Goal: Information Seeking & Learning: Find specific page/section

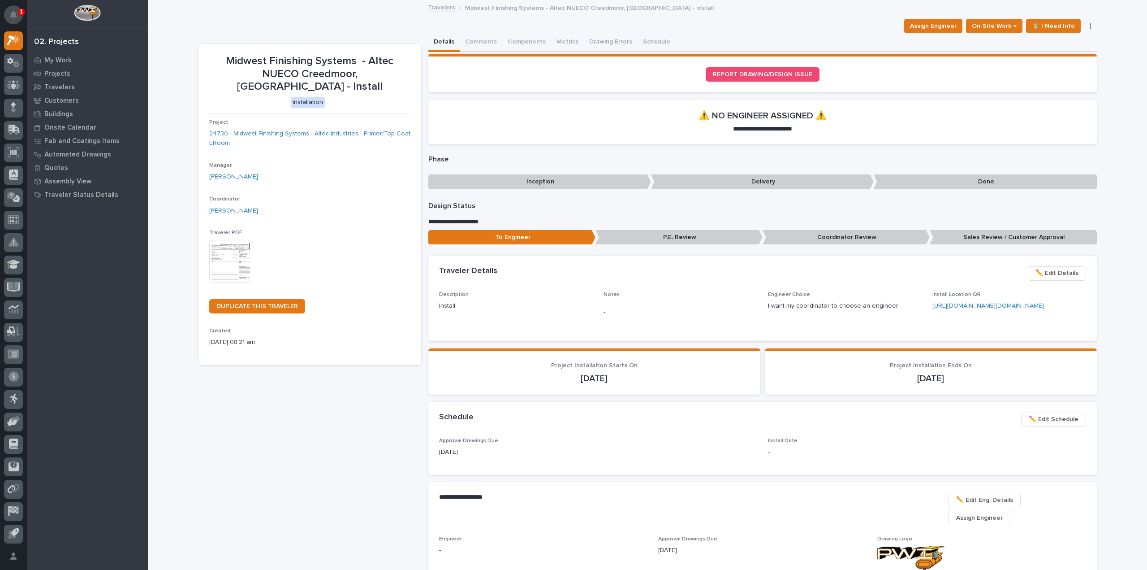
drag, startPoint x: 16, startPoint y: 1, endPoint x: 17, endPoint y: 13, distance: 11.8
click at [17, 13] on button "Notifications" at bounding box center [13, 14] width 19 height 19
click at [259, 32] on div "Assign Engineer On-Site Work → ⏳ I Need Info ✔️ Done Hold Cancel Not Done Chang…" at bounding box center [648, 26] width 898 height 14
click at [259, 129] on link "24730 - Midwest Finishing Systems - Altec Industries - Primer/Top Coat ERoom" at bounding box center [309, 138] width 201 height 19
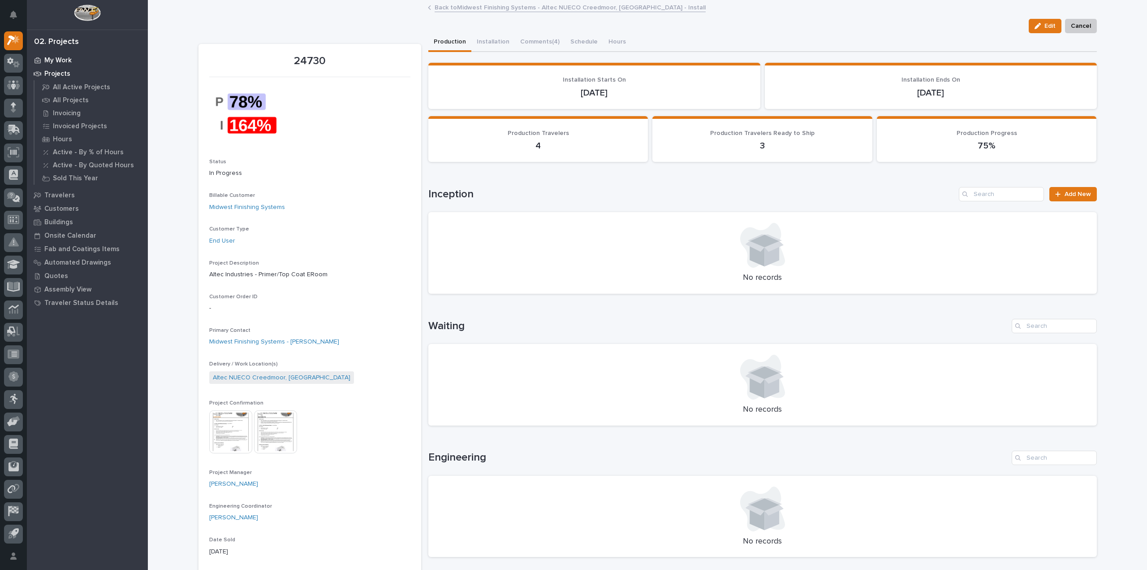
click at [66, 59] on p "My Work" at bounding box center [57, 60] width 27 height 8
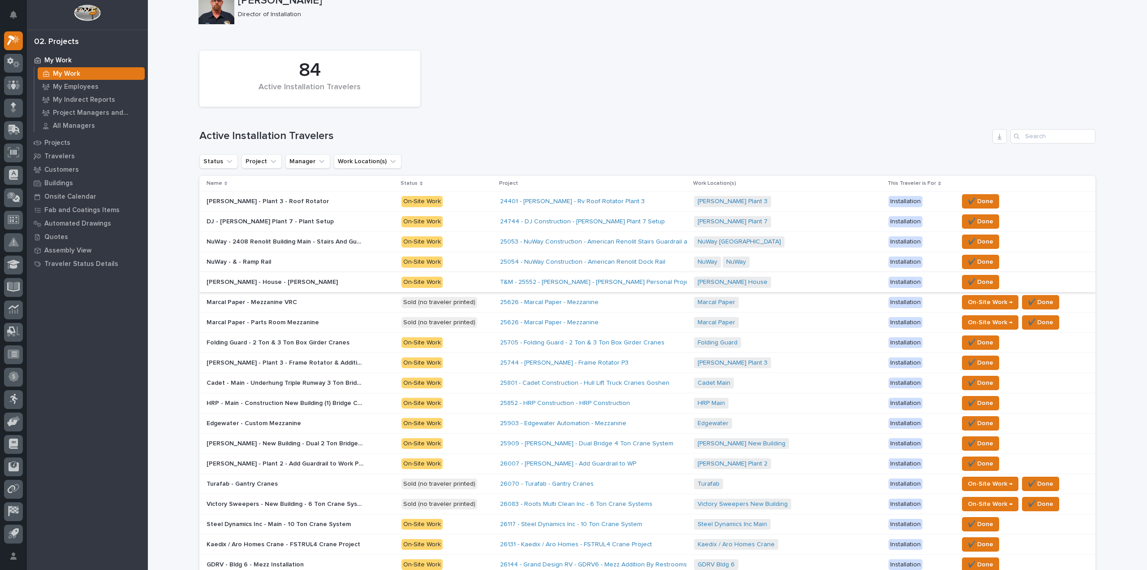
scroll to position [90, 0]
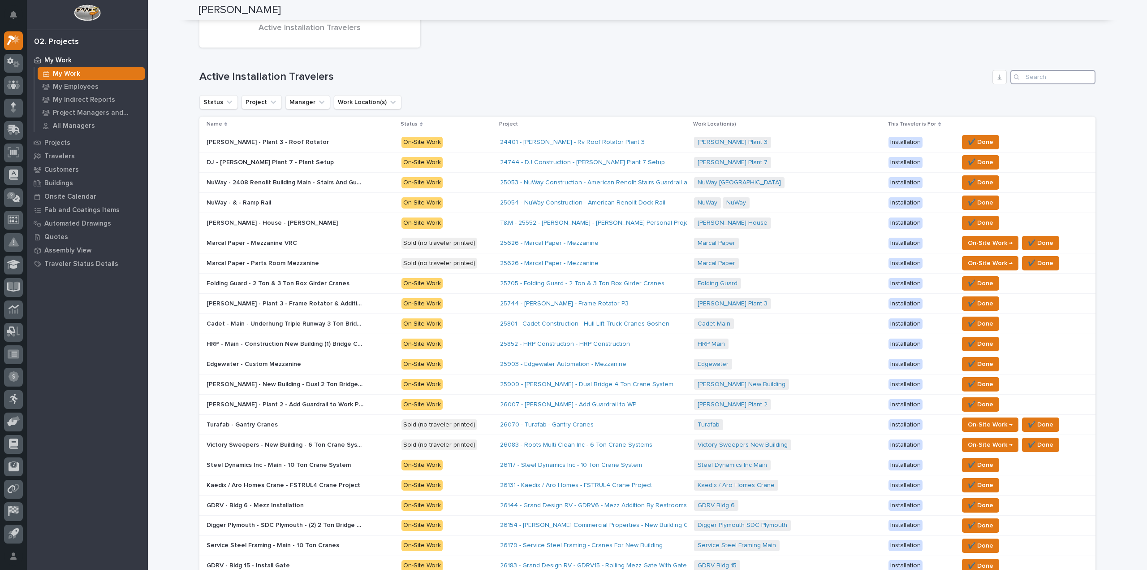
click at [1036, 75] on input "Search" at bounding box center [1052, 77] width 85 height 14
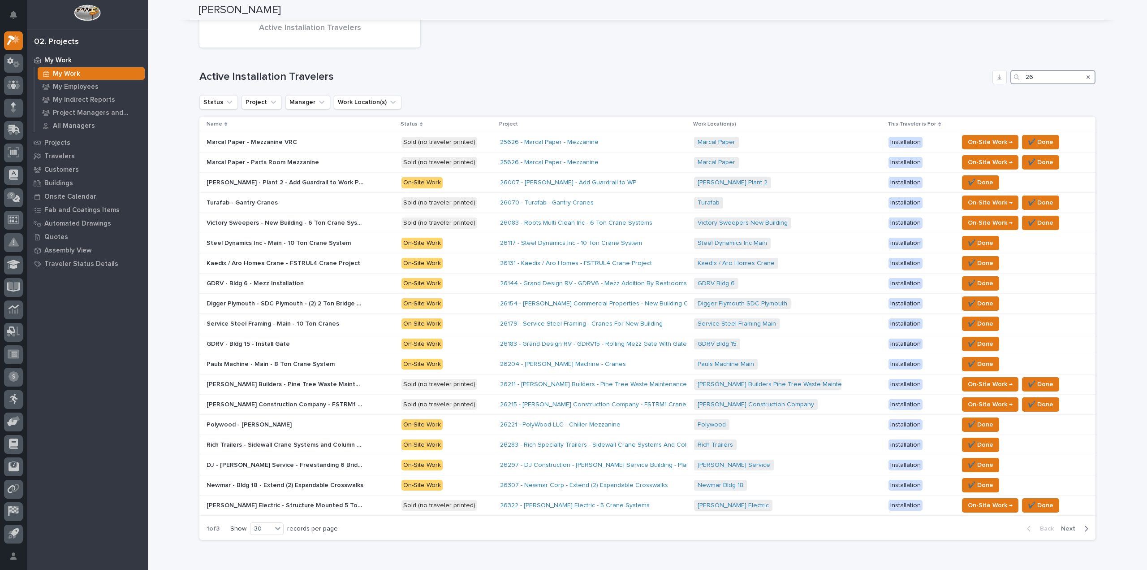
scroll to position [0, 0]
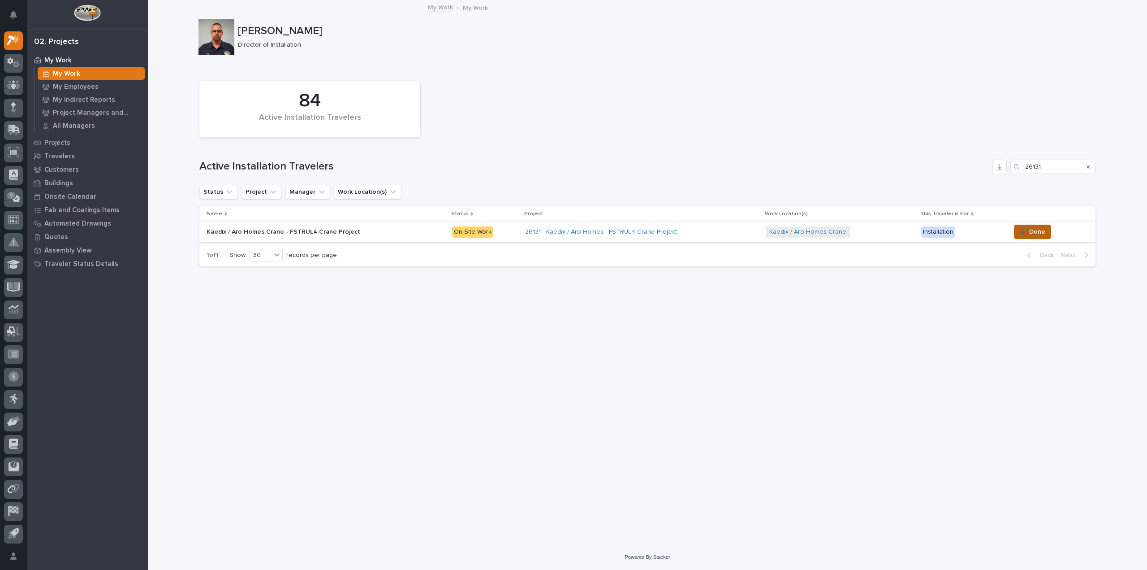
click at [1024, 233] on span "✔️ Done" at bounding box center [1033, 231] width 26 height 11
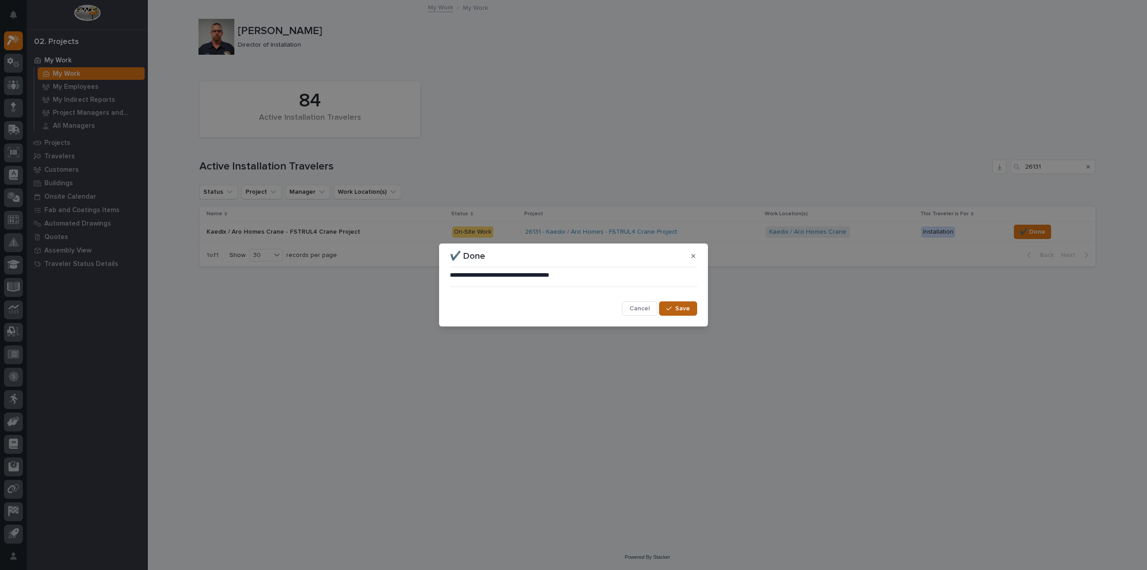
click at [680, 304] on span "Save" at bounding box center [682, 308] width 15 height 8
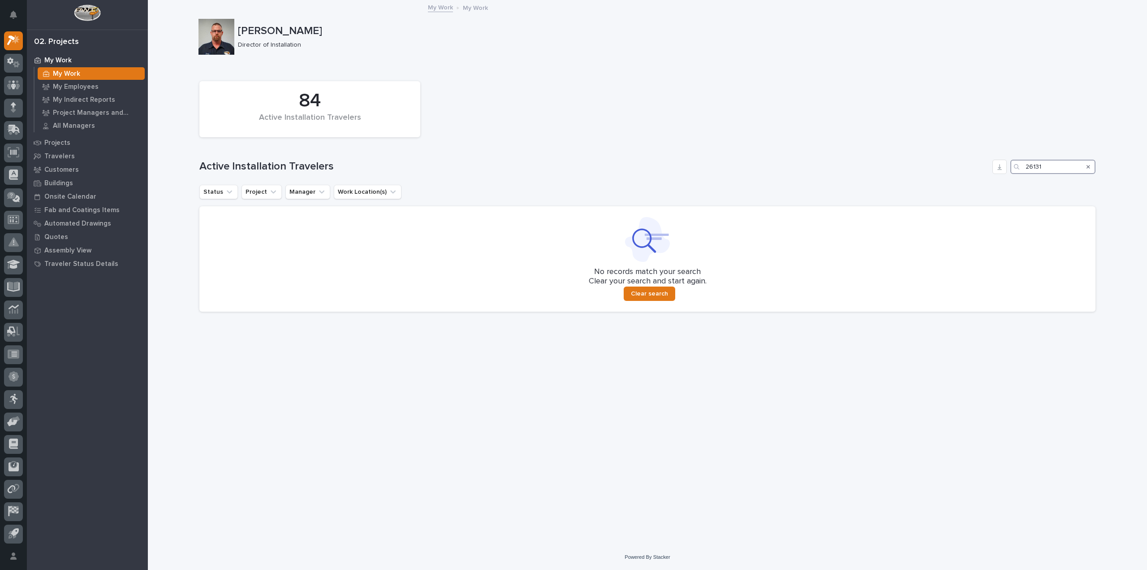
click at [1049, 164] on input "26131" at bounding box center [1052, 167] width 85 height 14
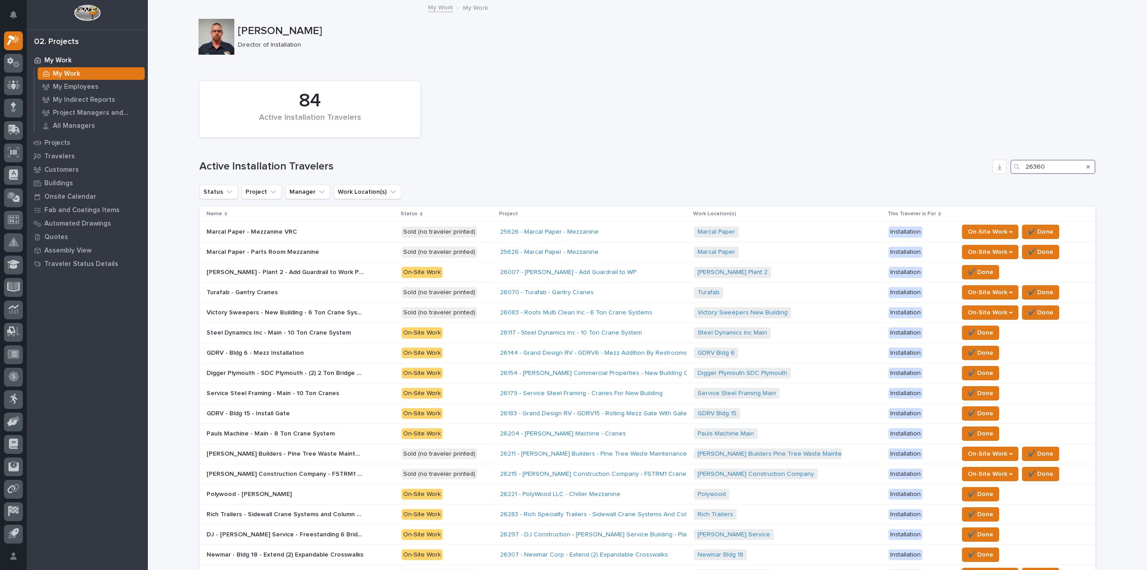
type input "26360"
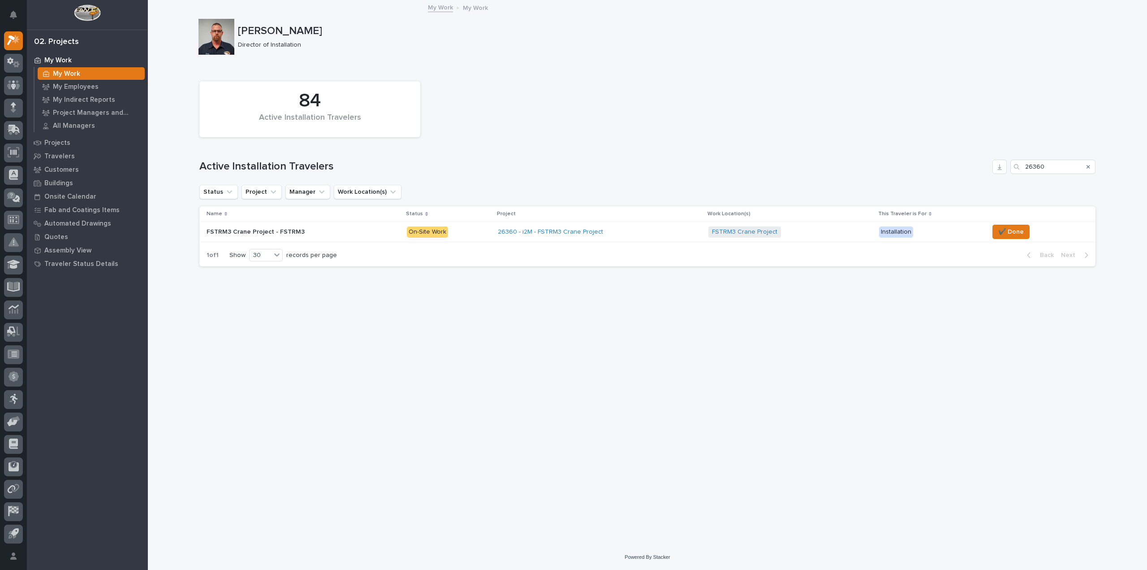
click at [260, 234] on p "FSTRM3 Crane Project - FSTRM3" at bounding box center [257, 230] width 100 height 9
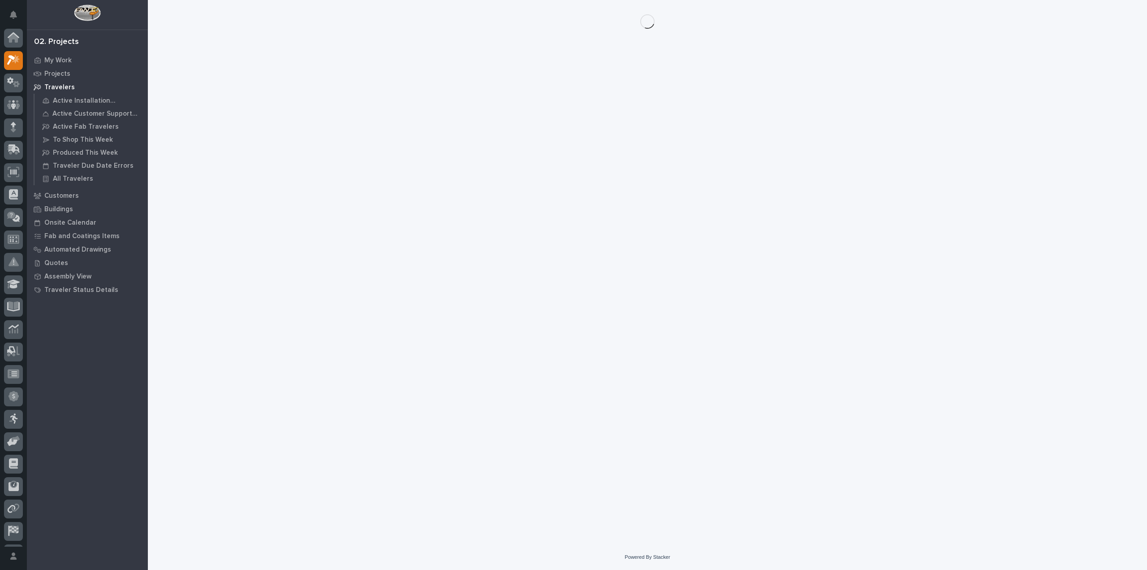
scroll to position [20, 0]
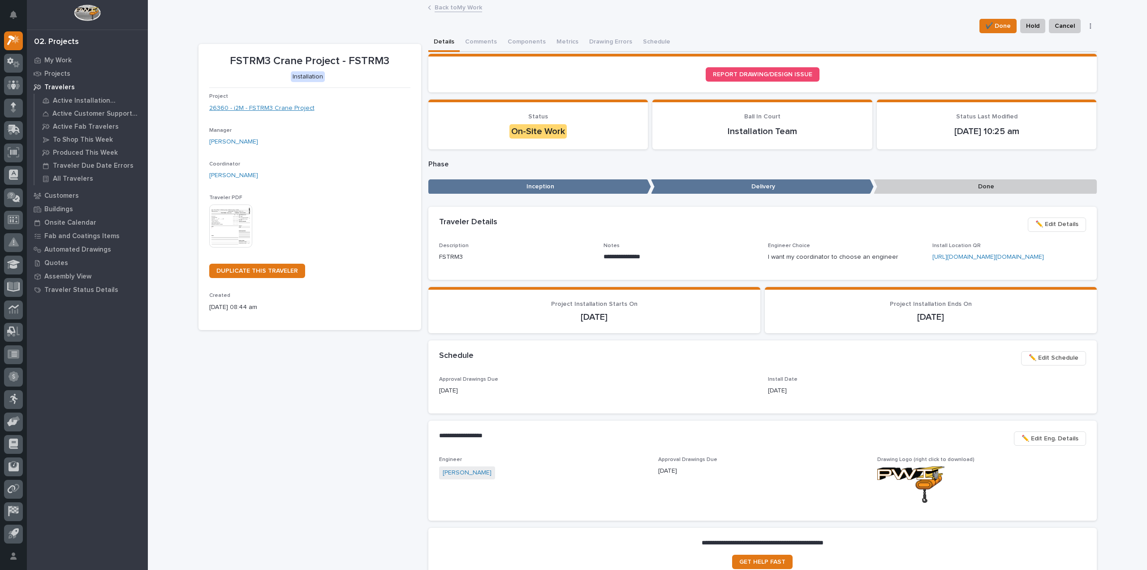
click at [276, 105] on link "26360 - i2M - FSTRM3 Crane Project" at bounding box center [261, 108] width 105 height 9
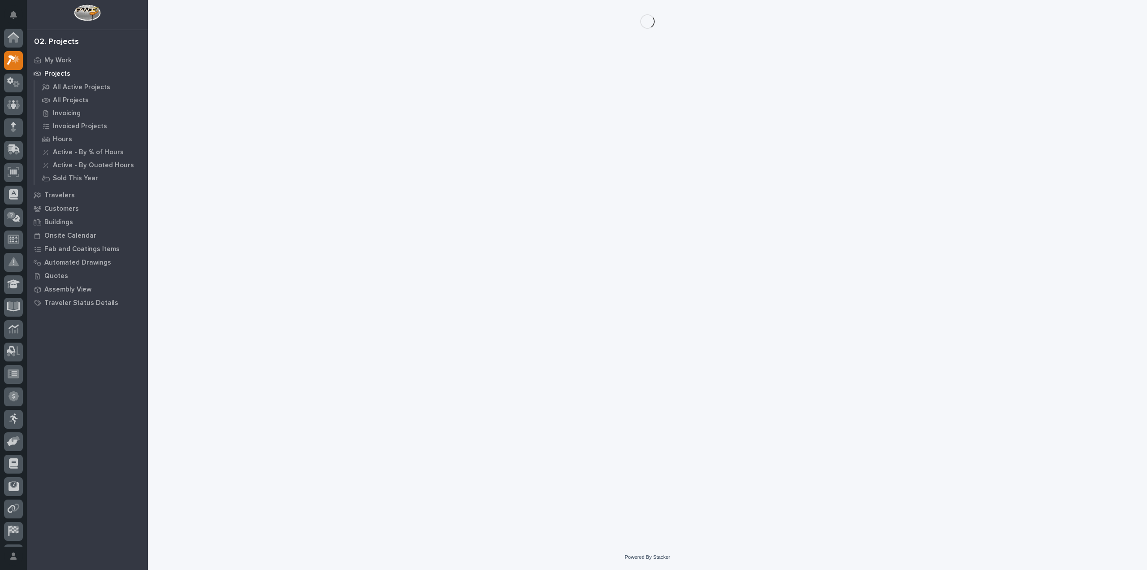
scroll to position [20, 0]
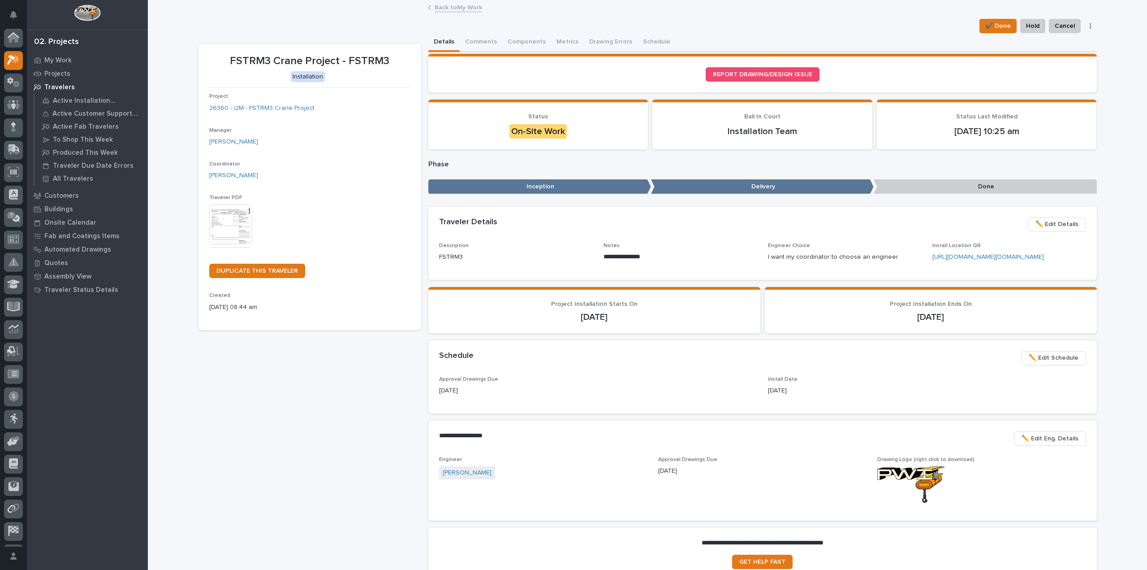
scroll to position [20, 0]
click at [994, 23] on span "✔️ Done" at bounding box center [998, 26] width 26 height 11
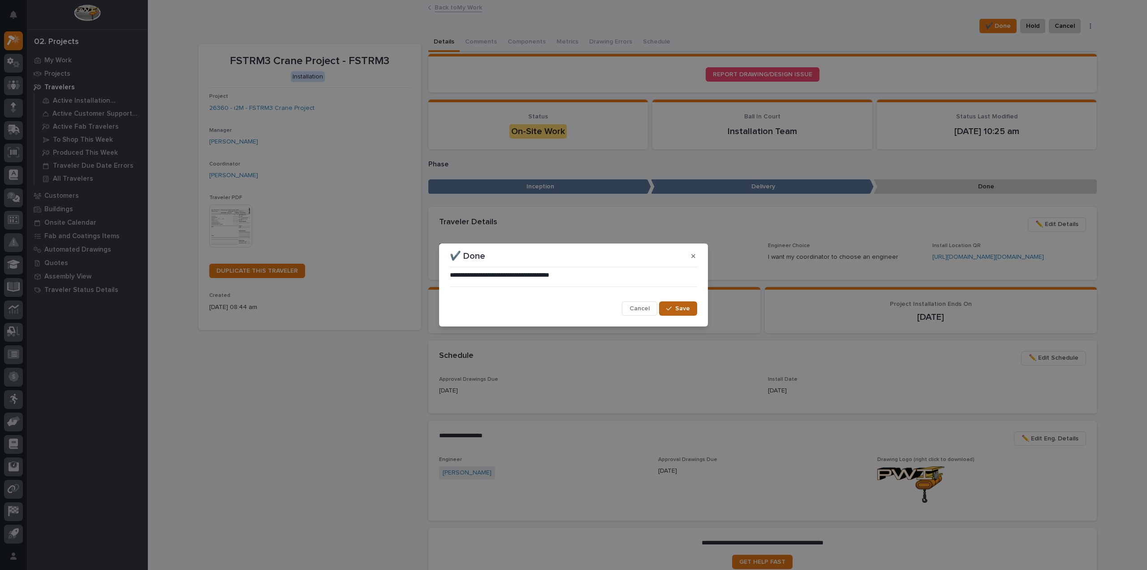
click at [679, 308] on span "Save" at bounding box center [682, 308] width 15 height 8
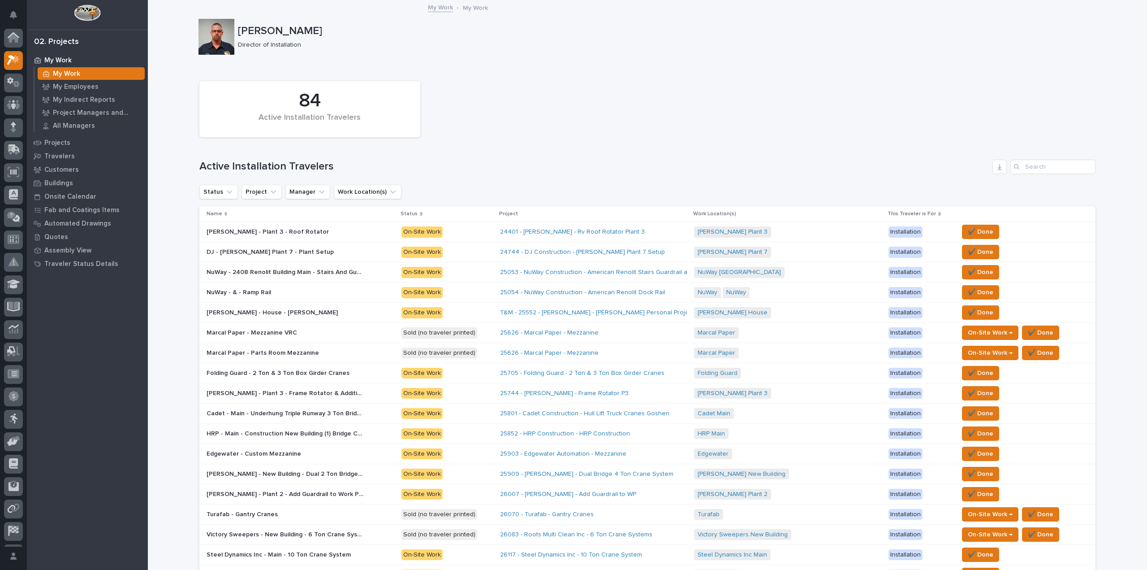
scroll to position [20, 0]
click at [1045, 164] on input "Search" at bounding box center [1052, 167] width 85 height 14
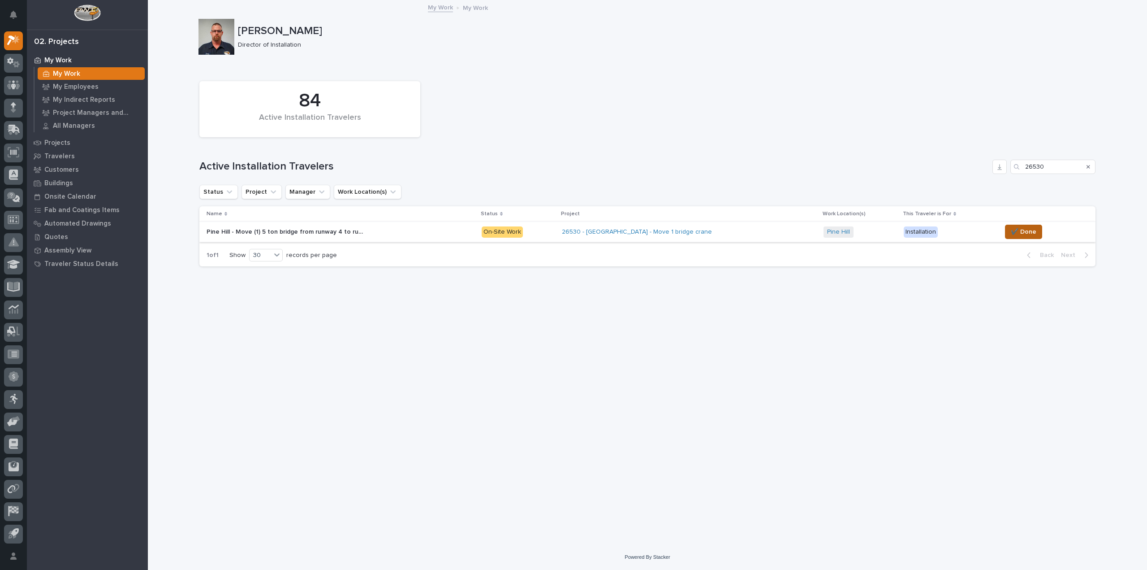
click at [1025, 230] on span "✔️ Done" at bounding box center [1024, 231] width 26 height 11
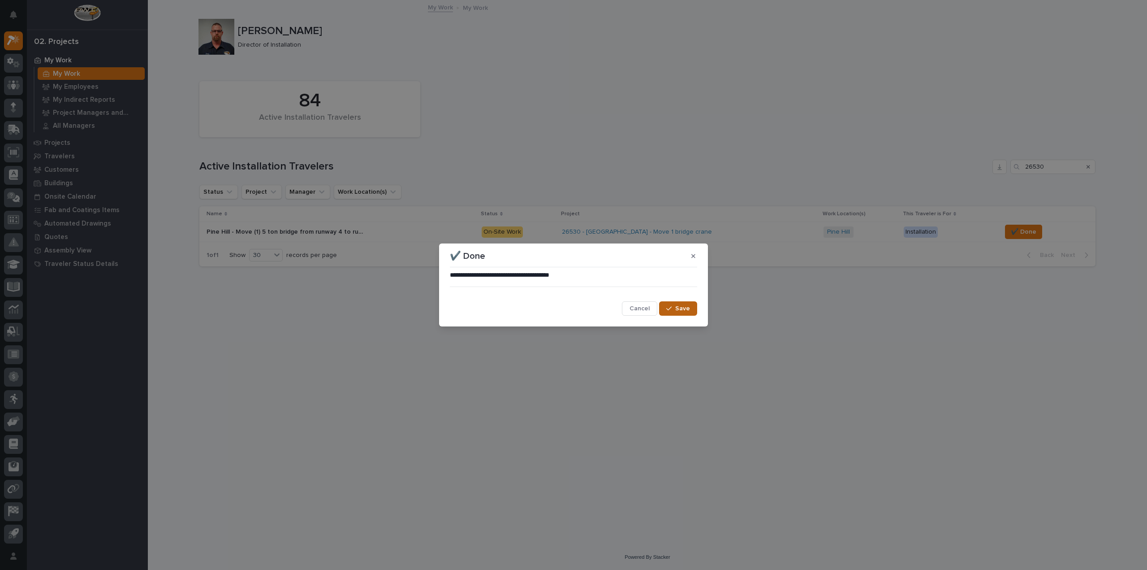
click at [683, 306] on span "Save" at bounding box center [682, 308] width 15 height 8
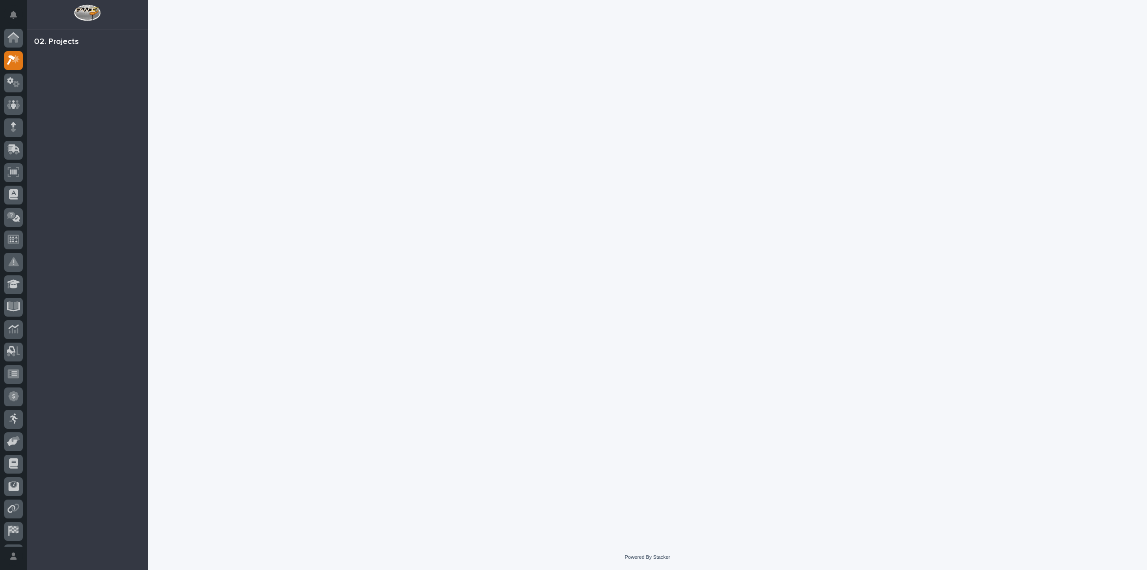
scroll to position [20, 0]
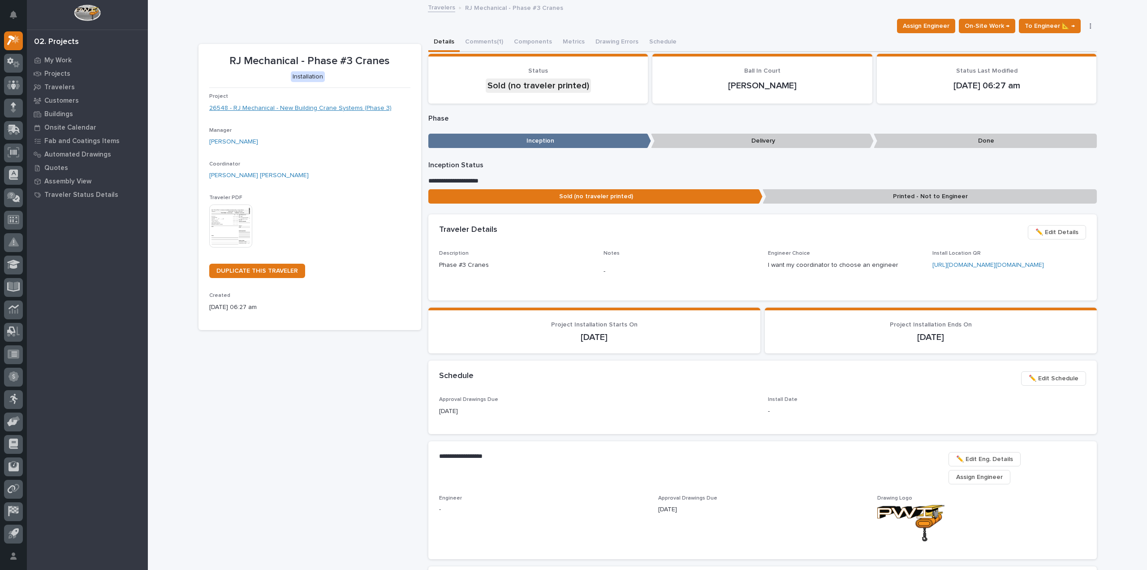
click at [272, 107] on link "26548 - RJ Mechanical - New Building Crane Systems (Phase 3)" at bounding box center [300, 108] width 182 height 9
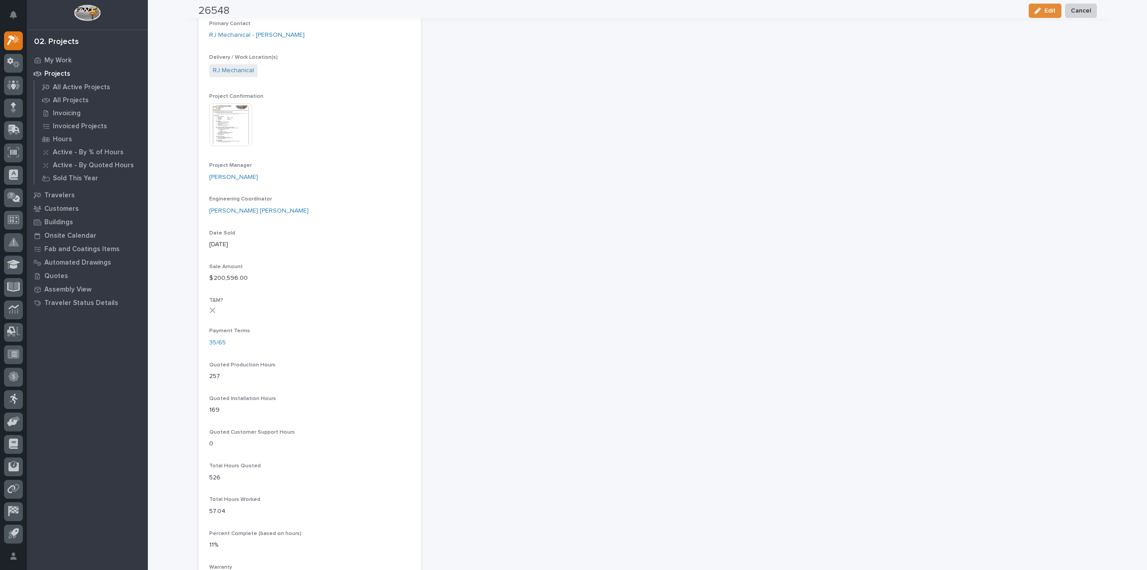
scroll to position [314, 0]
click at [223, 120] on img at bounding box center [230, 122] width 43 height 43
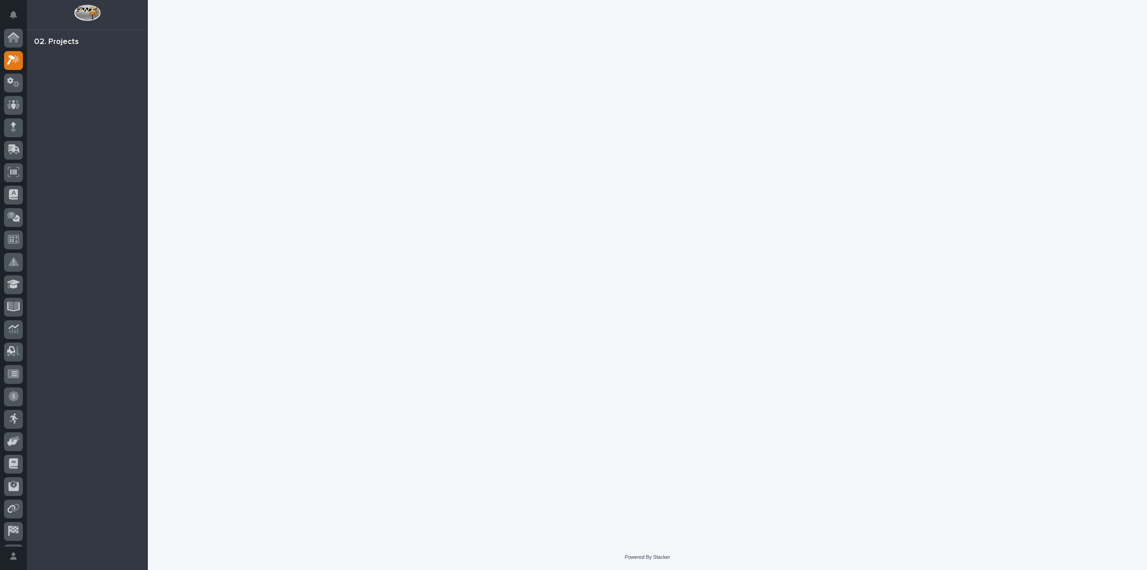
scroll to position [20, 0]
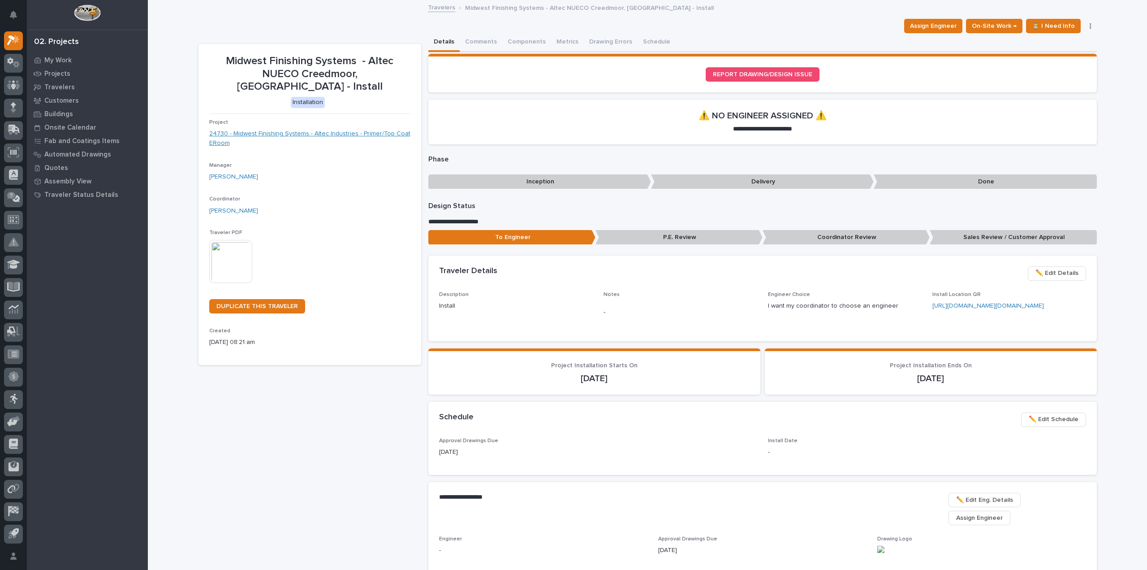
click at [269, 129] on link "24730 - Midwest Finishing Systems - Altec Industries - Primer/Top Coat ERoom" at bounding box center [309, 138] width 201 height 19
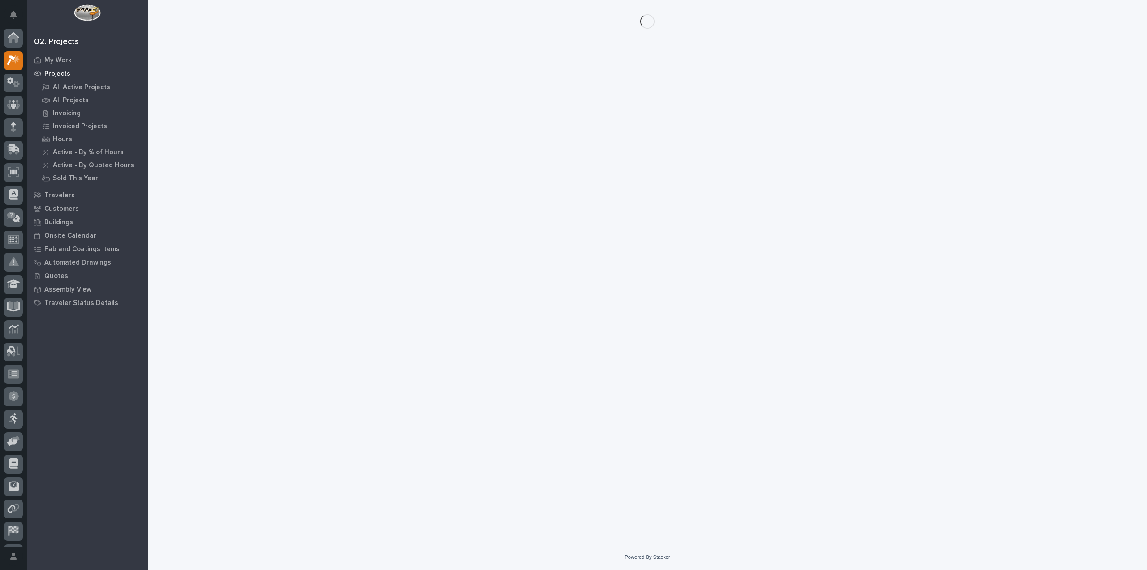
scroll to position [20, 0]
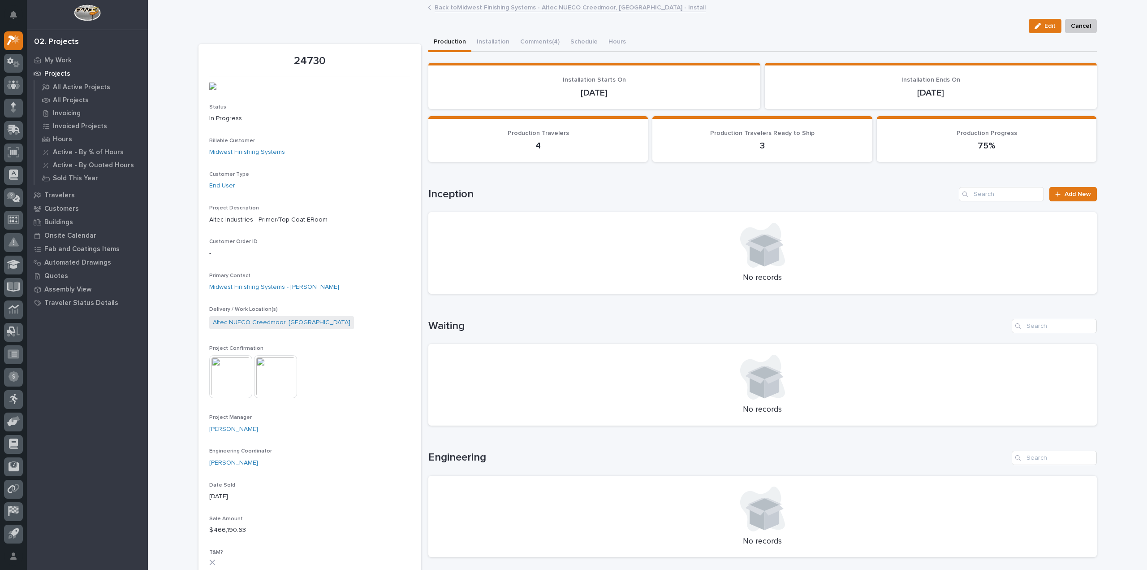
click at [237, 398] on img at bounding box center [230, 376] width 43 height 43
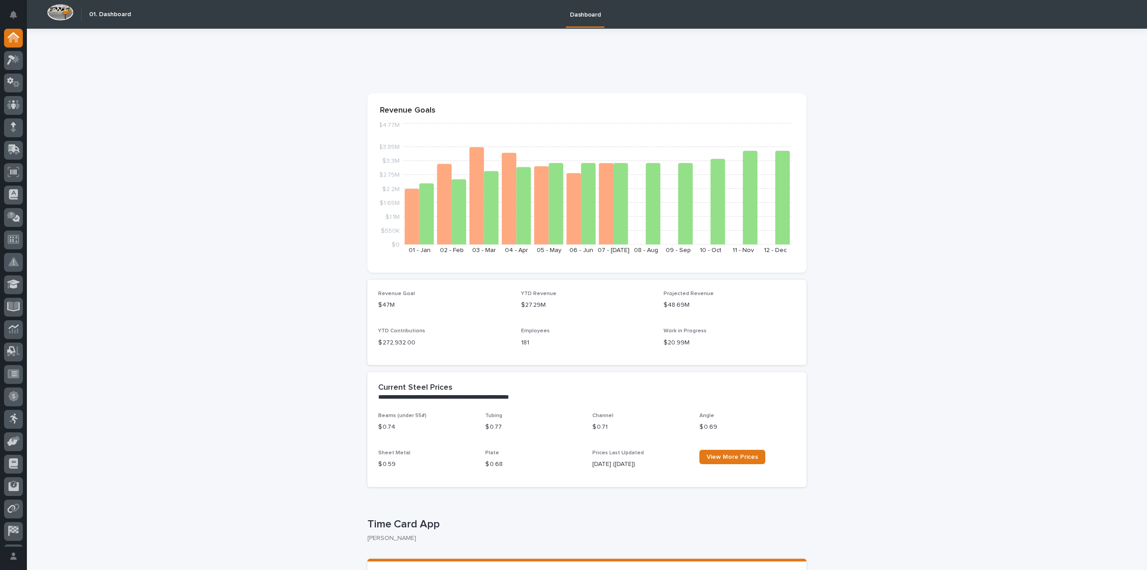
scroll to position [45, 0]
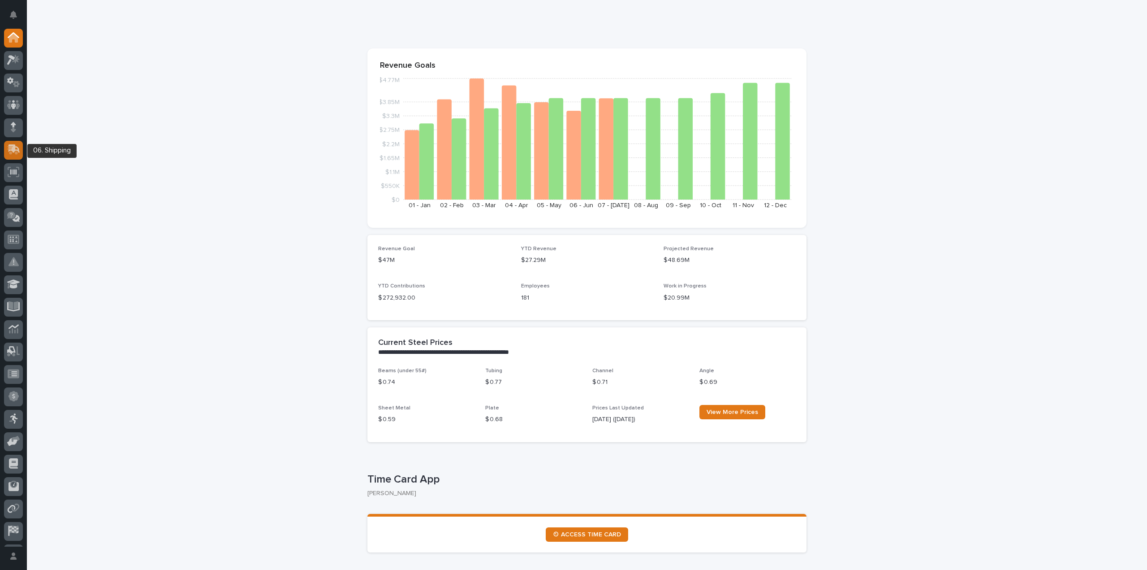
click at [14, 149] on icon at bounding box center [15, 148] width 12 height 9
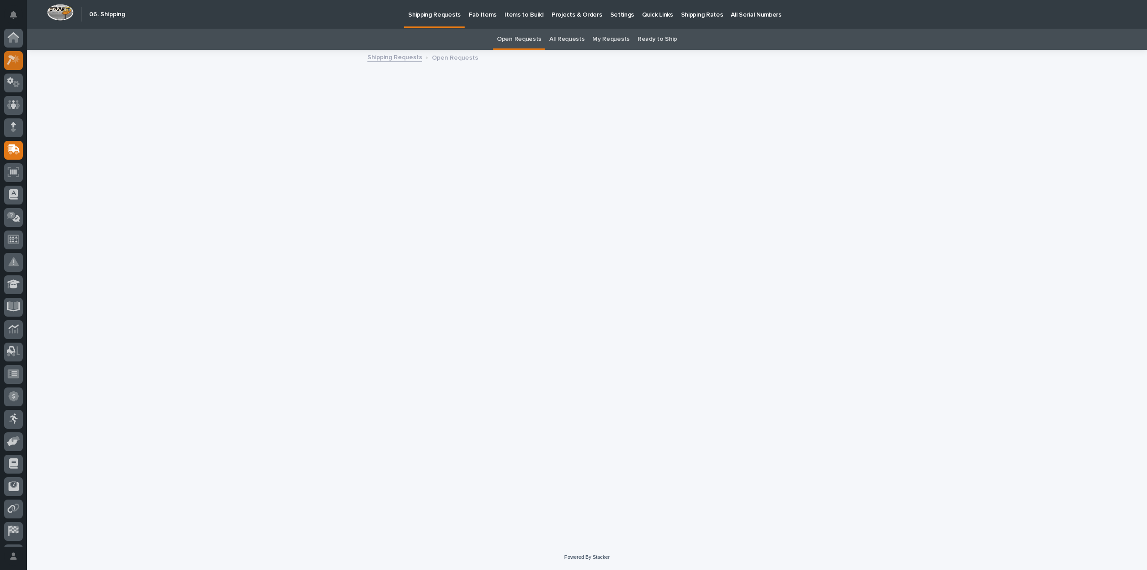
scroll to position [20, 0]
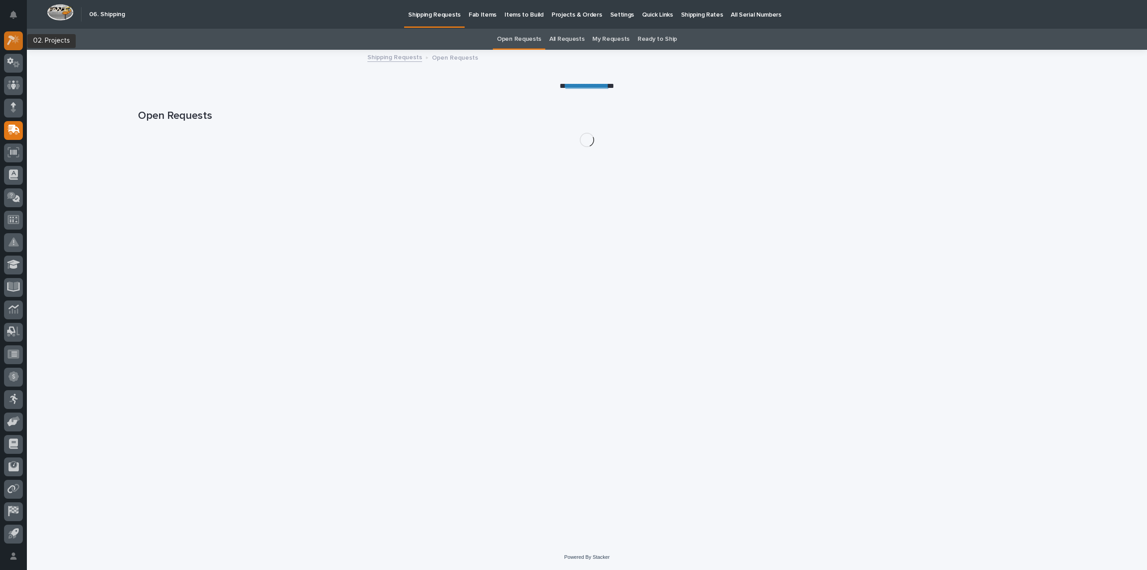
click at [17, 40] on icon at bounding box center [16, 39] width 8 height 9
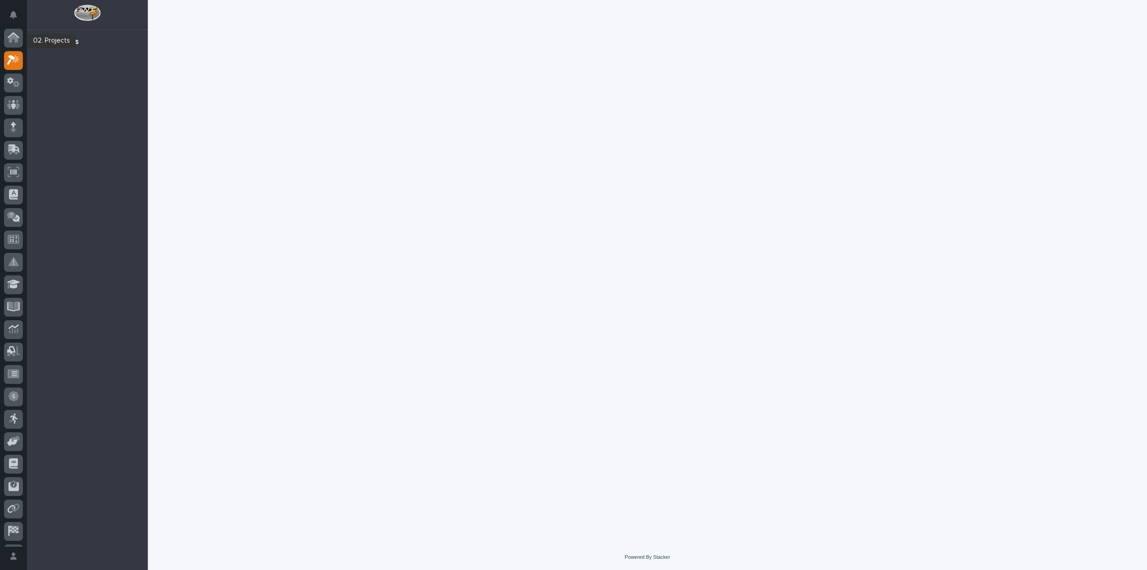
scroll to position [20, 0]
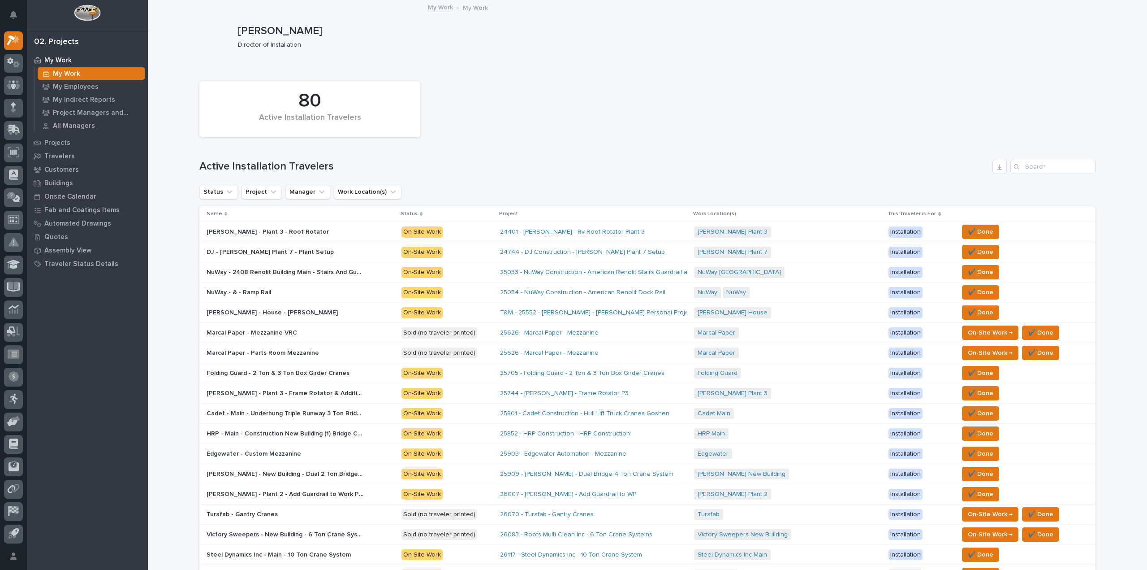
click at [237, 294] on p "NuWay - & - Ramp Rail" at bounding box center [240, 291] width 66 height 9
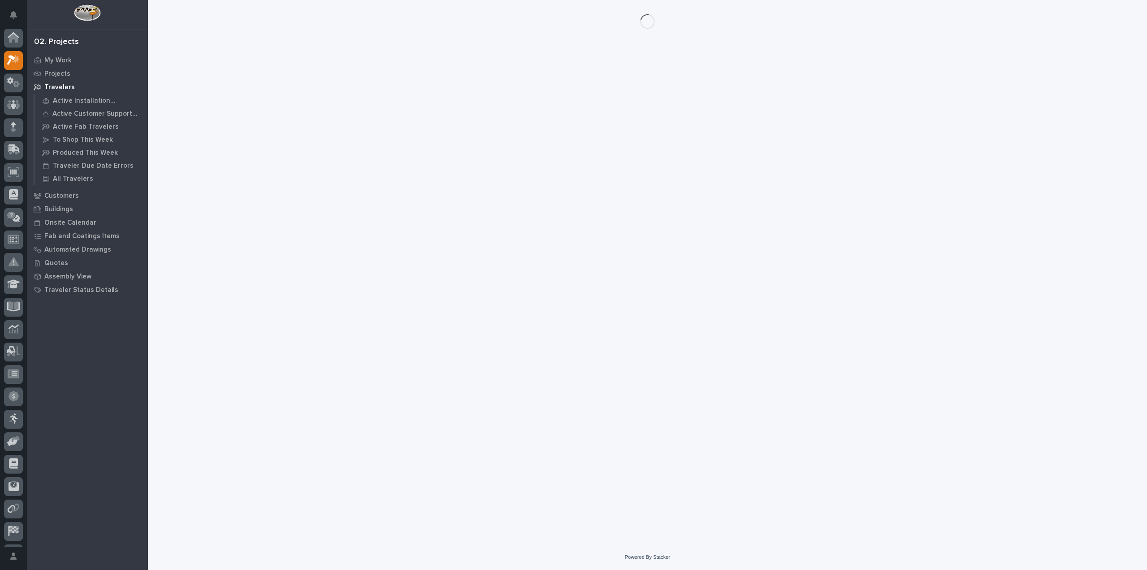
scroll to position [20, 0]
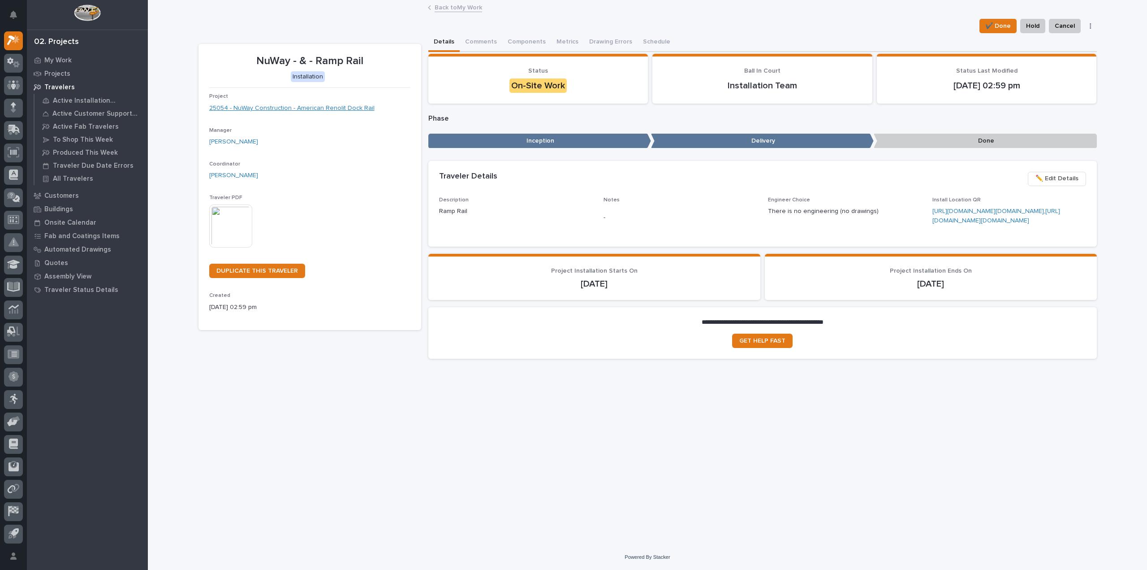
click at [285, 105] on link "25054 - NuWay Construction - American Renolit Dock Rail" at bounding box center [291, 108] width 165 height 9
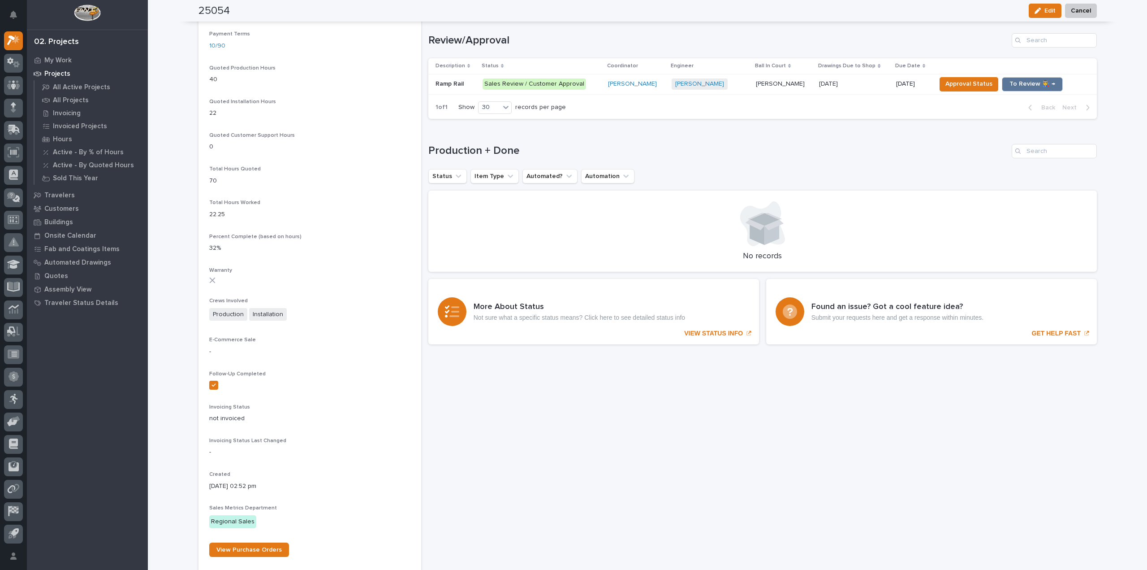
scroll to position [544, 0]
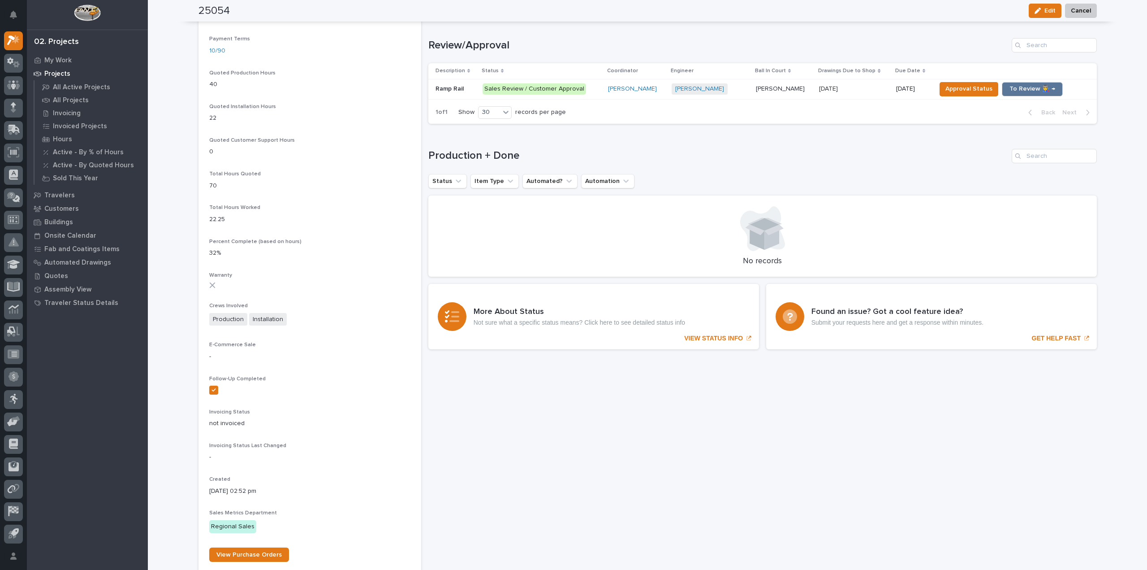
click at [534, 87] on div "Sales Review / Customer Approval" at bounding box center [535, 88] width 104 height 11
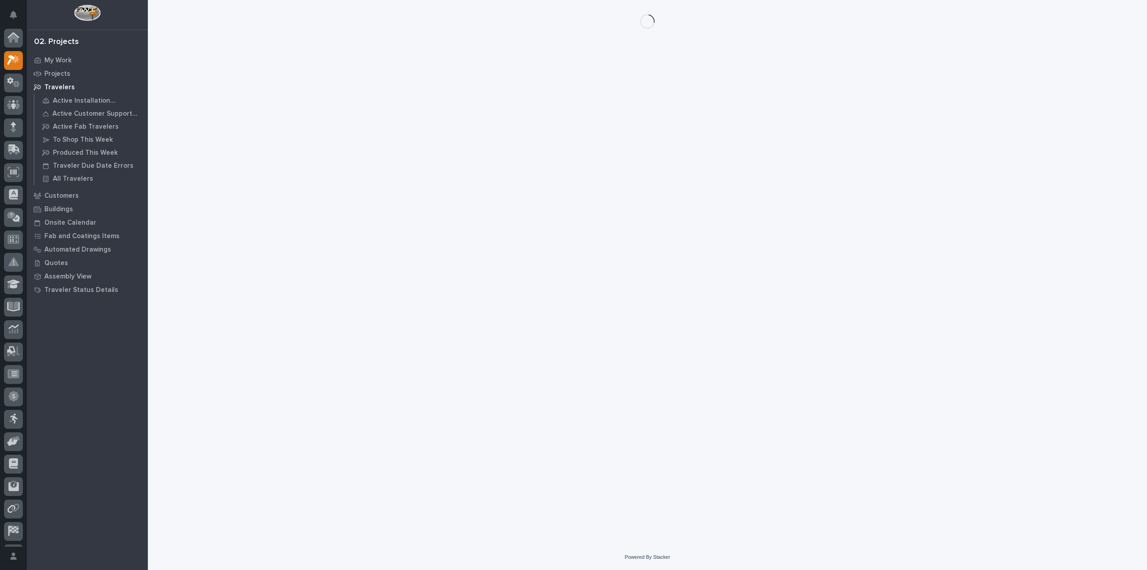
scroll to position [20, 0]
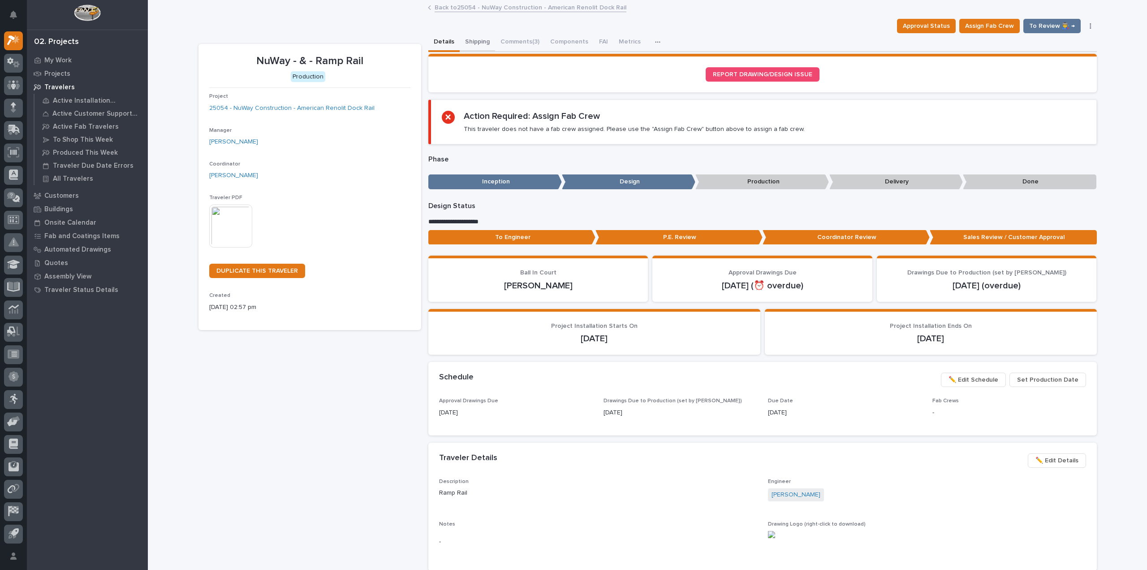
click at [479, 41] on button "Shipping" at bounding box center [477, 42] width 35 height 19
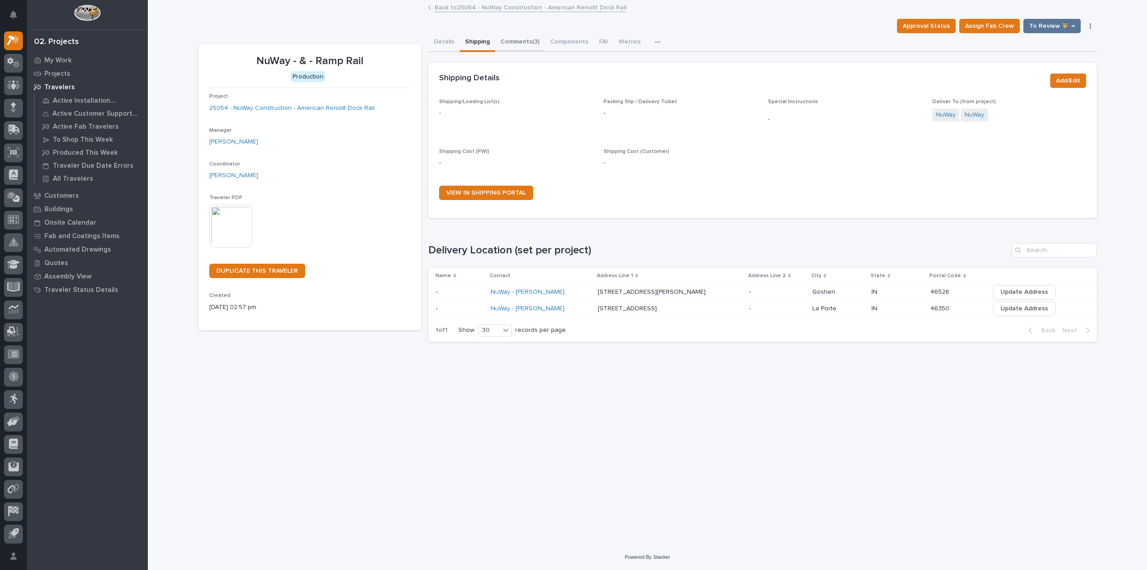
click at [527, 38] on button "Comments (3)" at bounding box center [520, 42] width 50 height 19
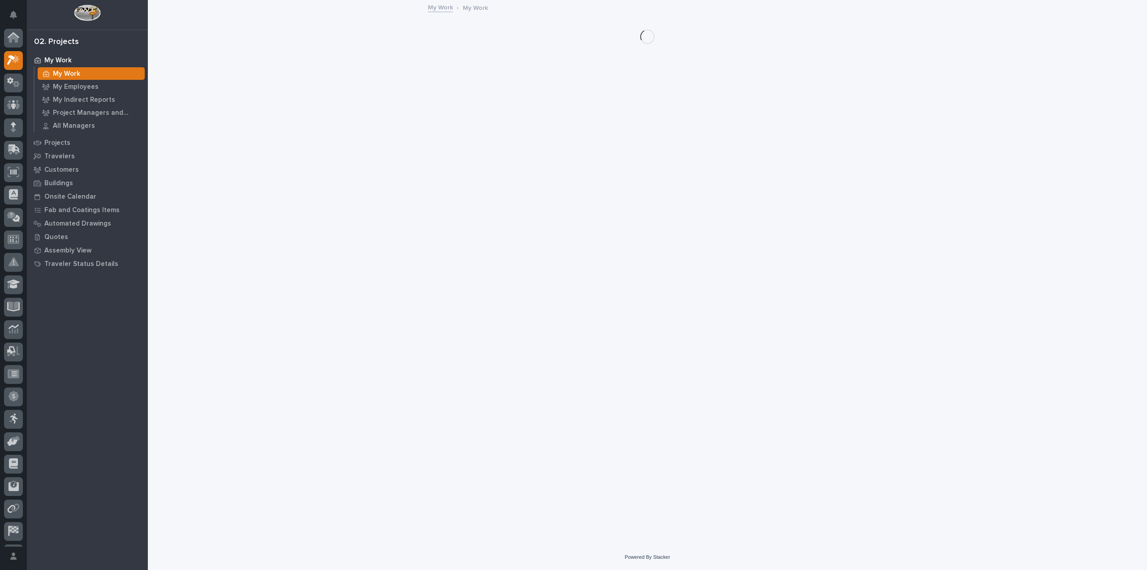
scroll to position [20, 0]
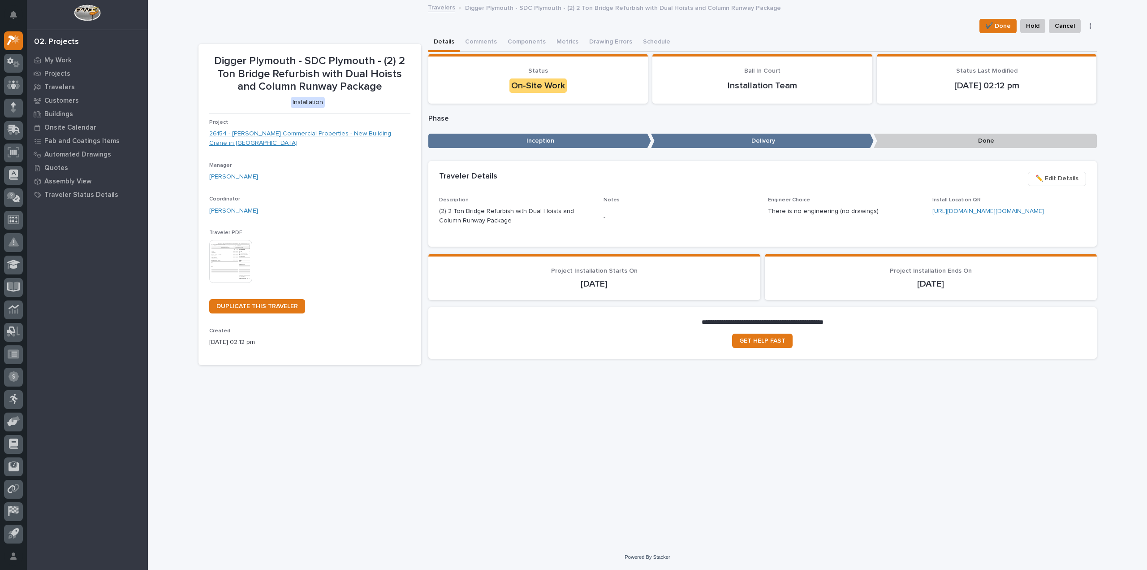
click at [298, 131] on link "26154 - [PERSON_NAME] Commercial Properties - New Building Crane in [GEOGRAPHIC…" at bounding box center [309, 138] width 201 height 19
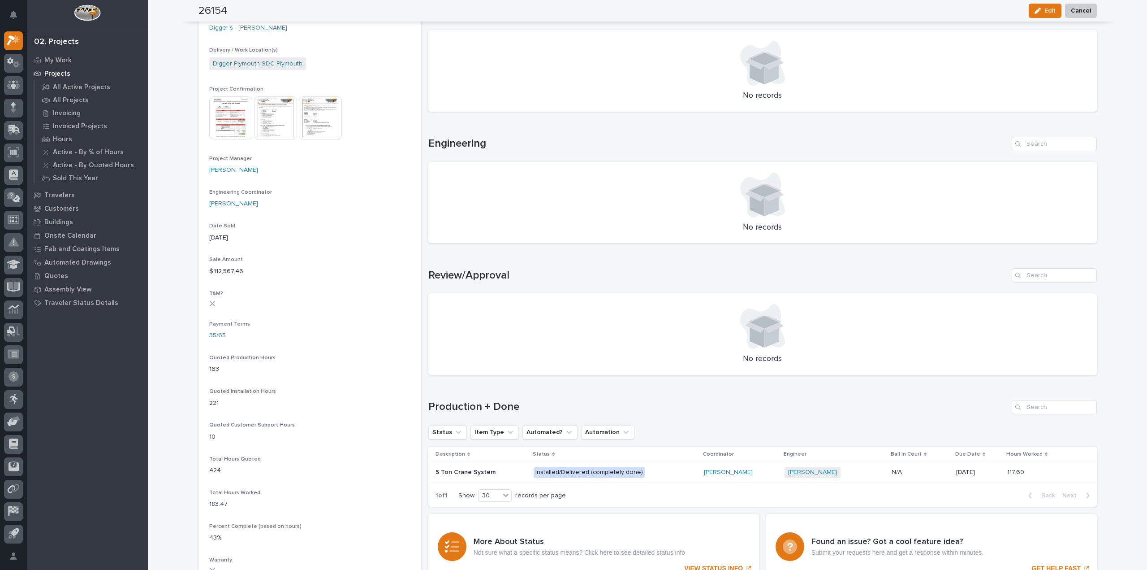
scroll to position [319, 0]
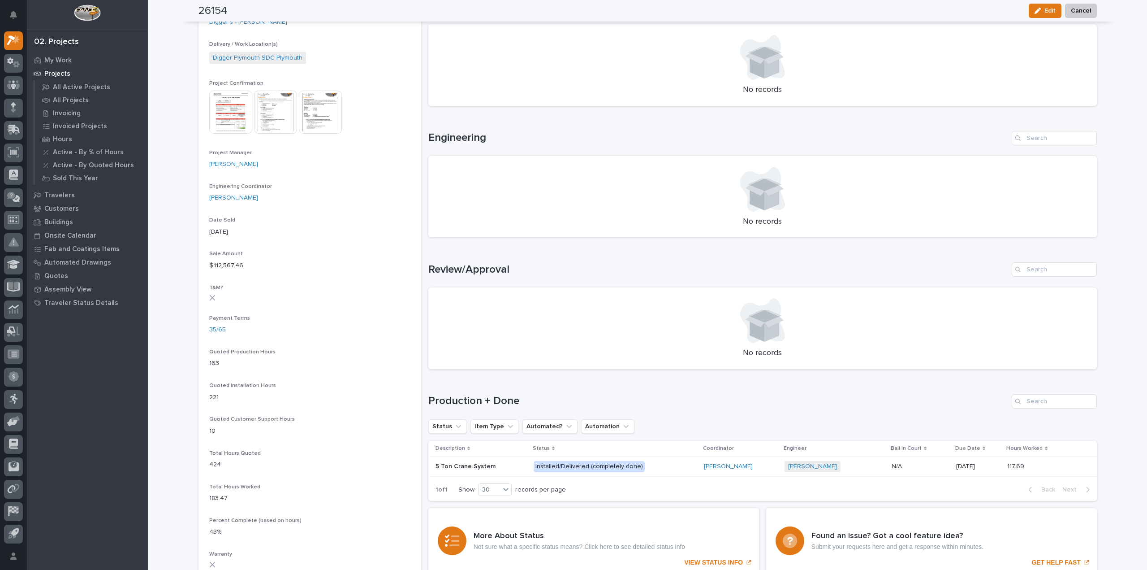
click at [564, 457] on div "Installed/Delivered (completely done)" at bounding box center [615, 466] width 163 height 18
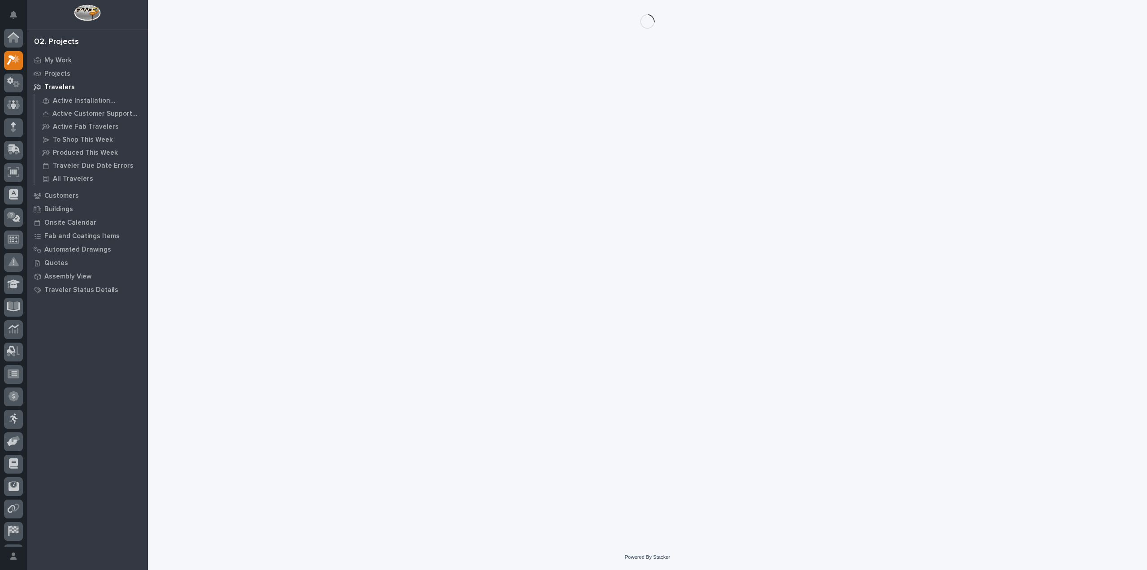
scroll to position [20, 0]
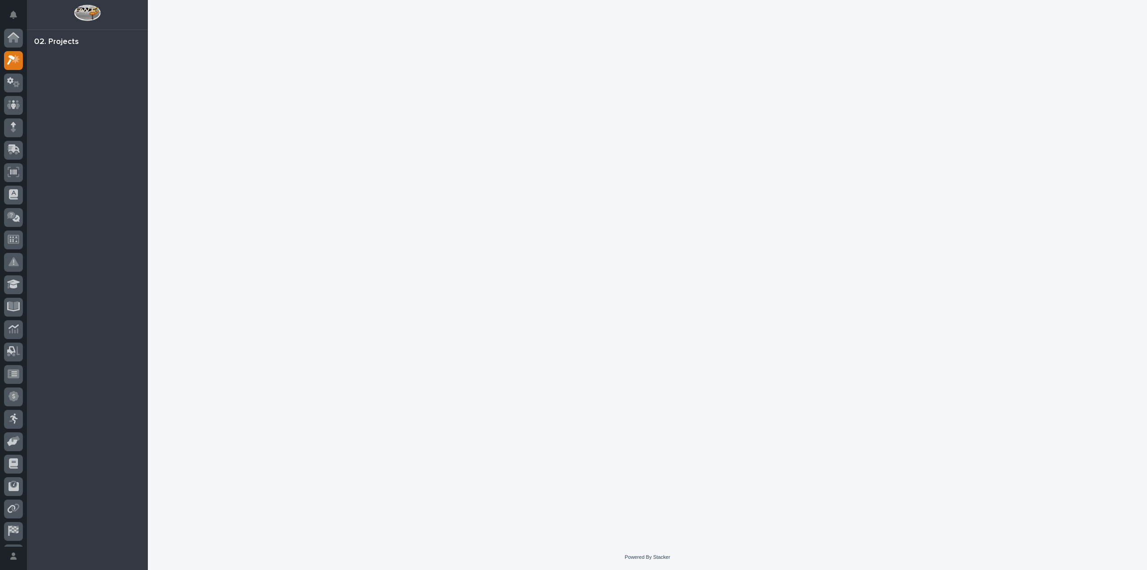
scroll to position [20, 0]
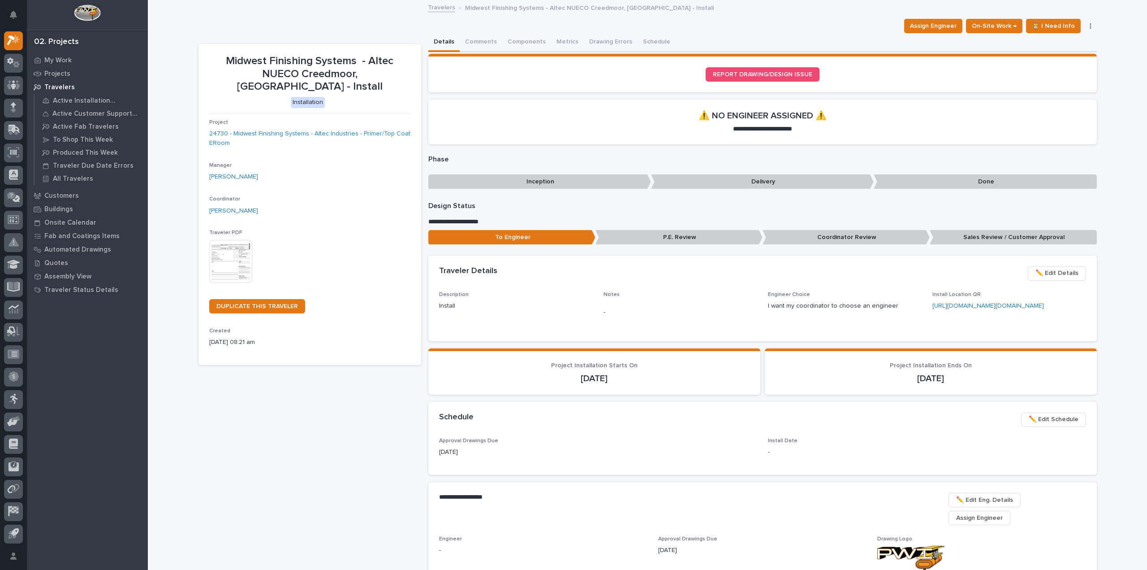
click at [241, 252] on img at bounding box center [230, 261] width 43 height 43
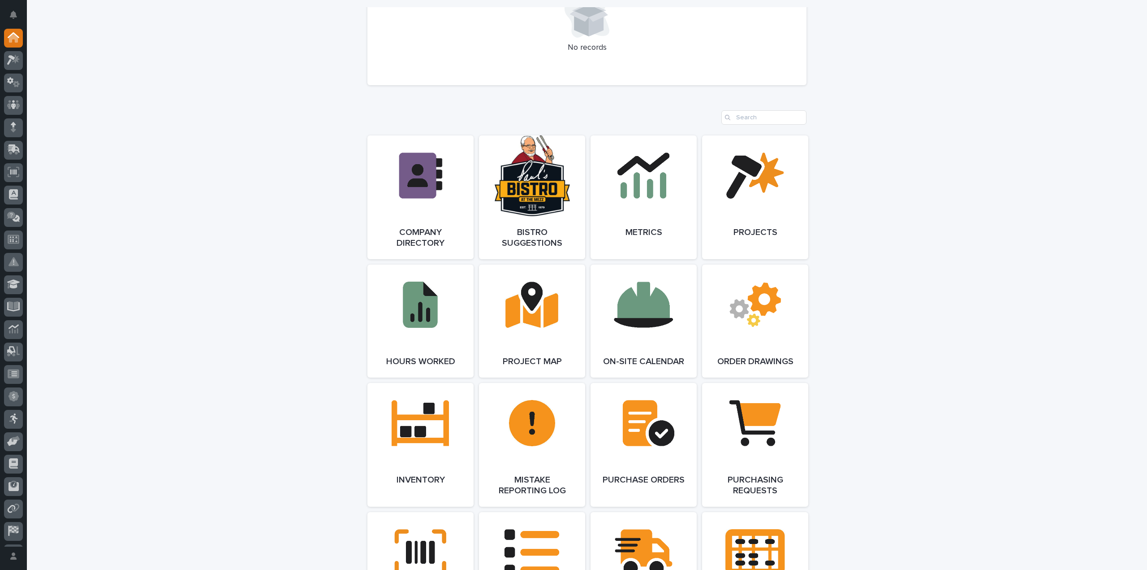
scroll to position [717, 0]
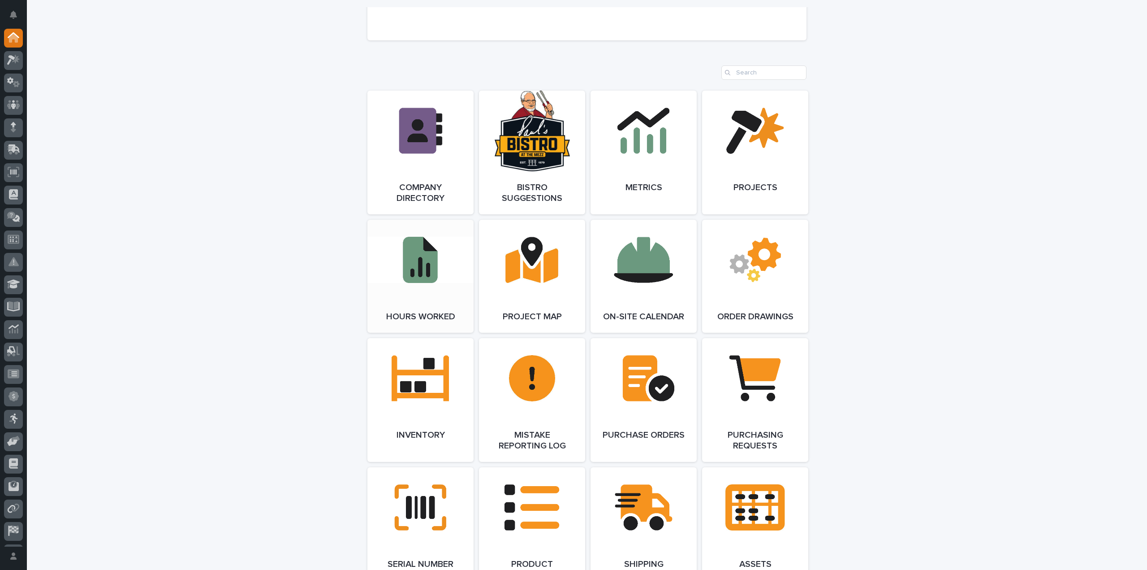
click at [419, 265] on link "Open Link" at bounding box center [420, 276] width 106 height 113
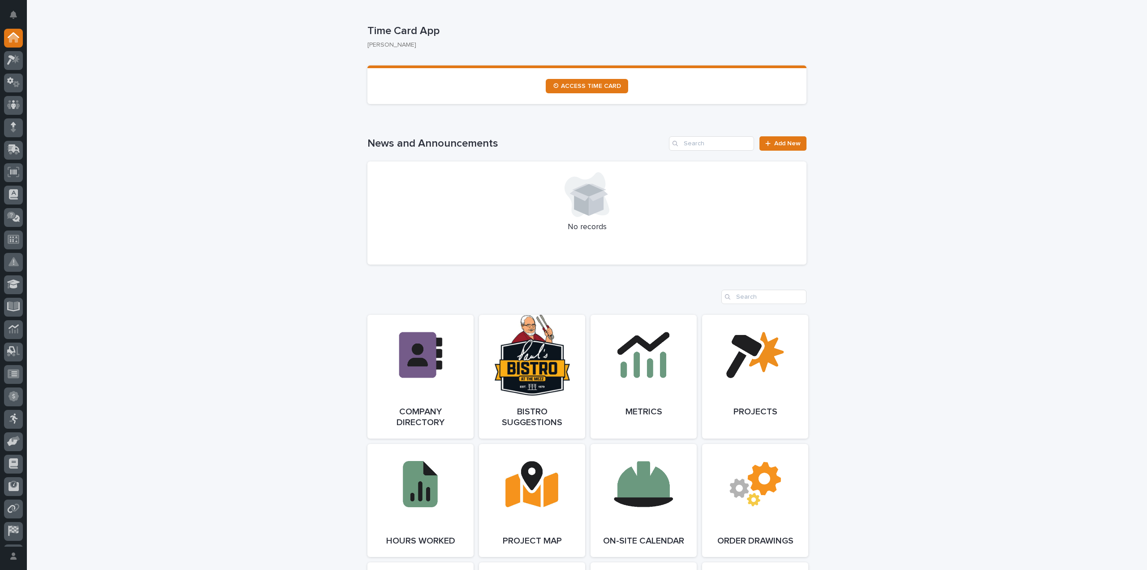
scroll to position [583, 0]
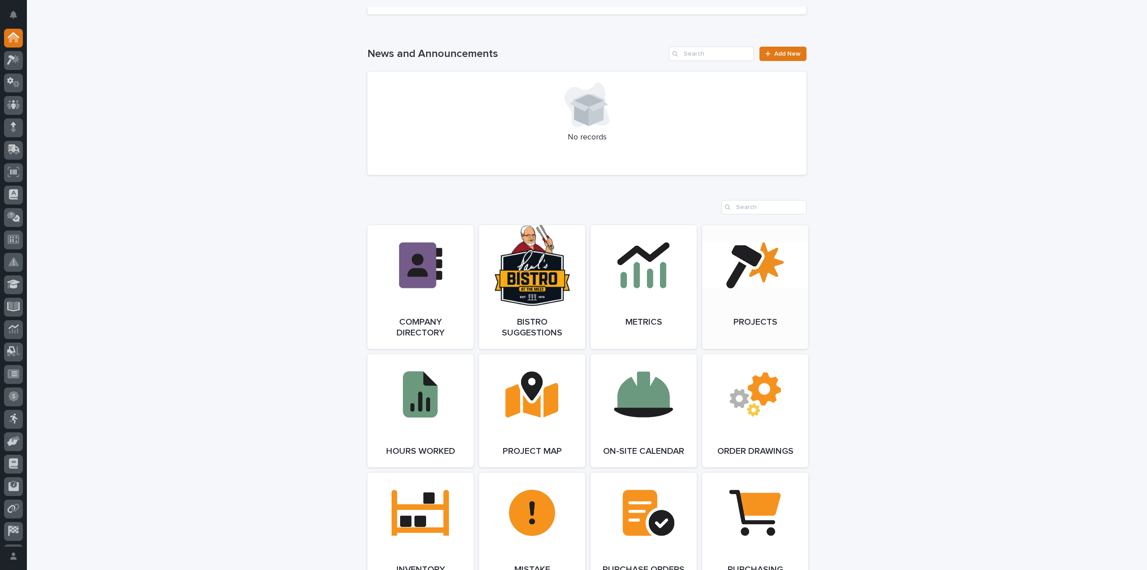
click at [735, 255] on link "Open Link" at bounding box center [755, 287] width 106 height 124
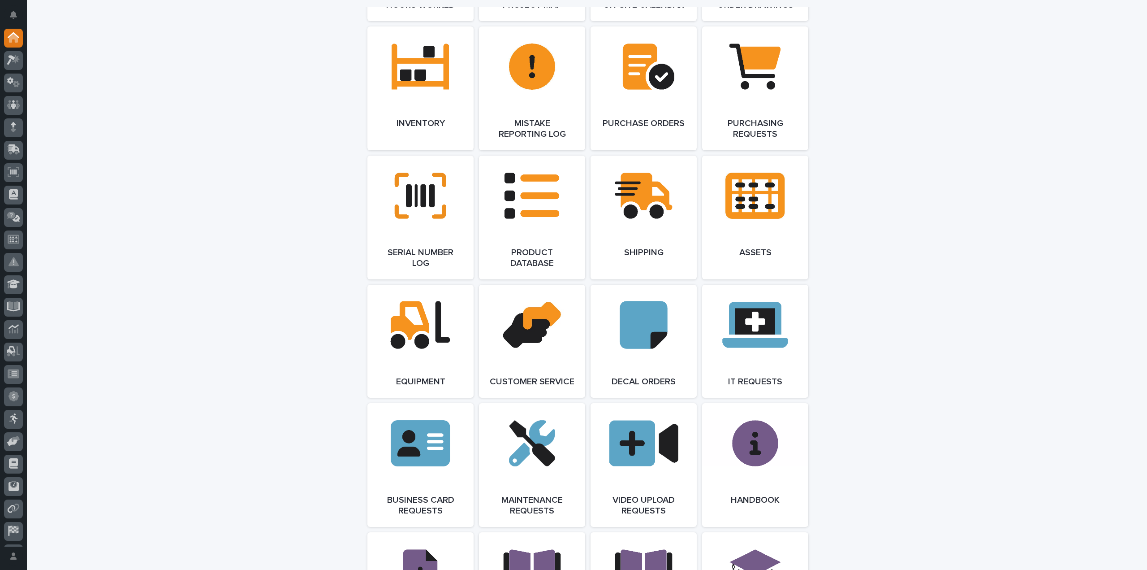
scroll to position [1544, 0]
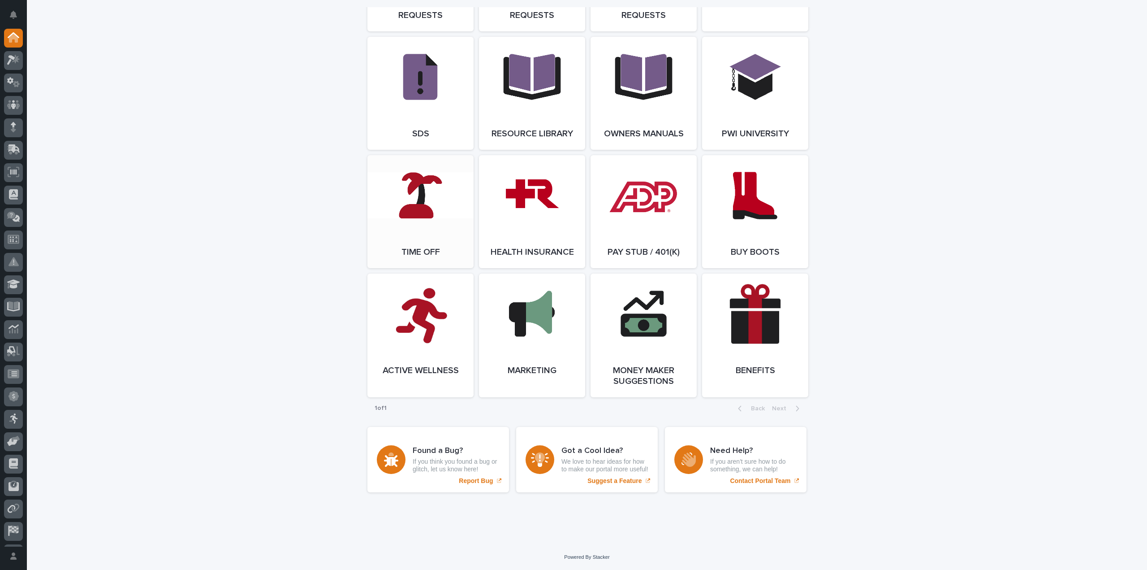
click at [397, 172] on link "Open Link" at bounding box center [420, 211] width 106 height 113
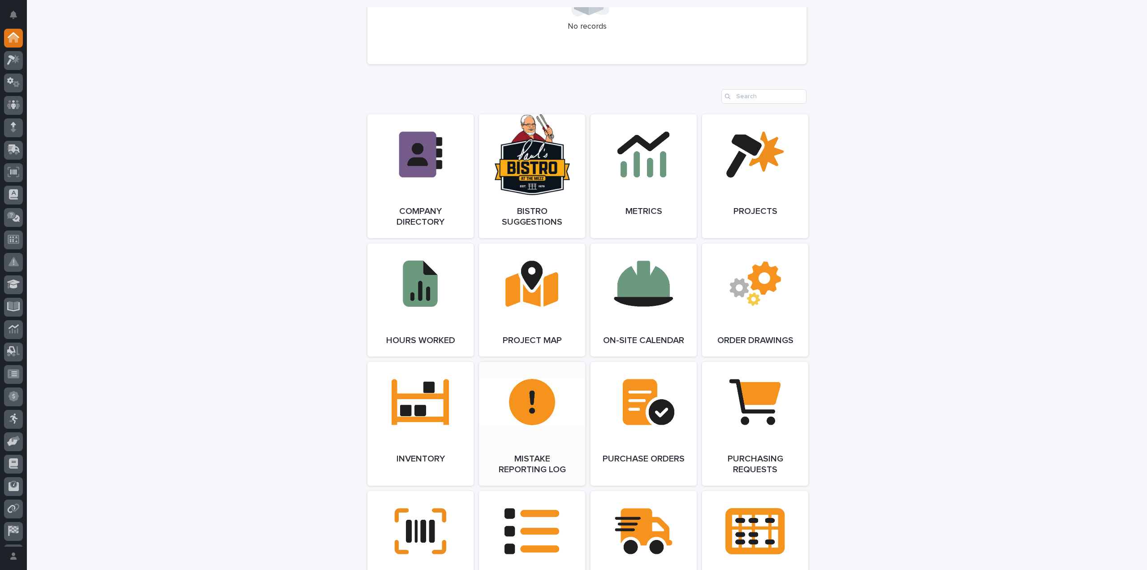
scroll to position [693, 0]
click at [411, 302] on span "Open Link" at bounding box center [420, 300] width 29 height 6
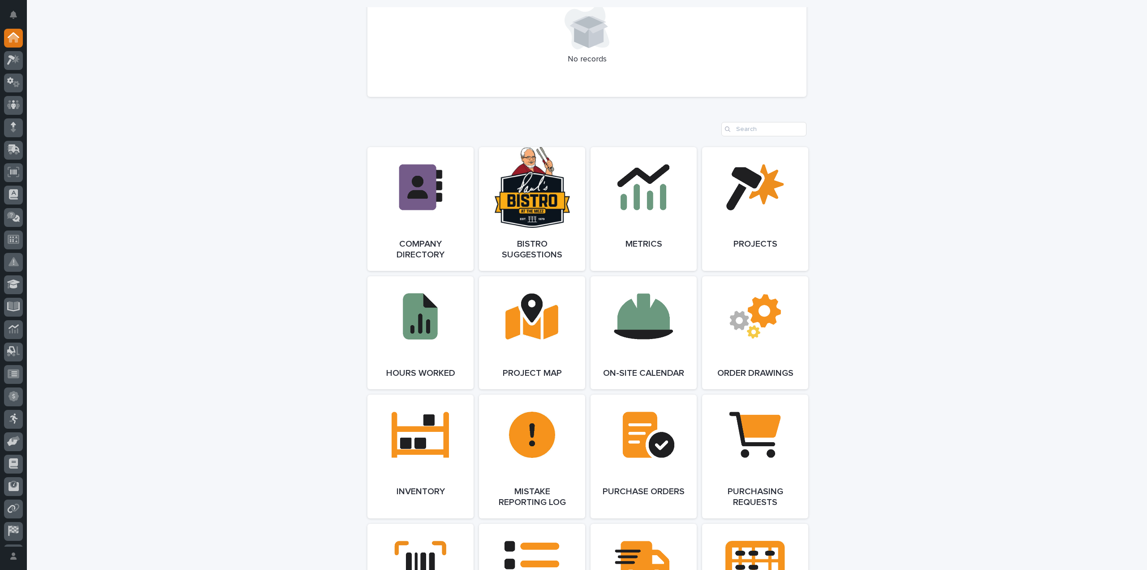
scroll to position [648, 0]
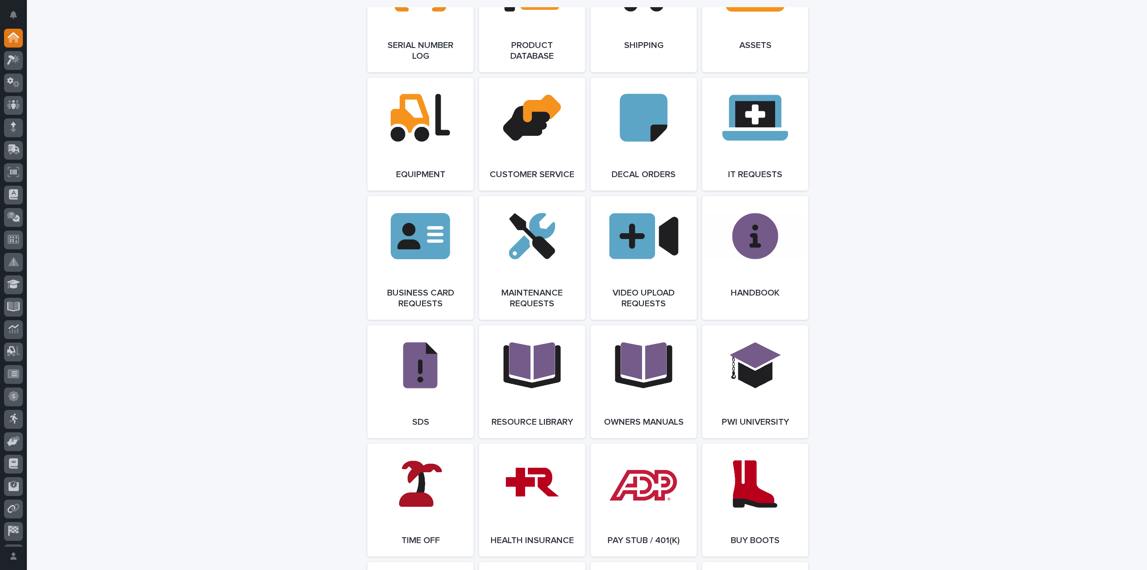
scroll to position [1544, 0]
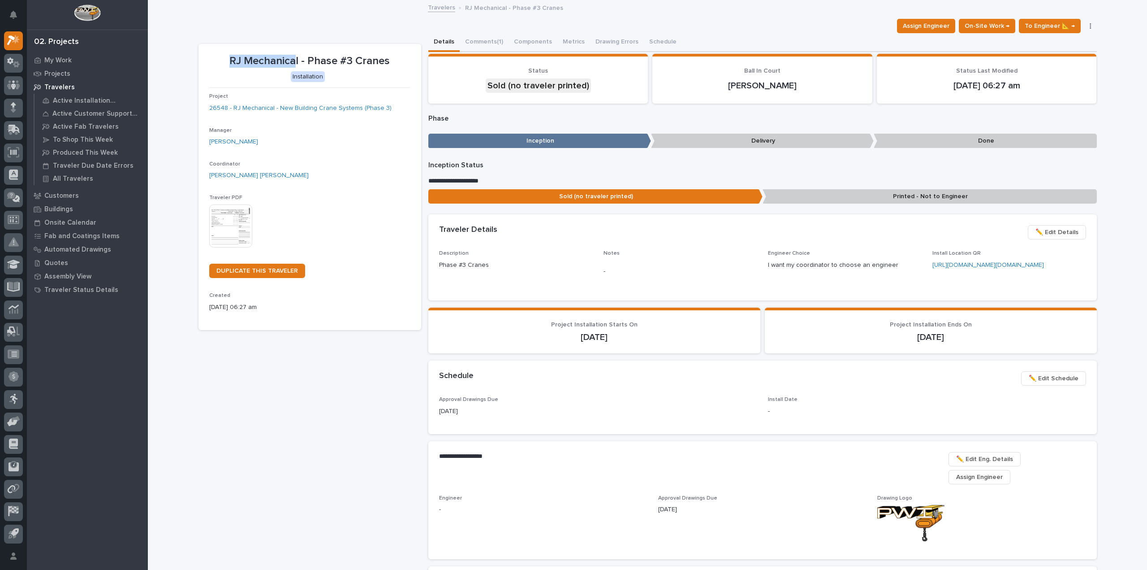
drag, startPoint x: 223, startPoint y: 57, endPoint x: 293, endPoint y: 57, distance: 69.5
click at [293, 57] on p "RJ Mechanical - Phase #3 Cranes" at bounding box center [309, 61] width 201 height 13
click at [212, 72] on p "Installation" at bounding box center [308, 76] width 198 height 11
drag, startPoint x: 213, startPoint y: 57, endPoint x: 297, endPoint y: 57, distance: 83.8
click at [297, 57] on p "RJ Mechanical - Phase #3 Cranes" at bounding box center [309, 61] width 201 height 13
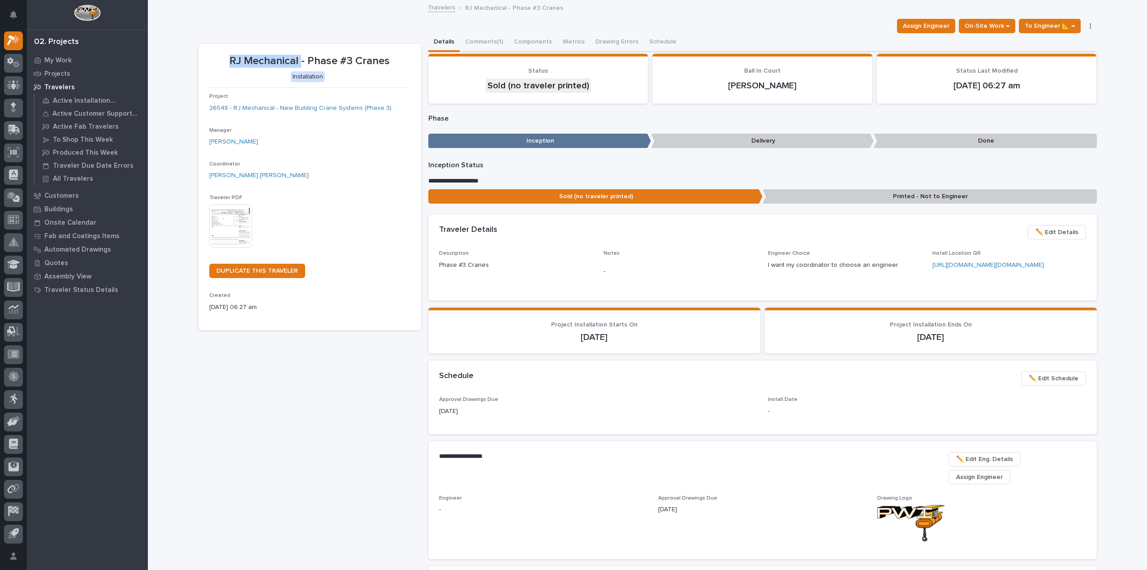
copy p "RJ Mechanical"
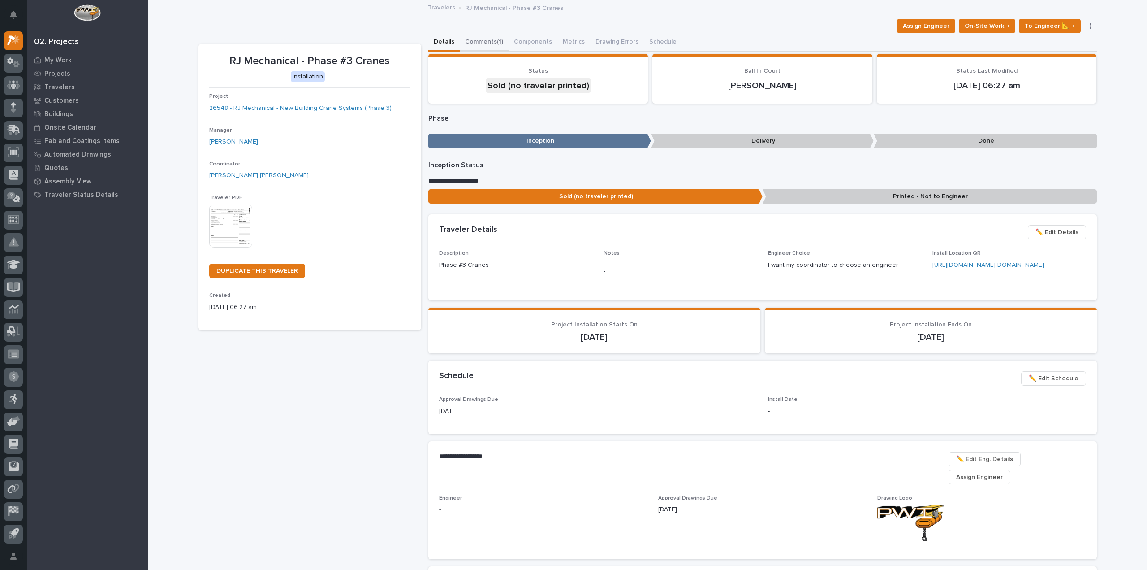
click at [484, 39] on button "Comments (1)" at bounding box center [484, 42] width 49 height 19
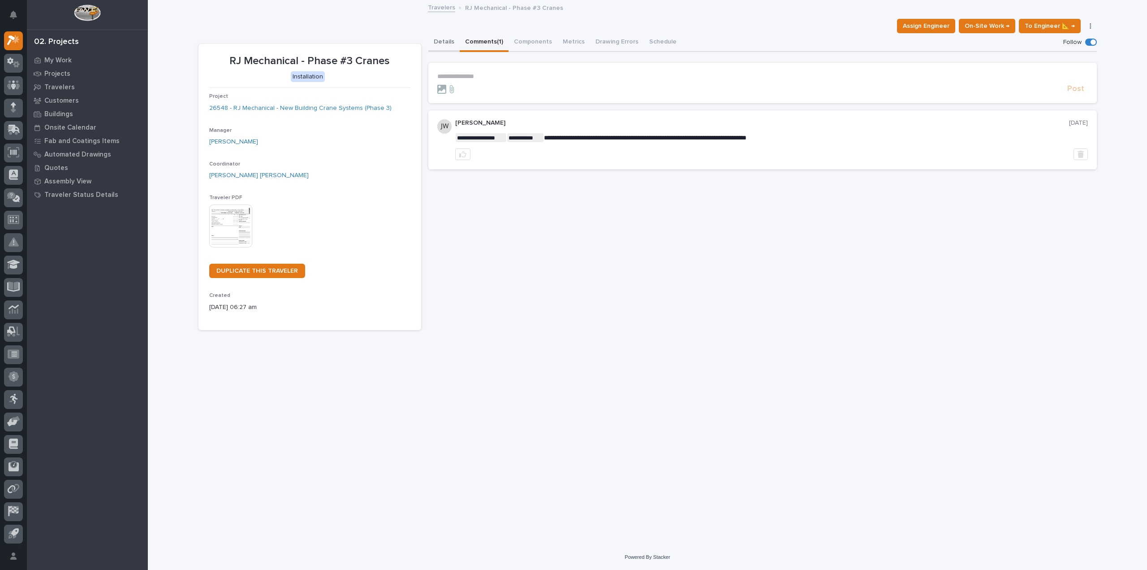
click at [452, 39] on button "Details" at bounding box center [443, 42] width 31 height 19
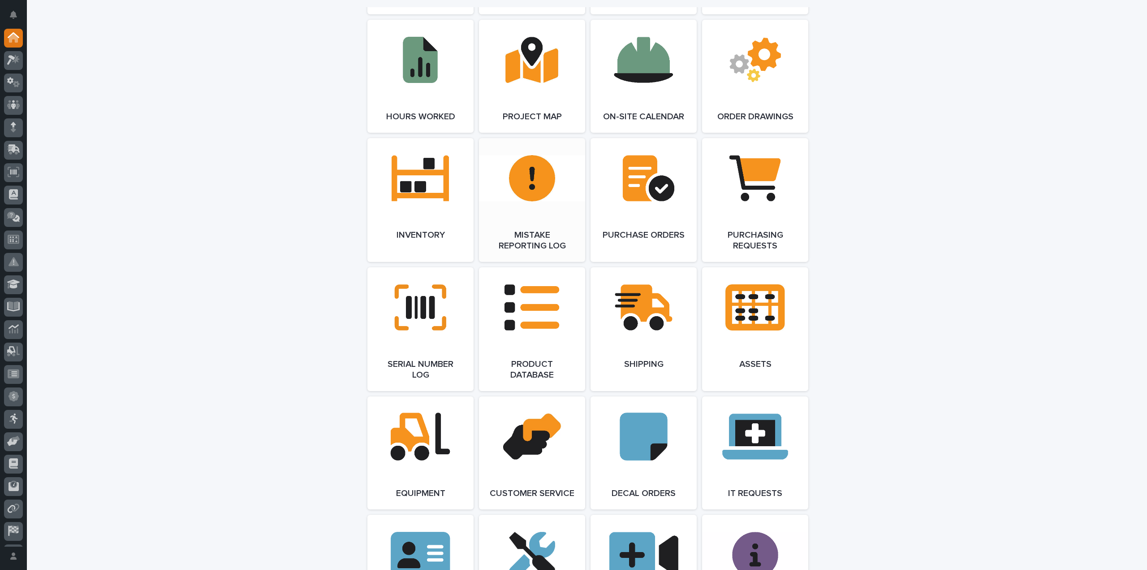
scroll to position [738, 0]
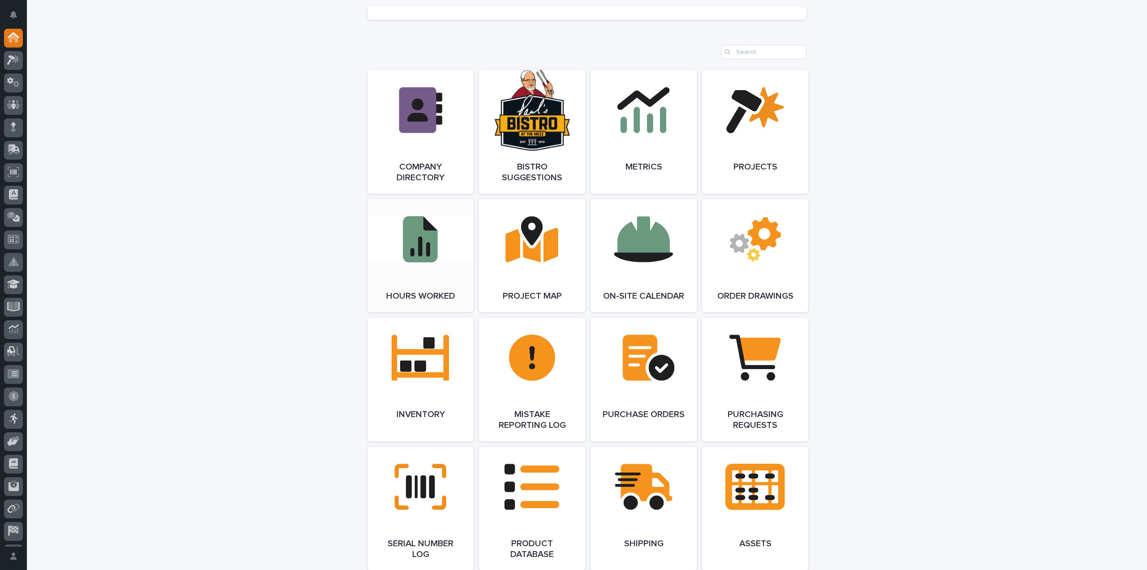
click at [414, 239] on link "Open Link" at bounding box center [420, 255] width 106 height 113
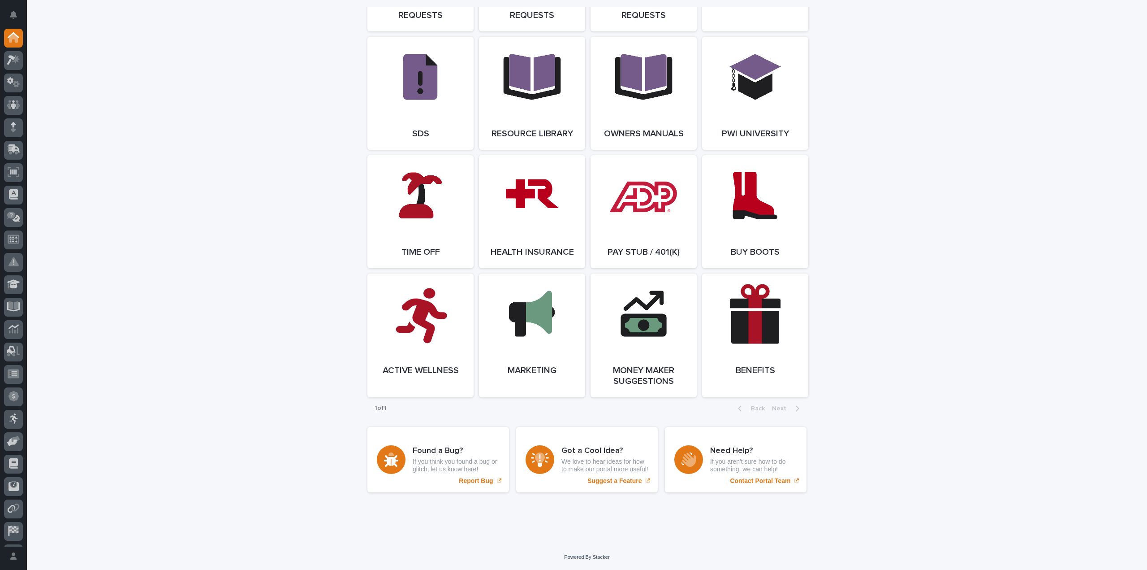
scroll to position [1544, 0]
click at [419, 216] on link "Open Link" at bounding box center [420, 211] width 106 height 113
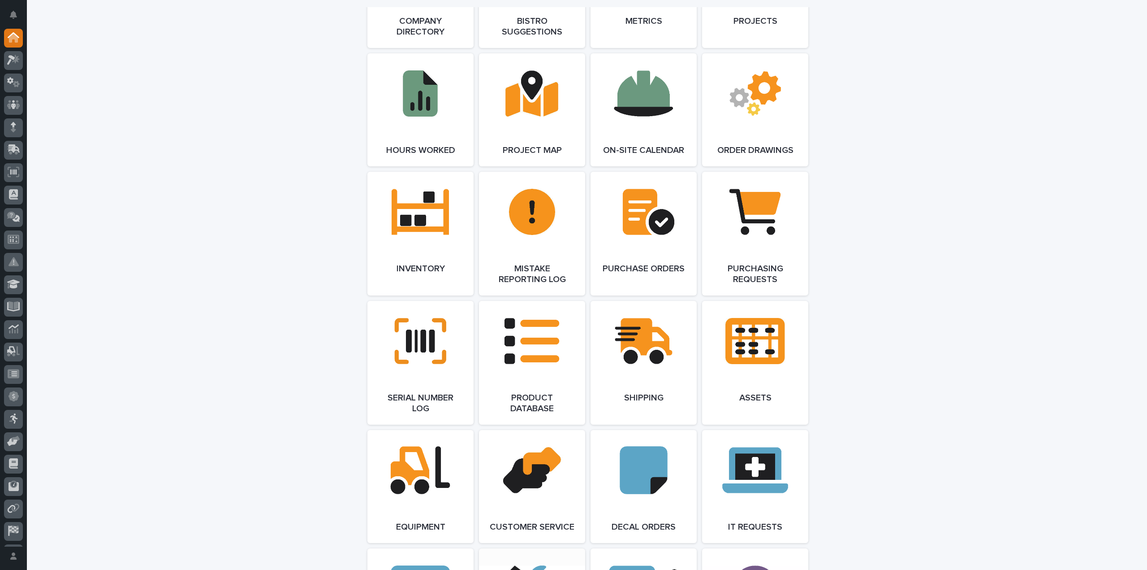
scroll to position [872, 0]
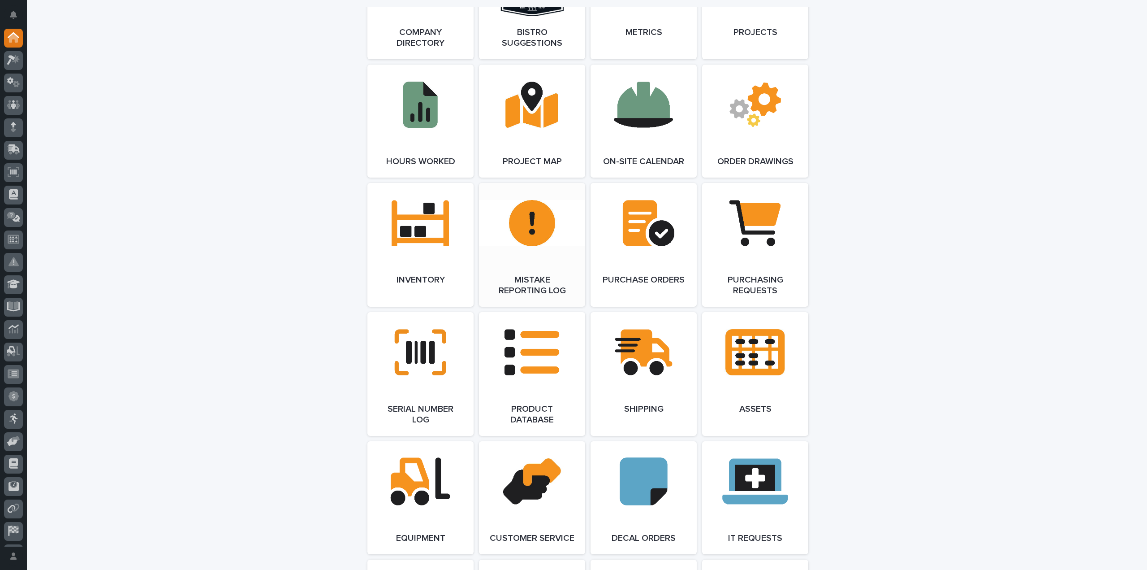
click at [565, 262] on link "Open Link" at bounding box center [532, 245] width 106 height 124
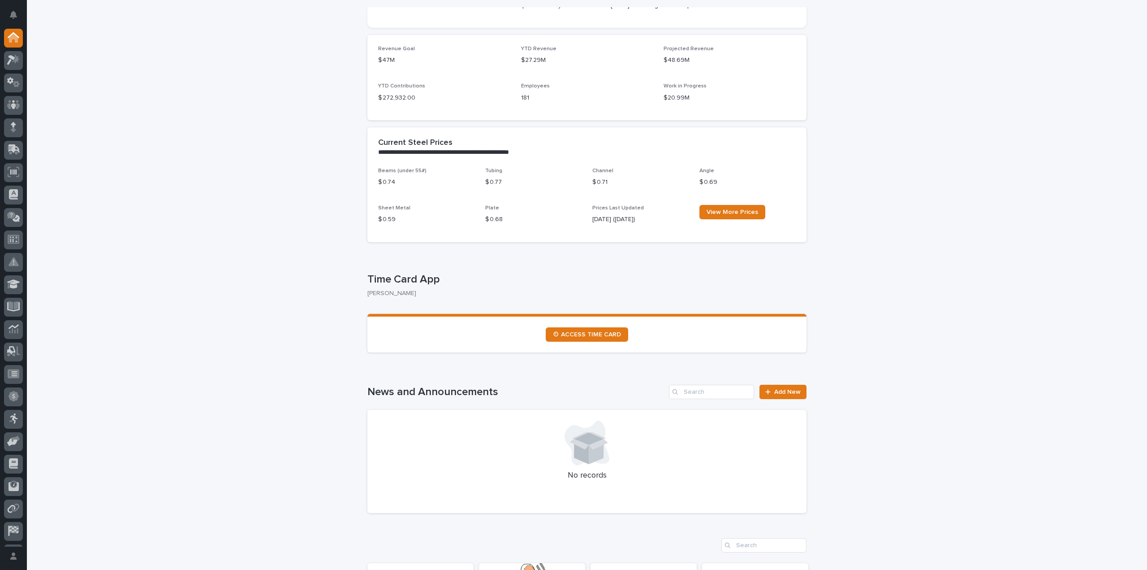
scroll to position [0, 0]
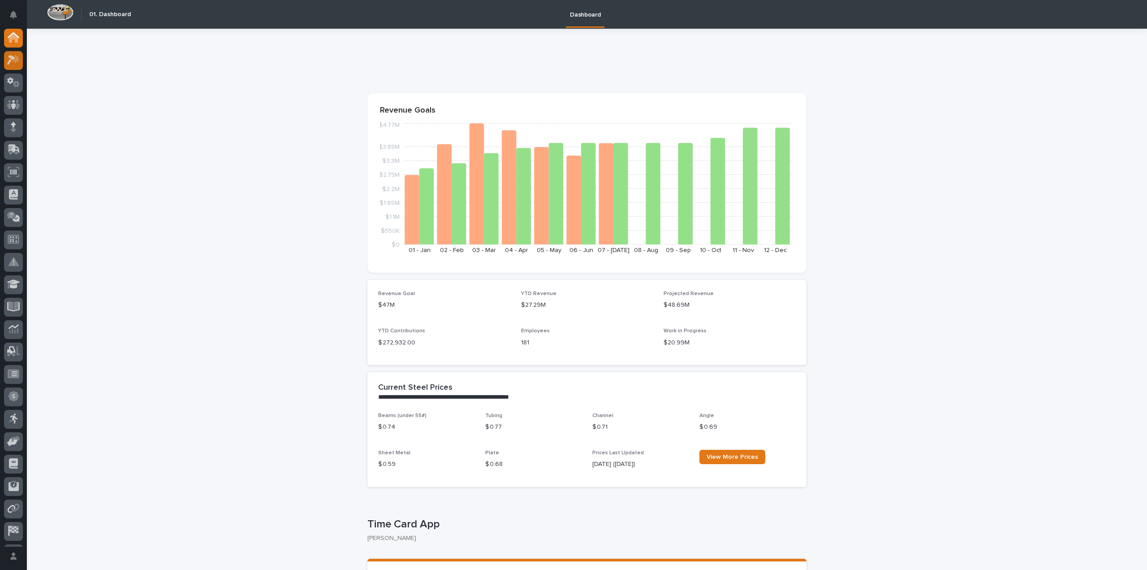
click at [11, 57] on icon at bounding box center [11, 61] width 8 height 10
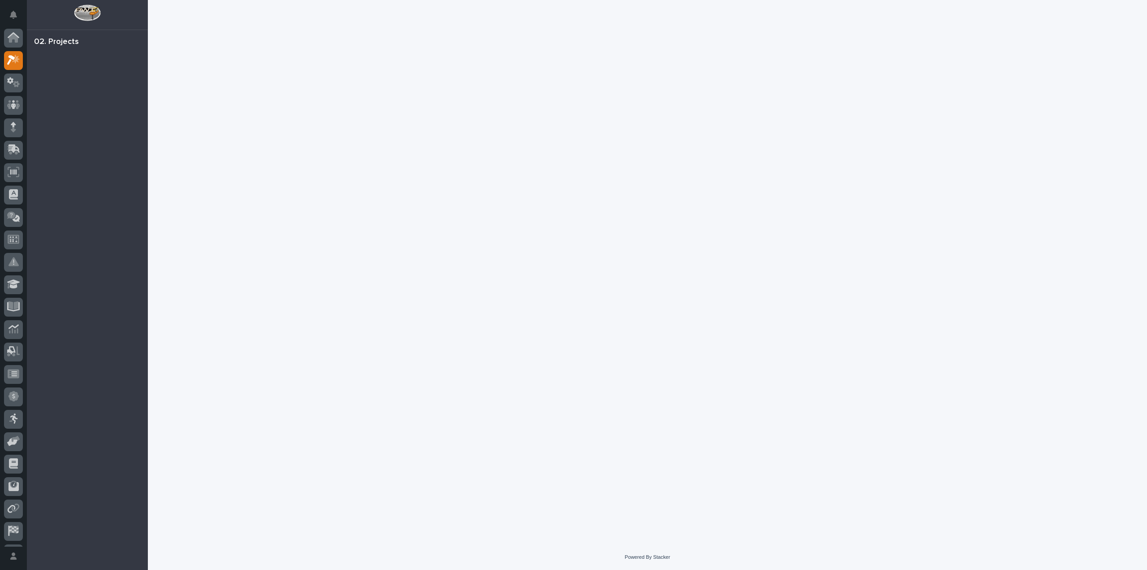
scroll to position [20, 0]
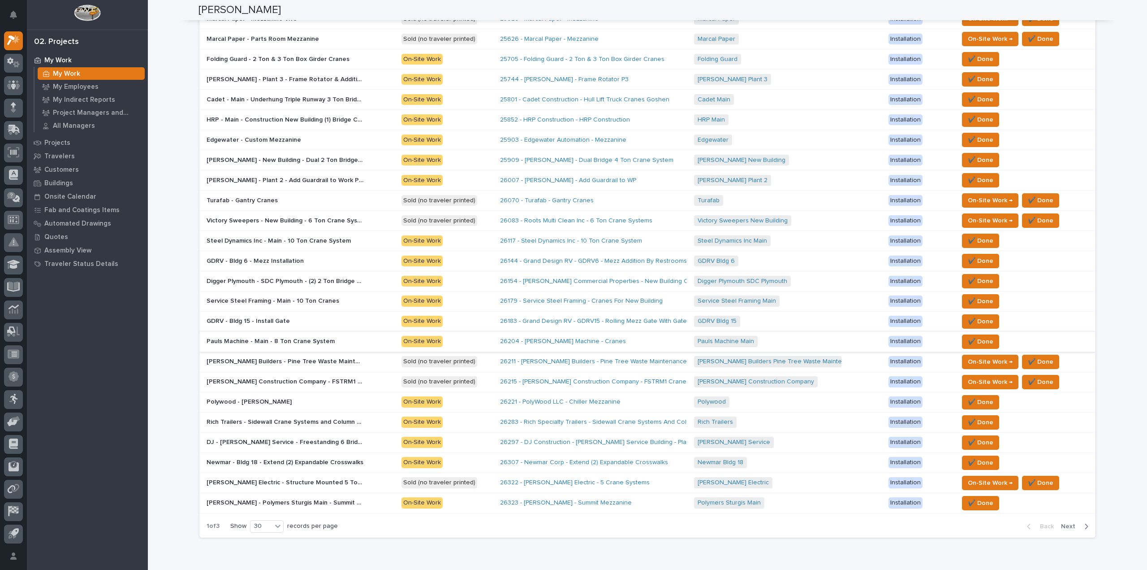
scroll to position [354, 0]
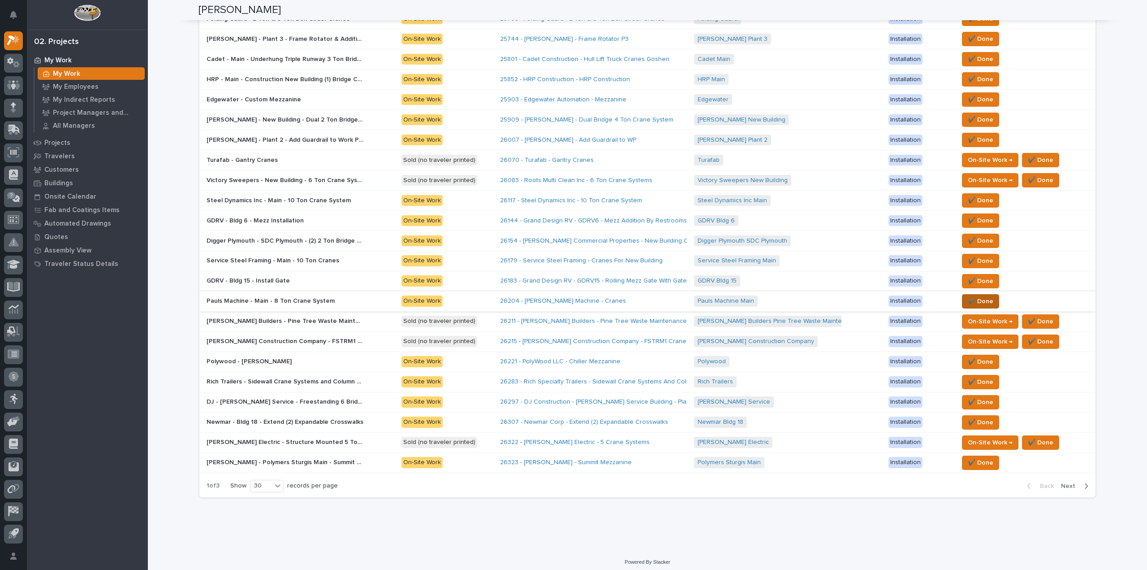
click at [978, 299] on span "✔️ Done" at bounding box center [981, 301] width 26 height 11
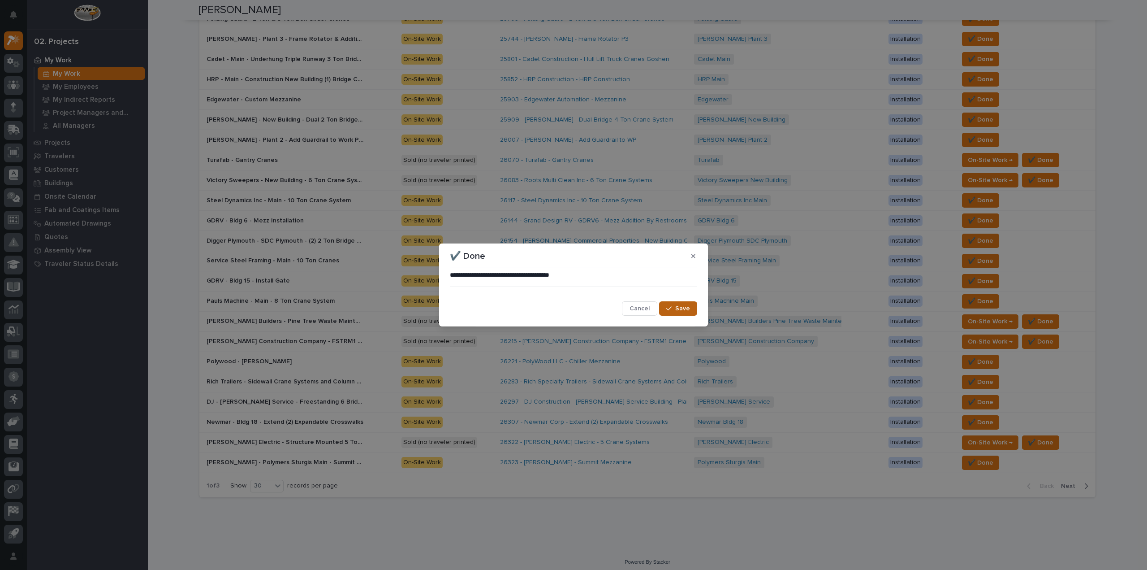
click at [678, 307] on span "Save" at bounding box center [682, 308] width 15 height 8
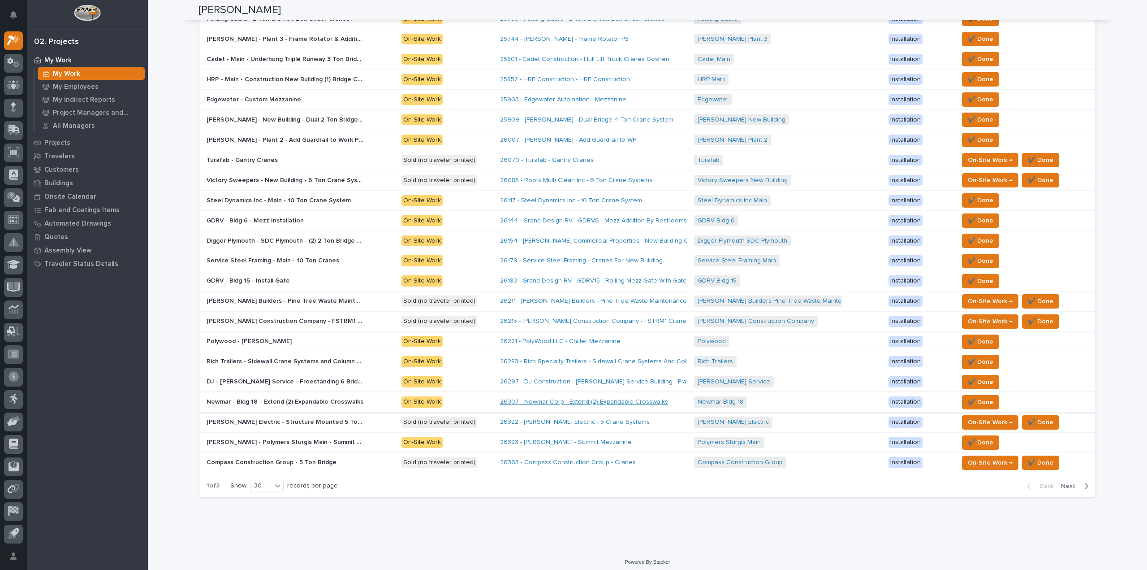
click at [569, 398] on link "26307 - Newmar Corp - Extend (2) Expandable Crosswalks" at bounding box center [584, 402] width 168 height 8
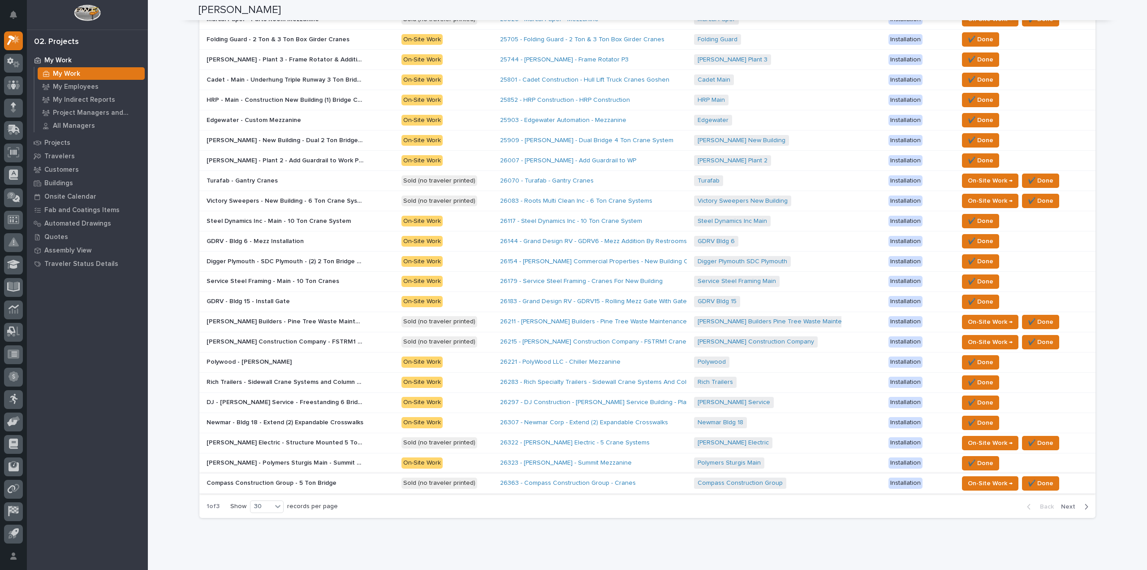
scroll to position [354, 0]
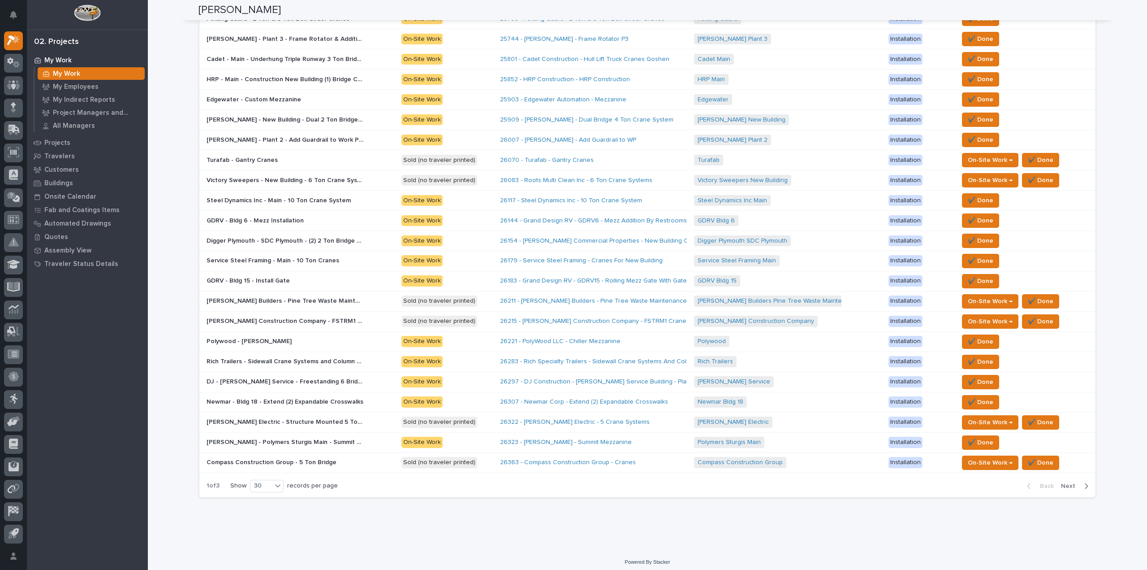
click at [1066, 482] on span "Next" at bounding box center [1071, 486] width 20 height 8
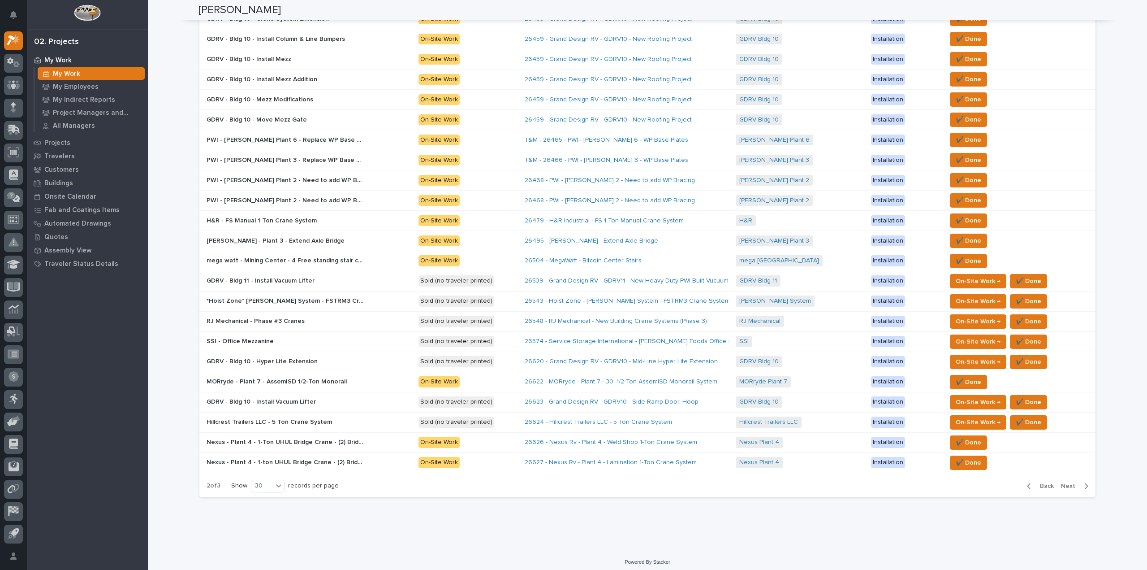
click at [1072, 482] on span "Next" at bounding box center [1071, 486] width 20 height 8
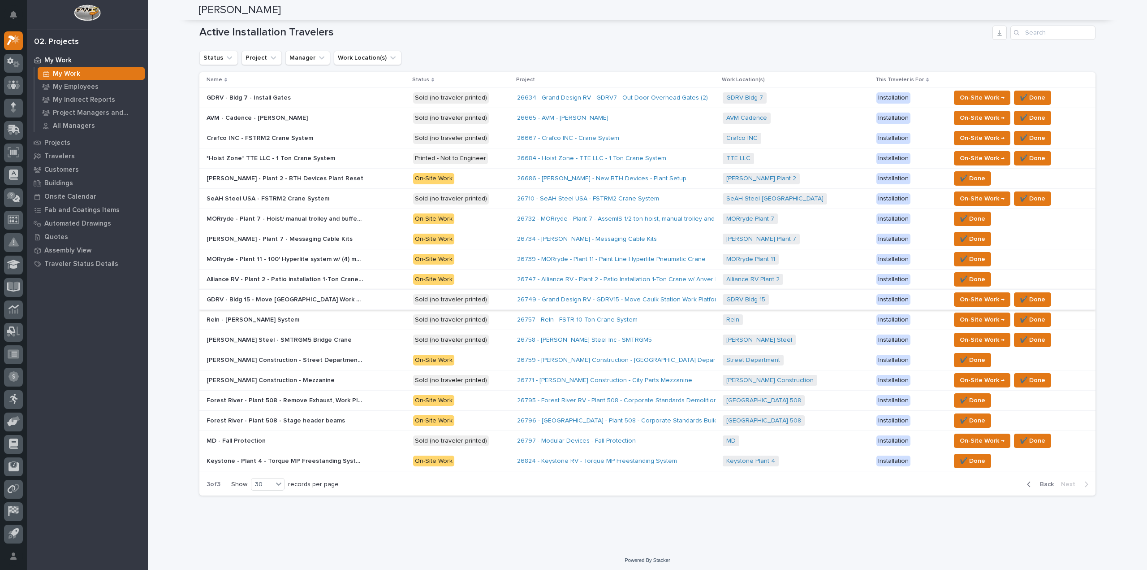
scroll to position [89, 0]
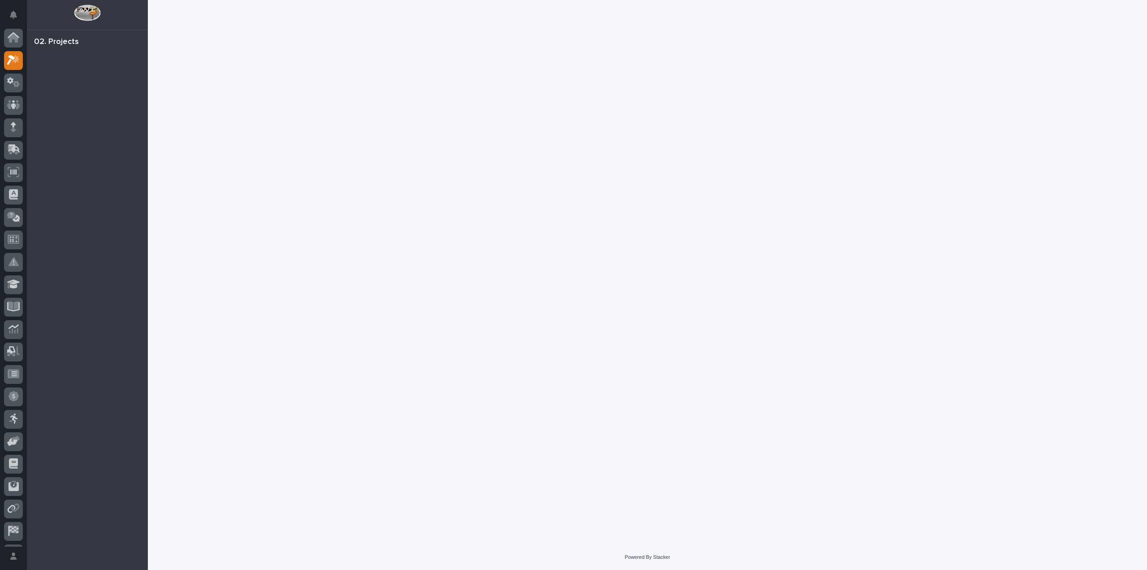
scroll to position [20, 0]
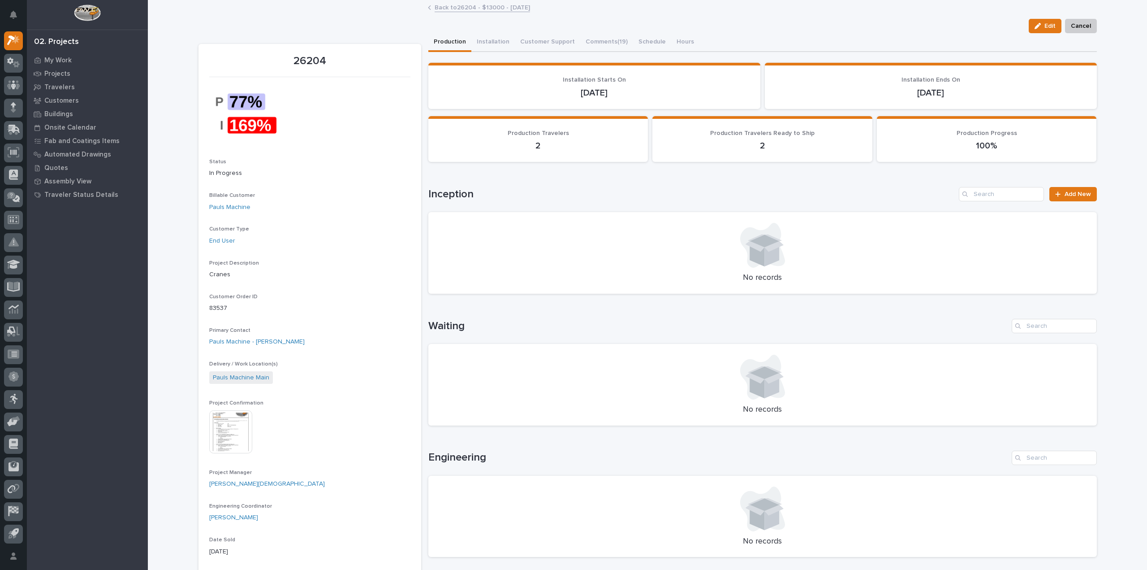
click at [230, 432] on img at bounding box center [230, 431] width 43 height 43
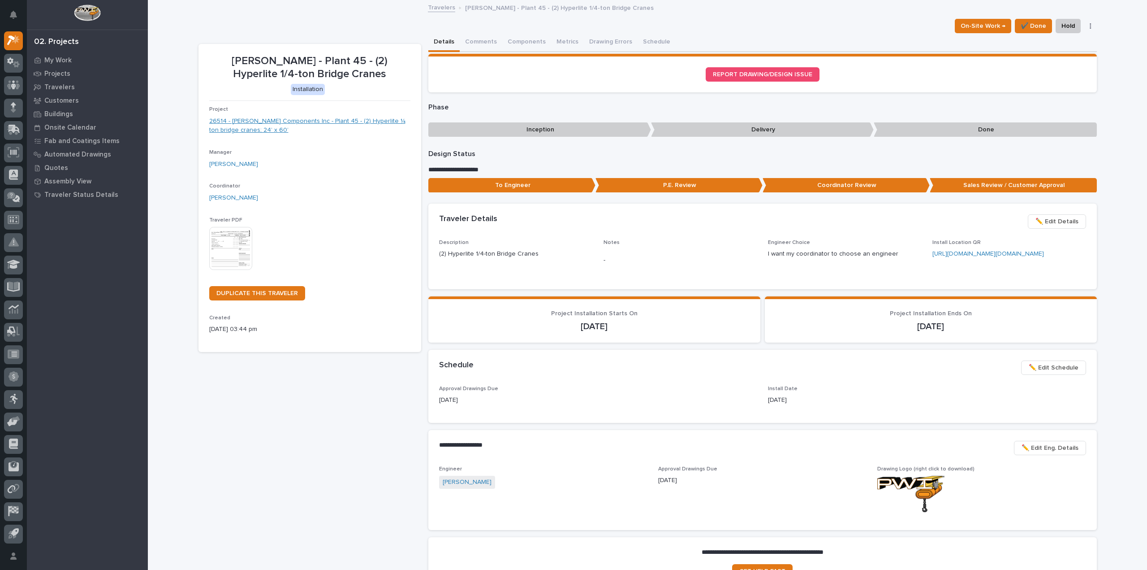
click at [296, 122] on link "26514 - [PERSON_NAME] Components Inc - Plant 45 - (2) Hyperlite ¼ ton bridge cr…" at bounding box center [309, 126] width 201 height 19
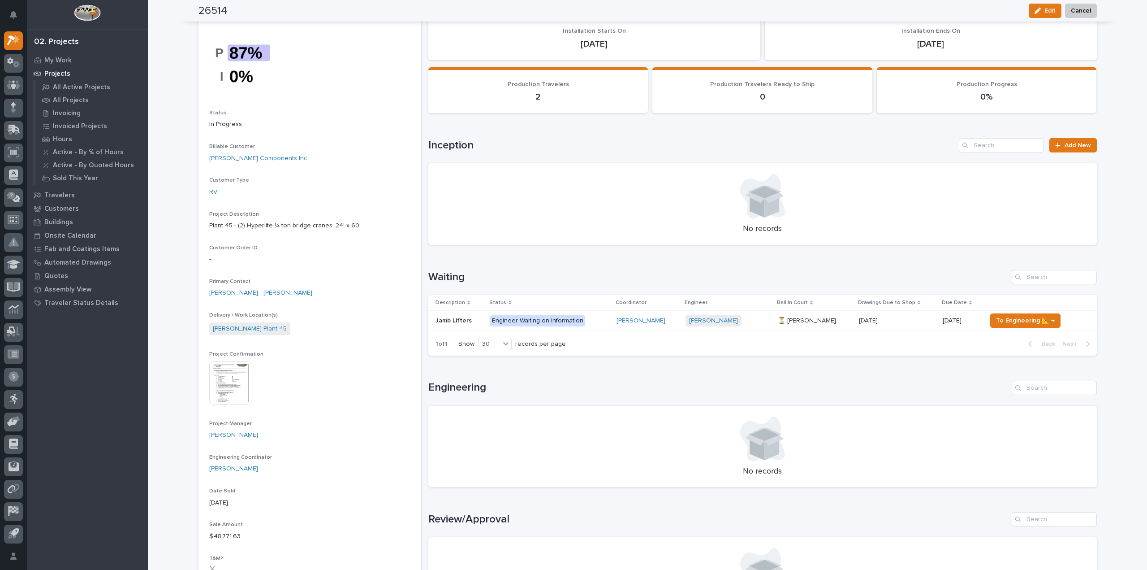
scroll to position [45, 0]
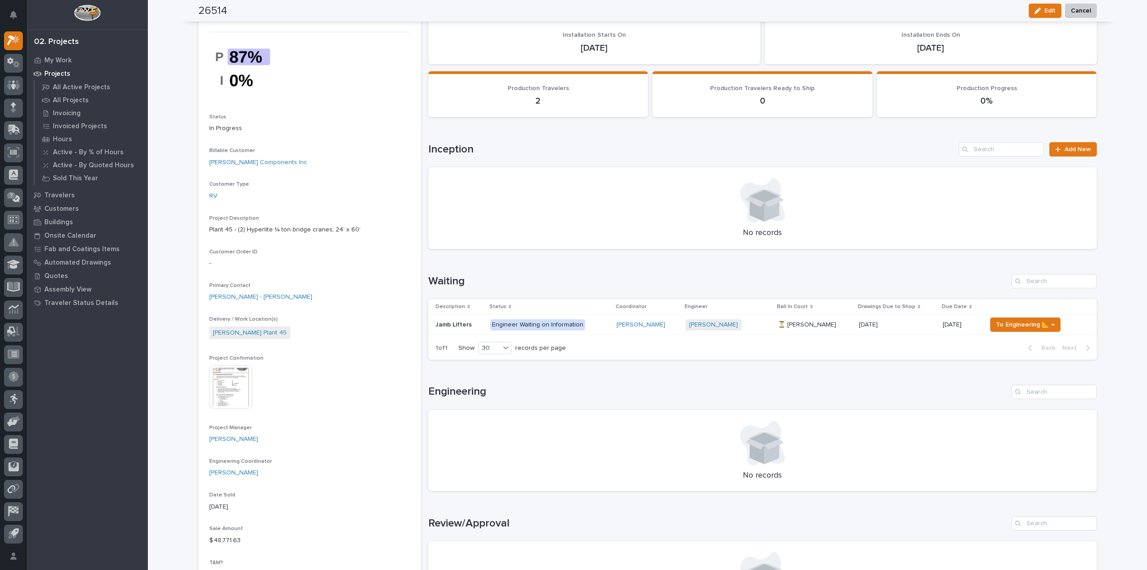
click at [239, 387] on img at bounding box center [230, 386] width 43 height 43
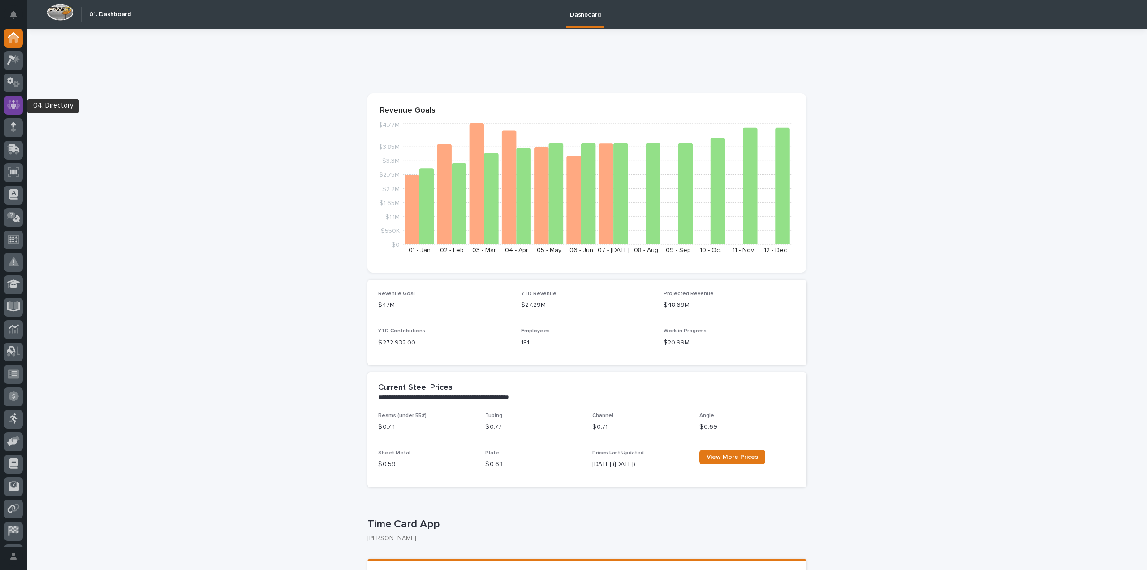
click at [9, 104] on icon at bounding box center [13, 104] width 13 height 9
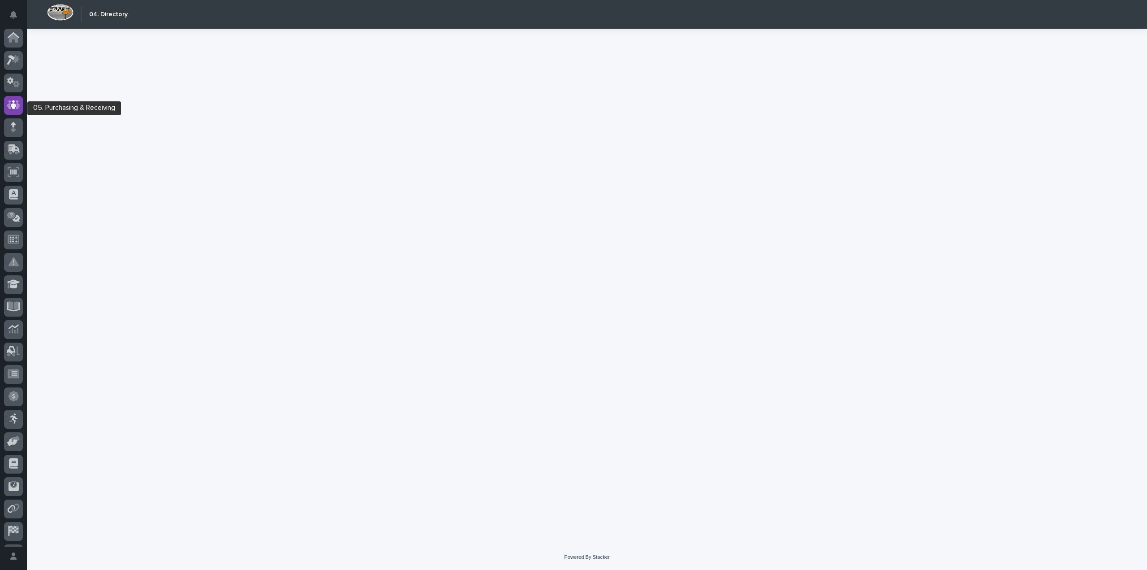
scroll to position [20, 0]
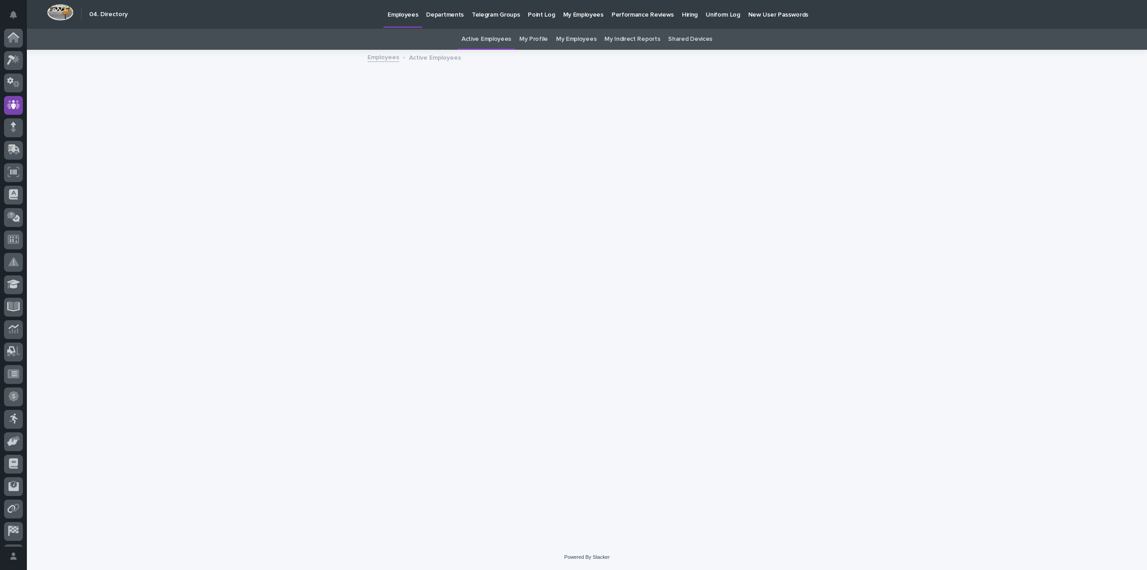
scroll to position [20, 0]
click at [579, 35] on link "My Employees" at bounding box center [576, 39] width 40 height 21
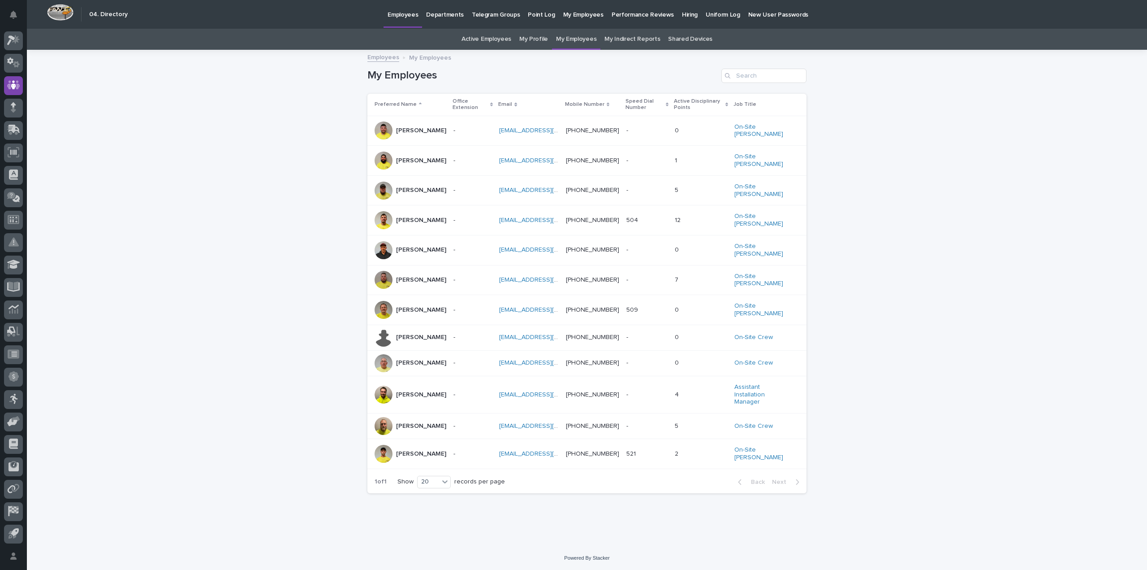
click at [417, 276] on p "Collin Daley" at bounding box center [421, 280] width 50 height 8
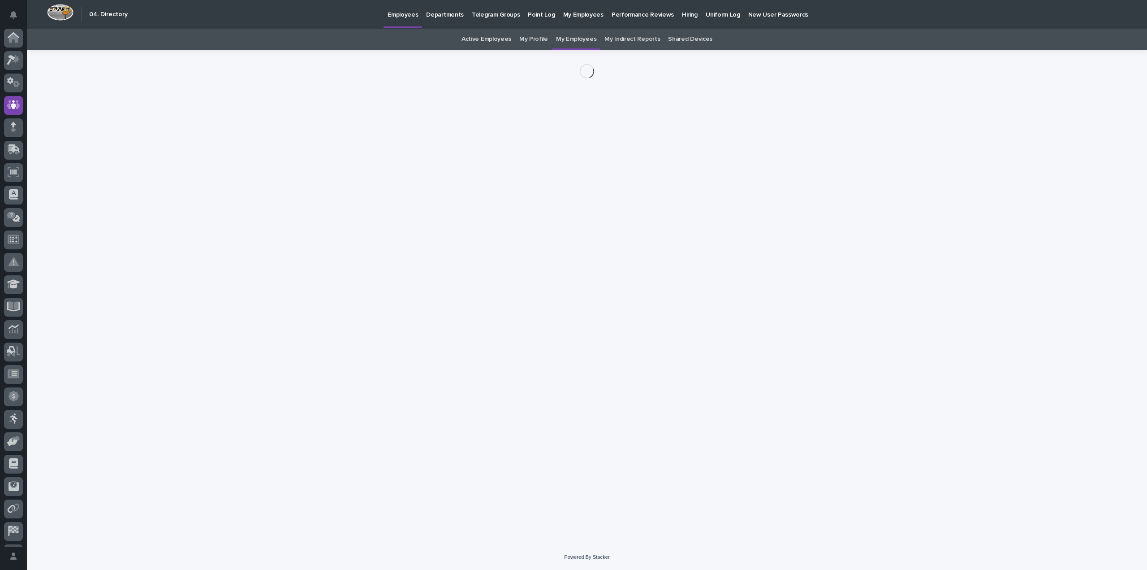
scroll to position [20, 0]
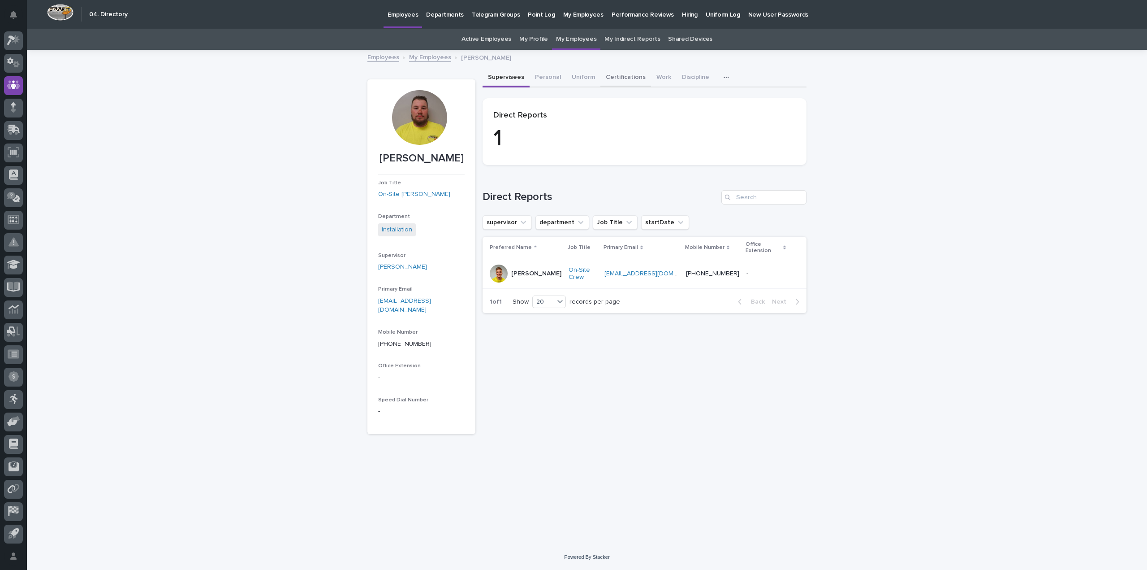
click at [630, 74] on button "Certifications" at bounding box center [625, 78] width 51 height 19
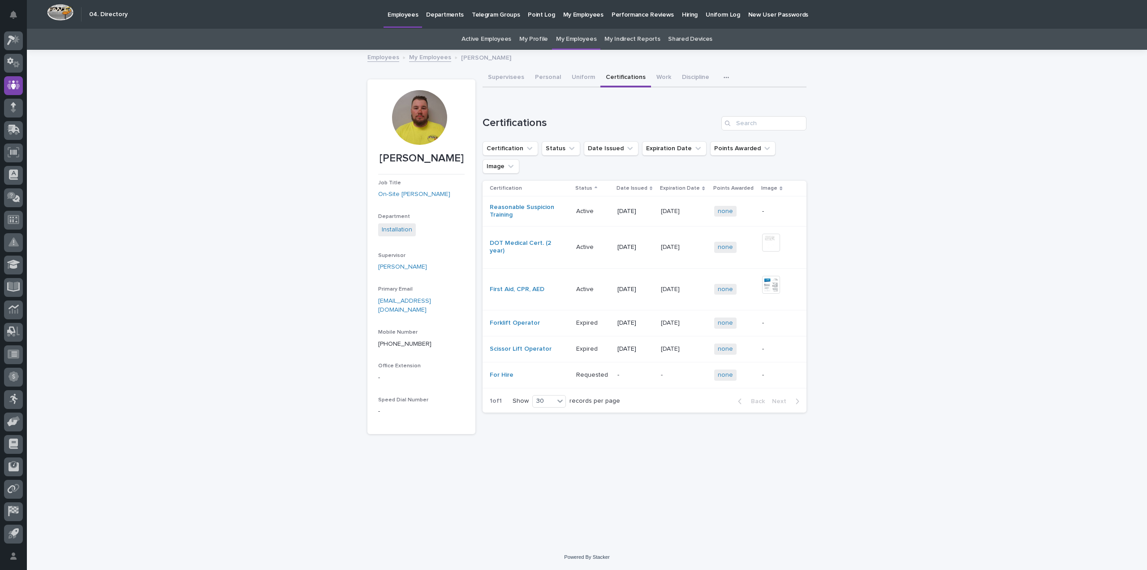
click at [581, 19] on link "My Employees" at bounding box center [583, 14] width 48 height 28
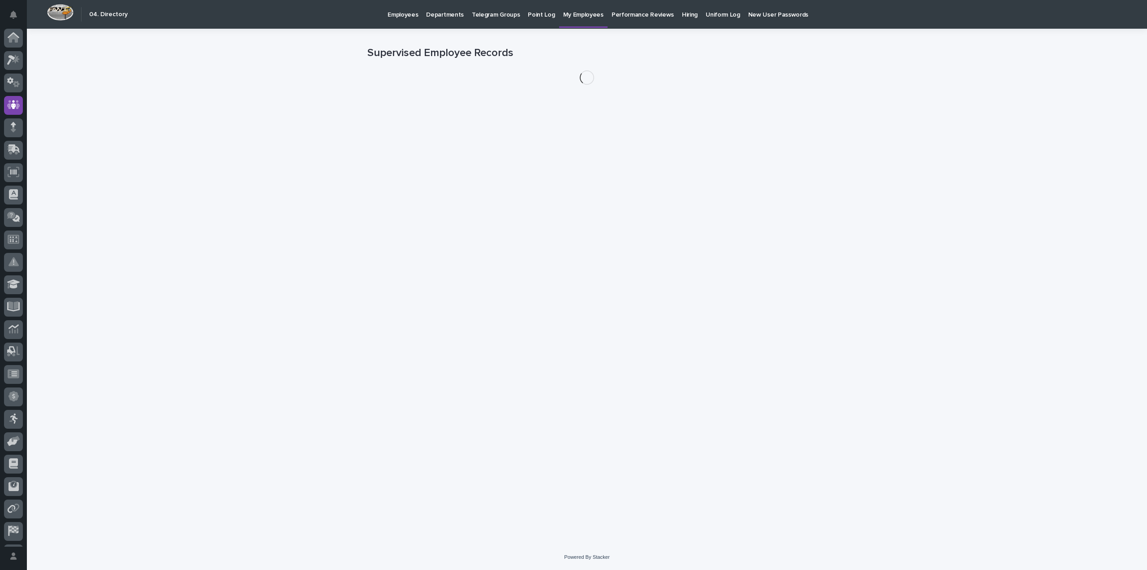
scroll to position [20, 0]
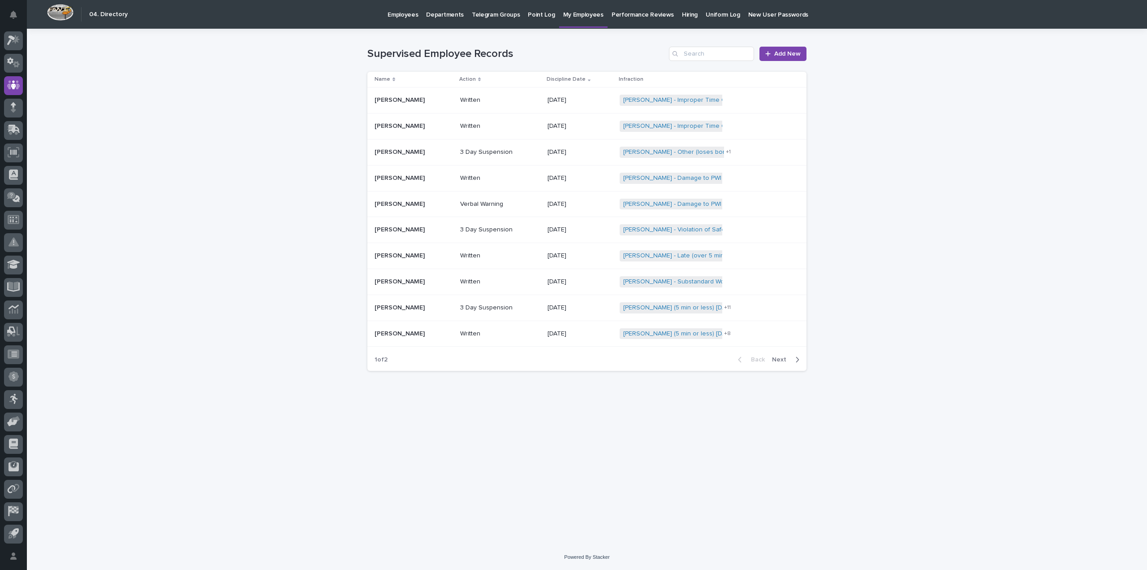
click at [418, 14] on div "Employees" at bounding box center [403, 9] width 39 height 19
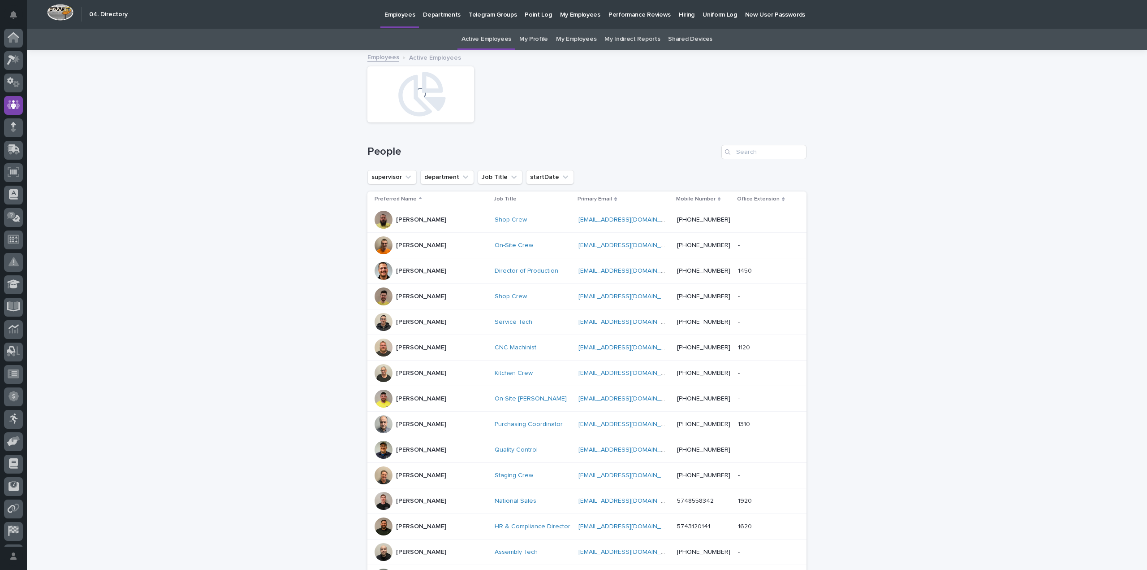
click at [408, 15] on p "Employees" at bounding box center [399, 9] width 30 height 19
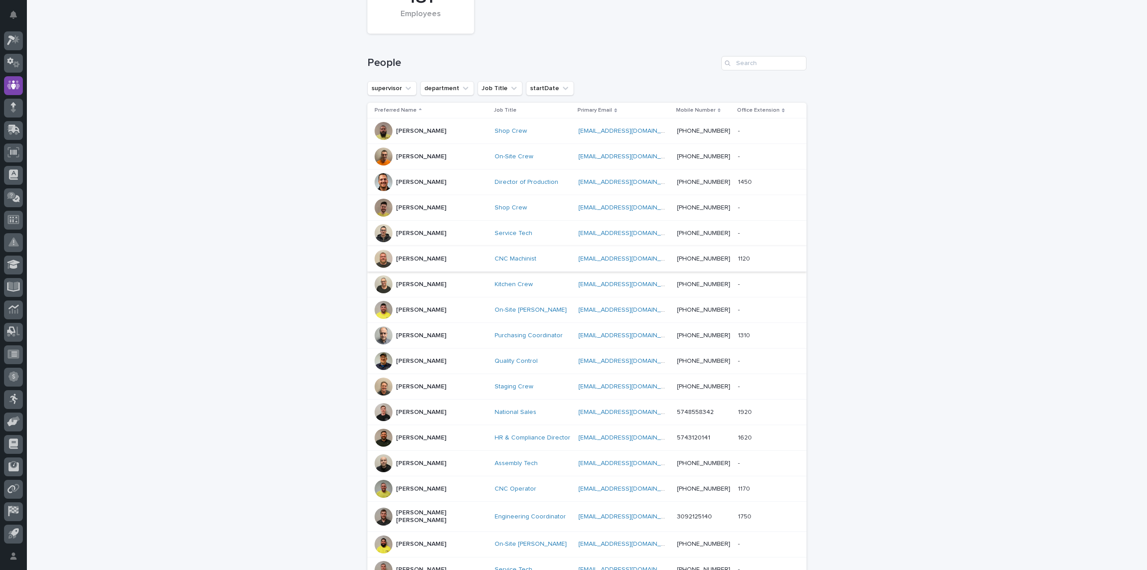
scroll to position [90, 0]
click at [413, 154] on p "Adam Hancock" at bounding box center [421, 156] width 50 height 8
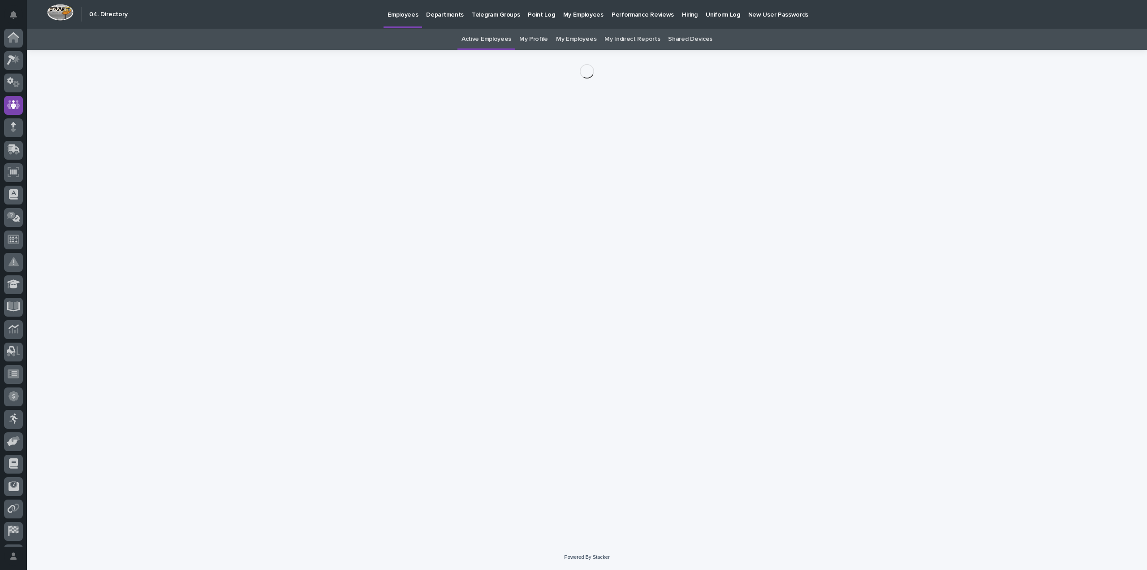
scroll to position [20, 0]
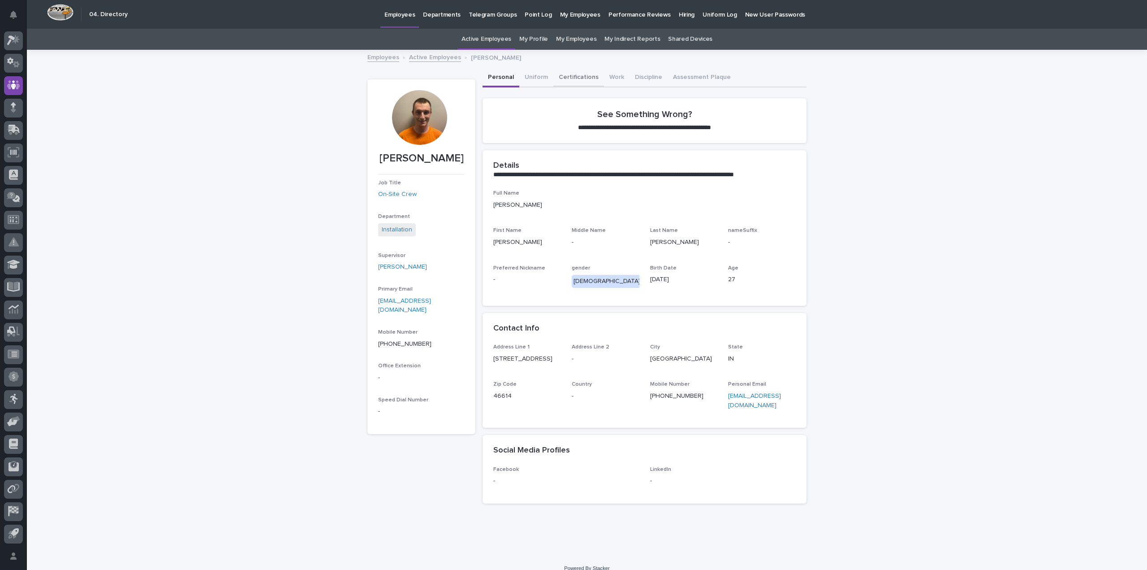
click at [573, 75] on button "Certifications" at bounding box center [578, 78] width 51 height 19
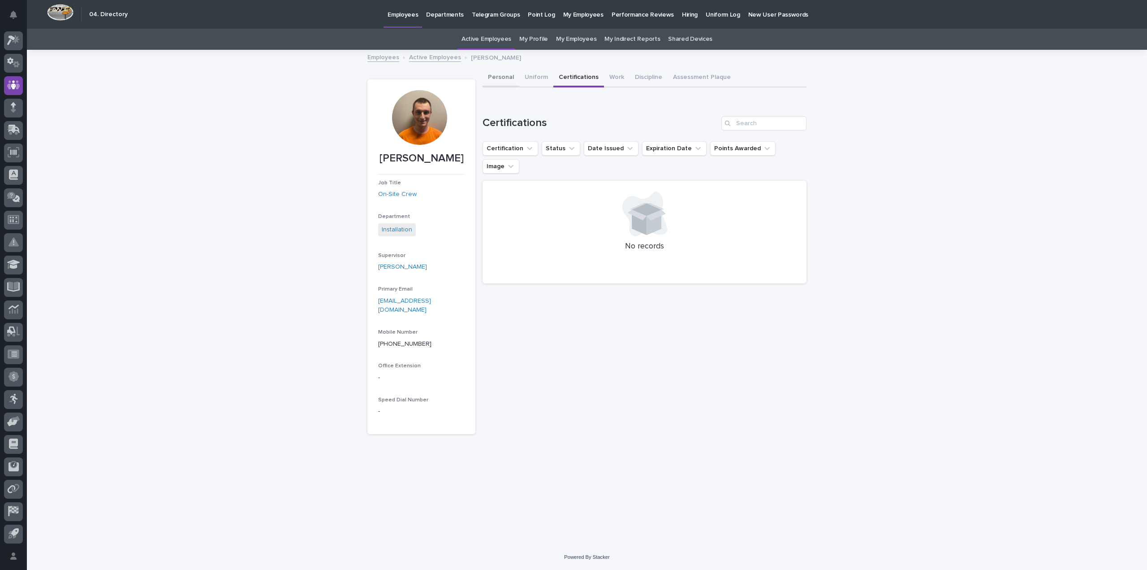
click at [513, 78] on button "Personal" at bounding box center [501, 78] width 37 height 19
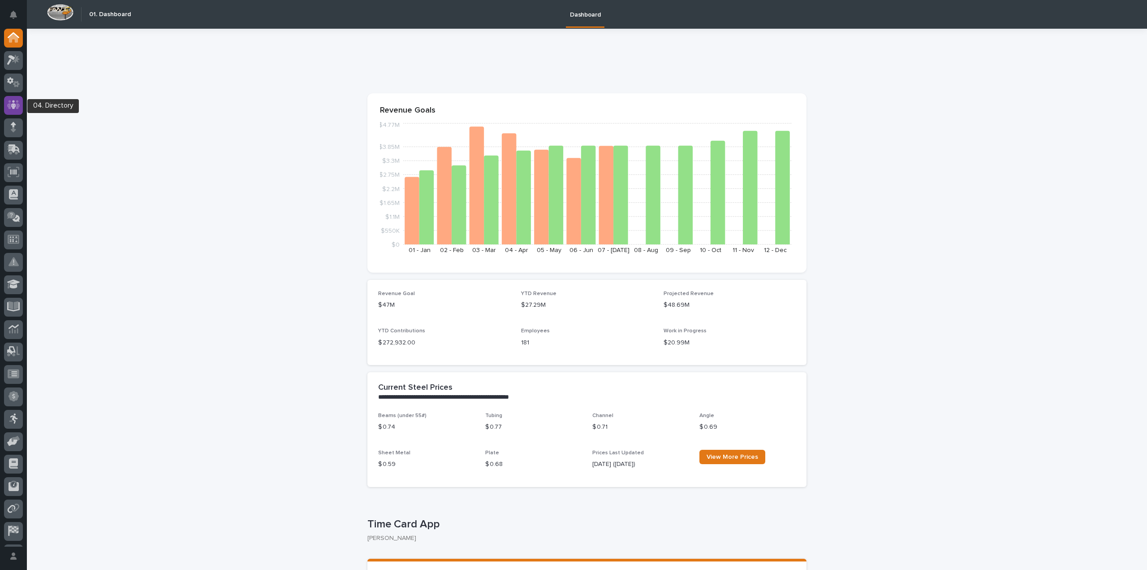
click at [8, 106] on icon at bounding box center [13, 104] width 13 height 9
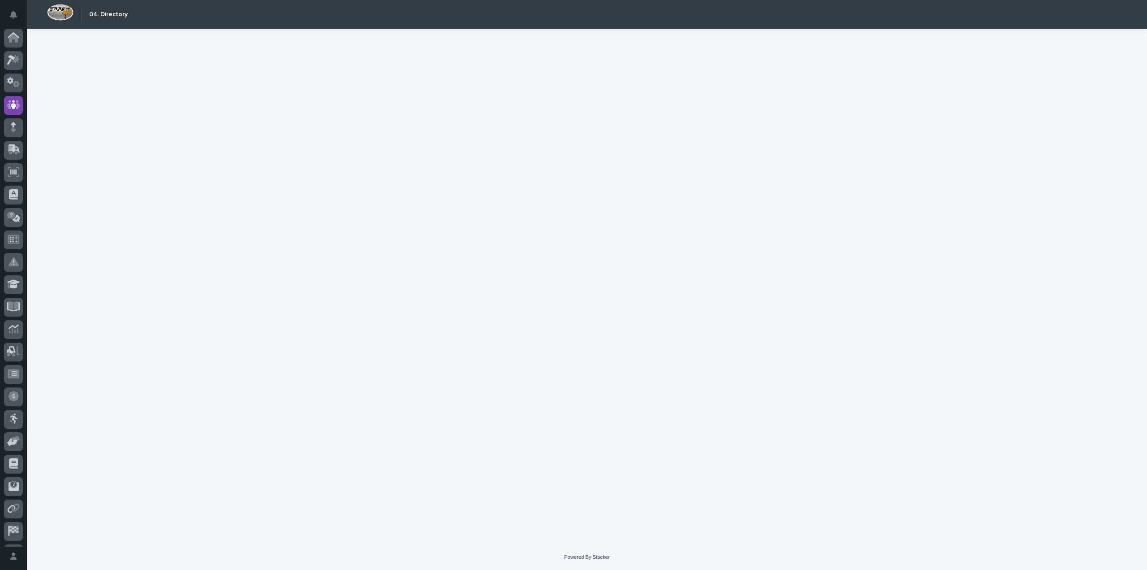
scroll to position [20, 0]
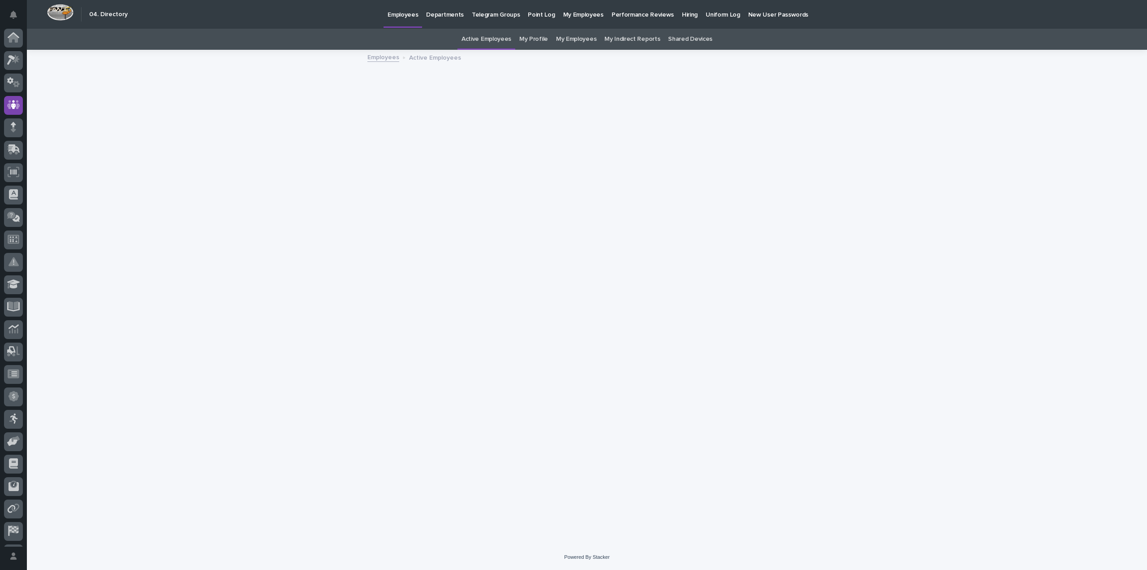
scroll to position [20, 0]
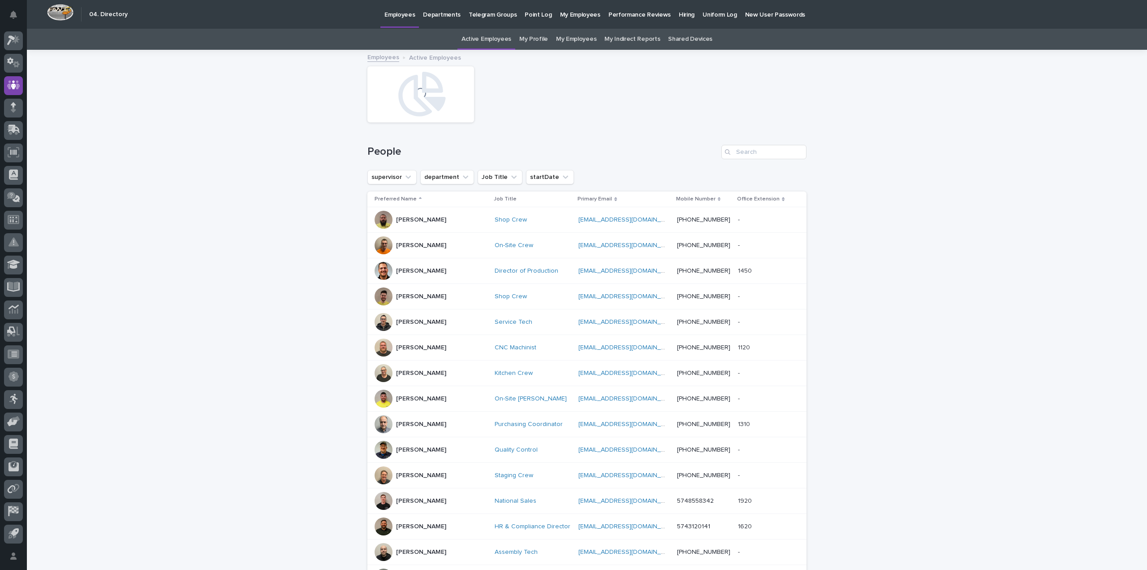
click at [568, 13] on p "My Employees" at bounding box center [580, 9] width 40 height 19
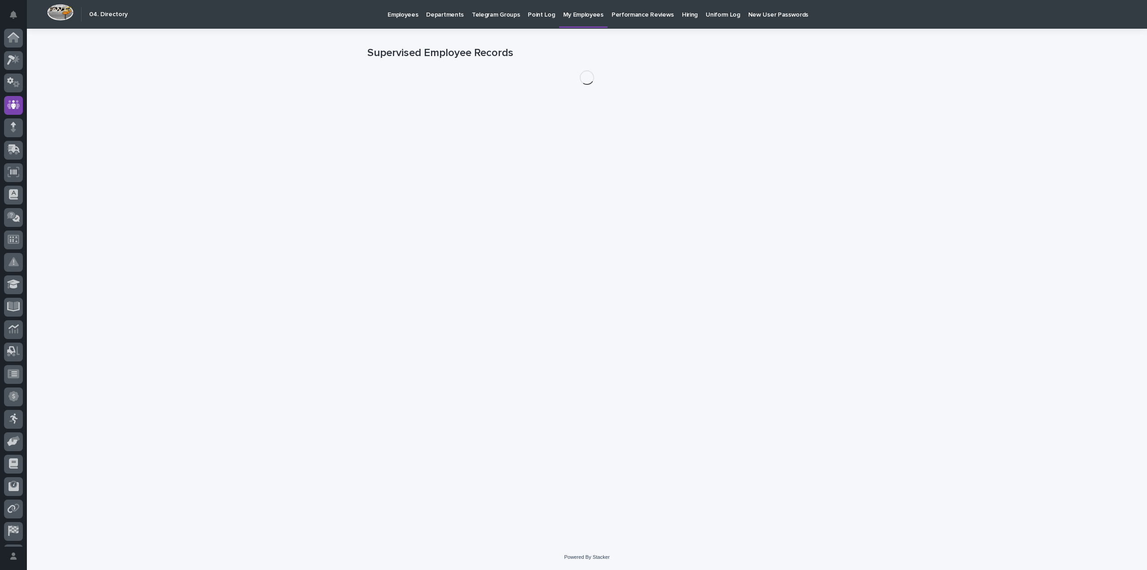
scroll to position [20, 0]
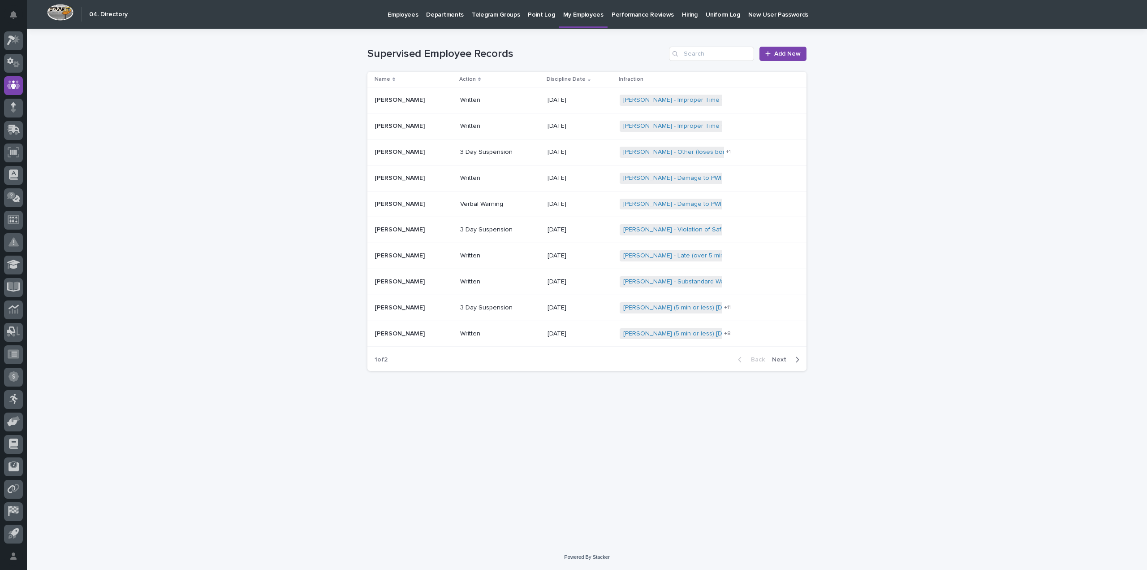
click at [409, 16] on p "Employees" at bounding box center [403, 9] width 30 height 19
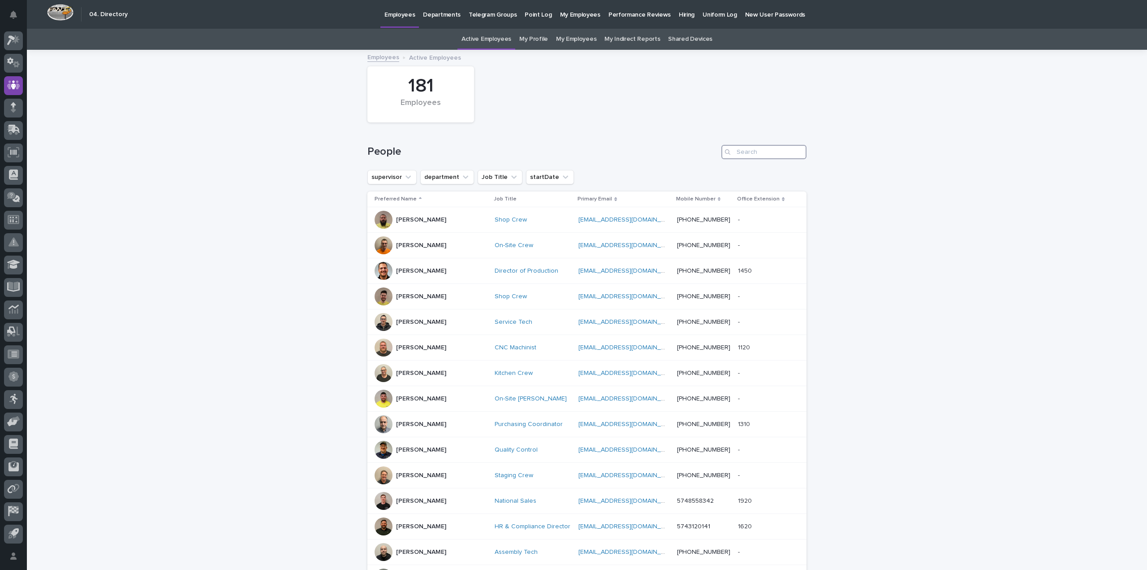
click at [744, 149] on input "Search" at bounding box center [763, 152] width 85 height 14
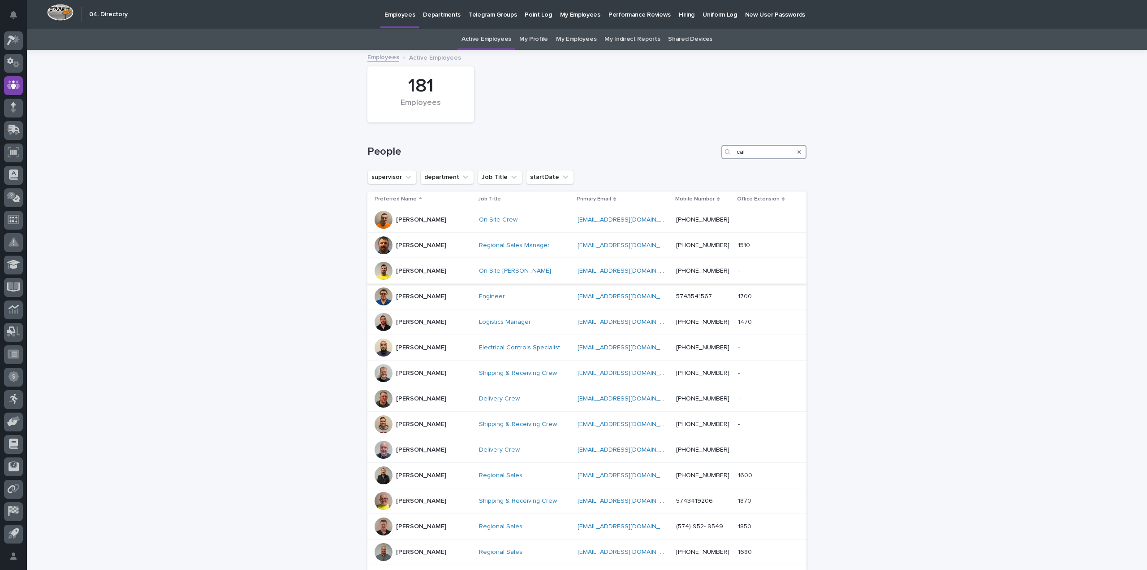
type input "cal"
click at [479, 265] on div "On-Site [PERSON_NAME]" at bounding box center [524, 270] width 91 height 15
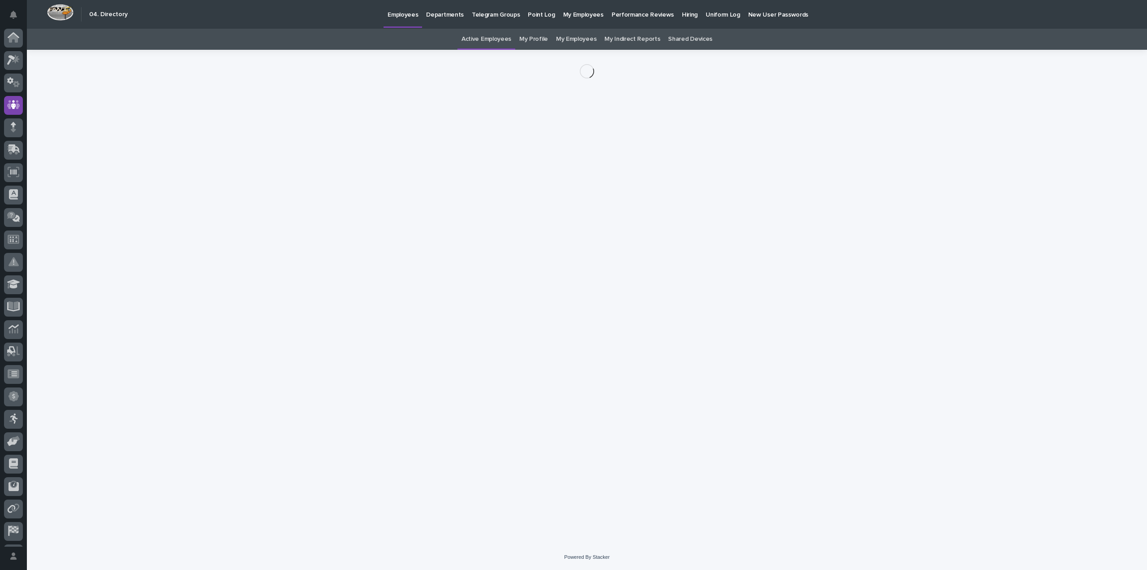
scroll to position [20, 0]
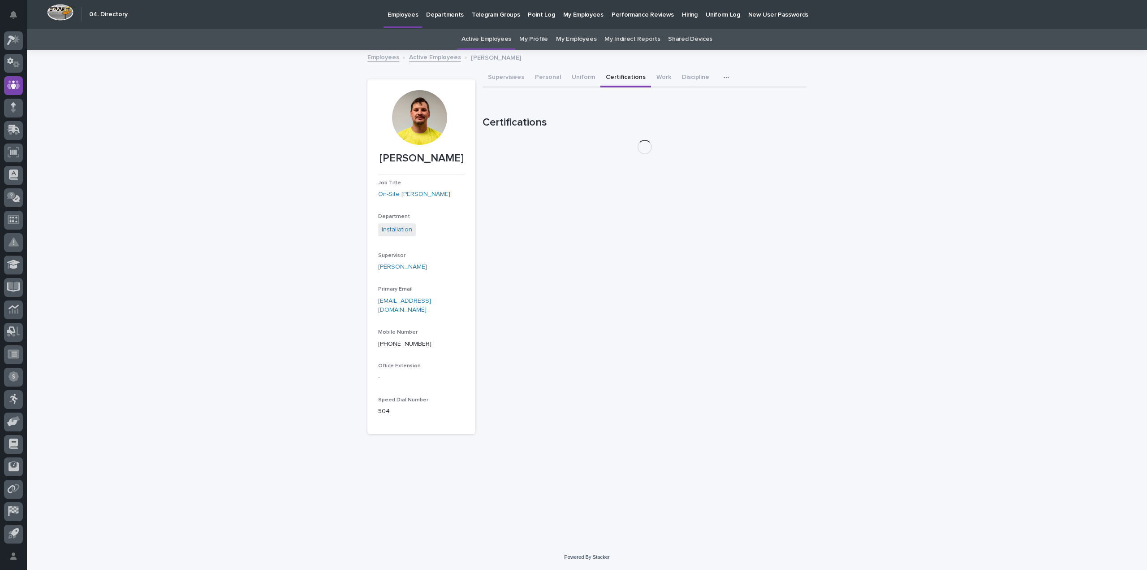
click at [627, 78] on button "Certifications" at bounding box center [625, 78] width 51 height 19
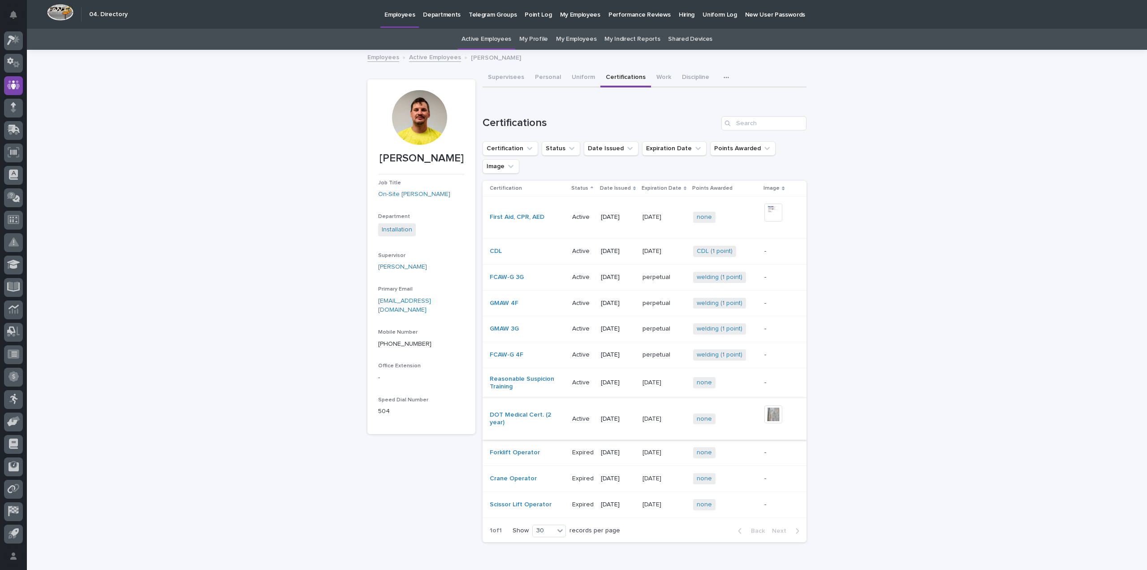
click at [774, 405] on img at bounding box center [773, 414] width 18 height 18
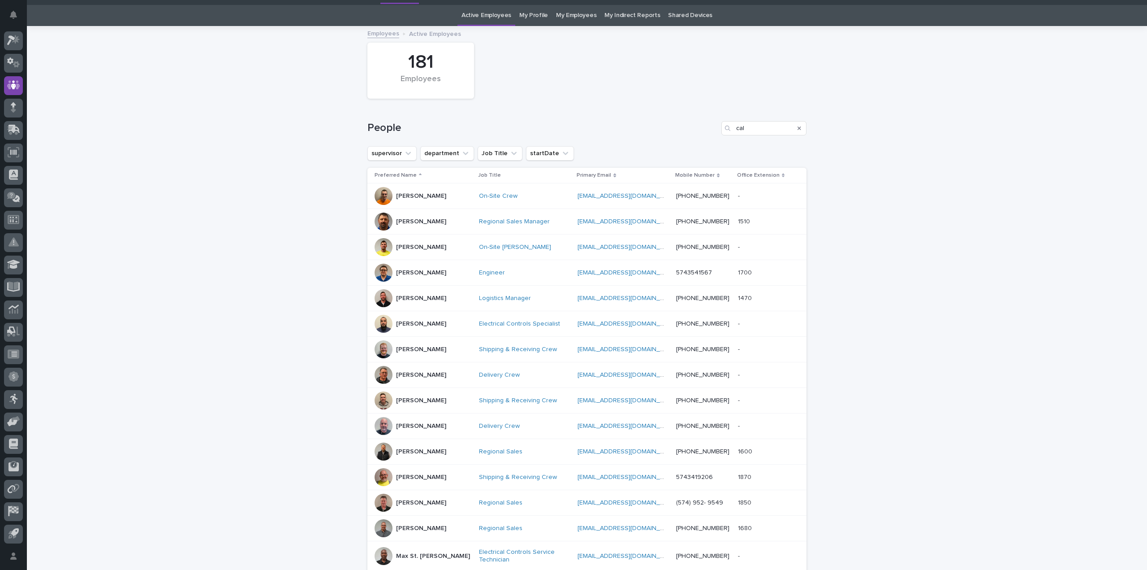
scroll to position [29, 0]
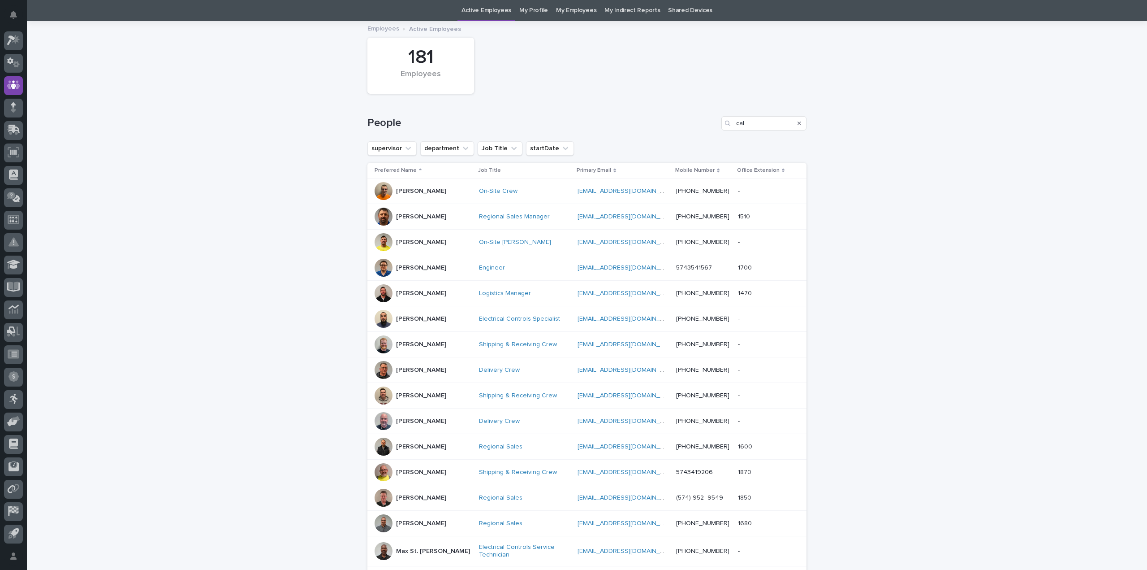
type input "ca"
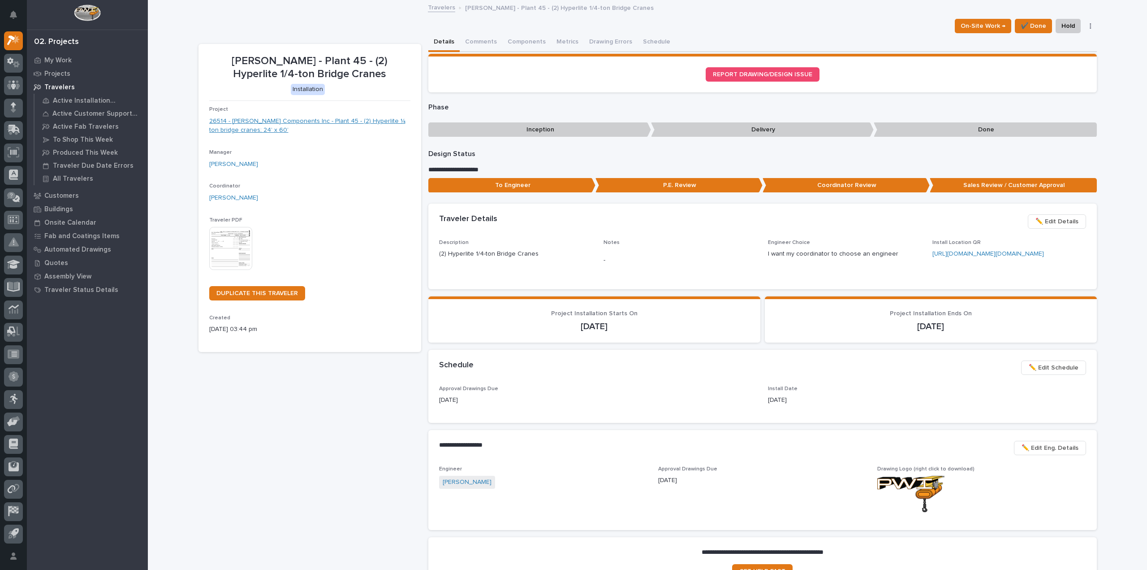
click at [283, 121] on link "26514 - [PERSON_NAME] Components Inc - Plant 45 - (2) Hyperlite ¼ ton bridge cr…" at bounding box center [309, 126] width 201 height 19
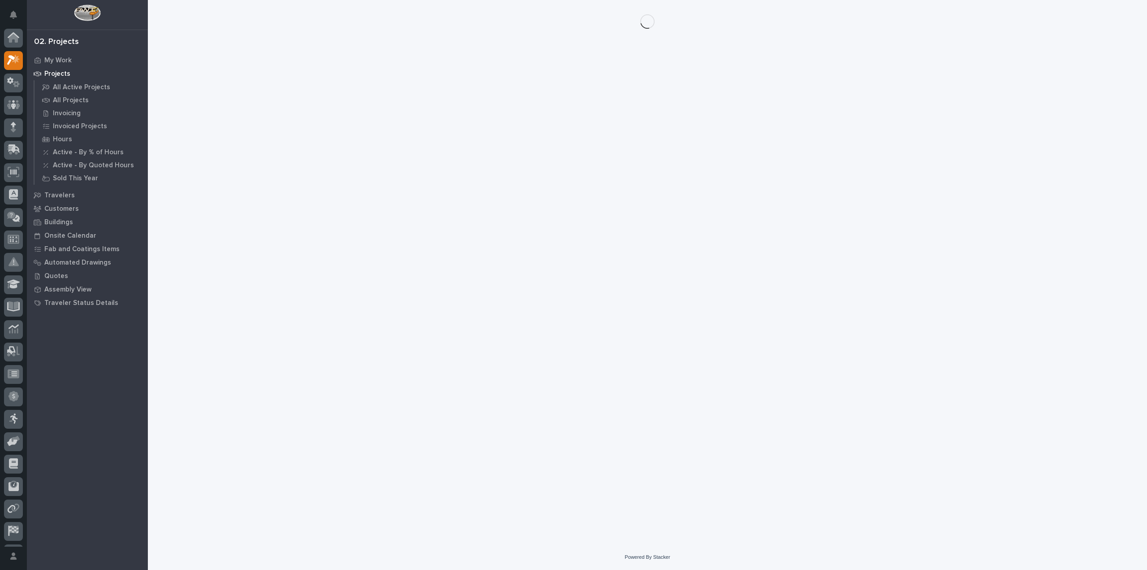
scroll to position [20, 0]
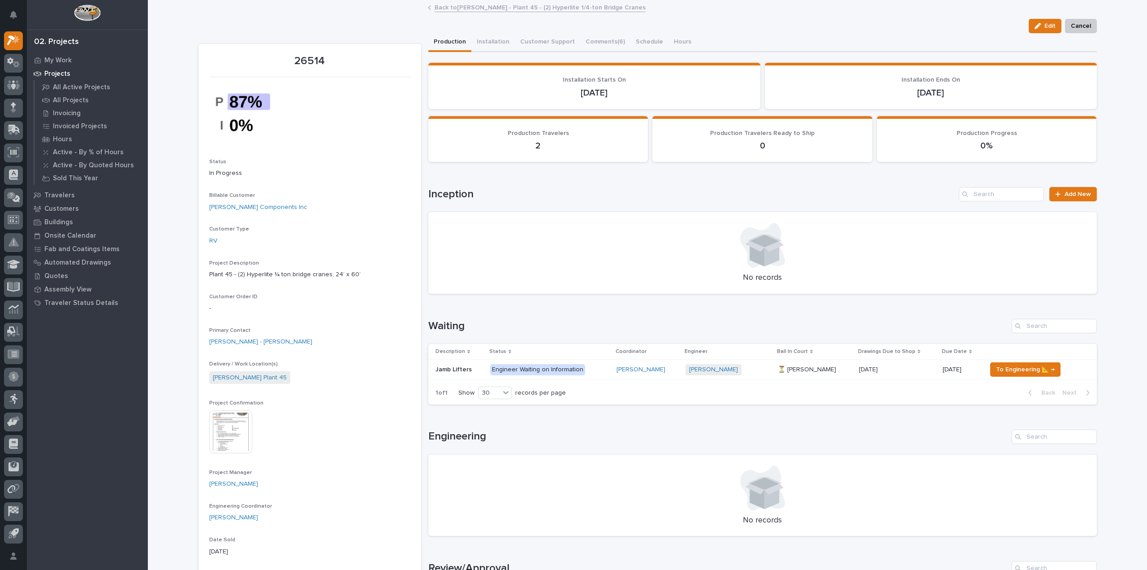
click at [224, 427] on img at bounding box center [230, 431] width 43 height 43
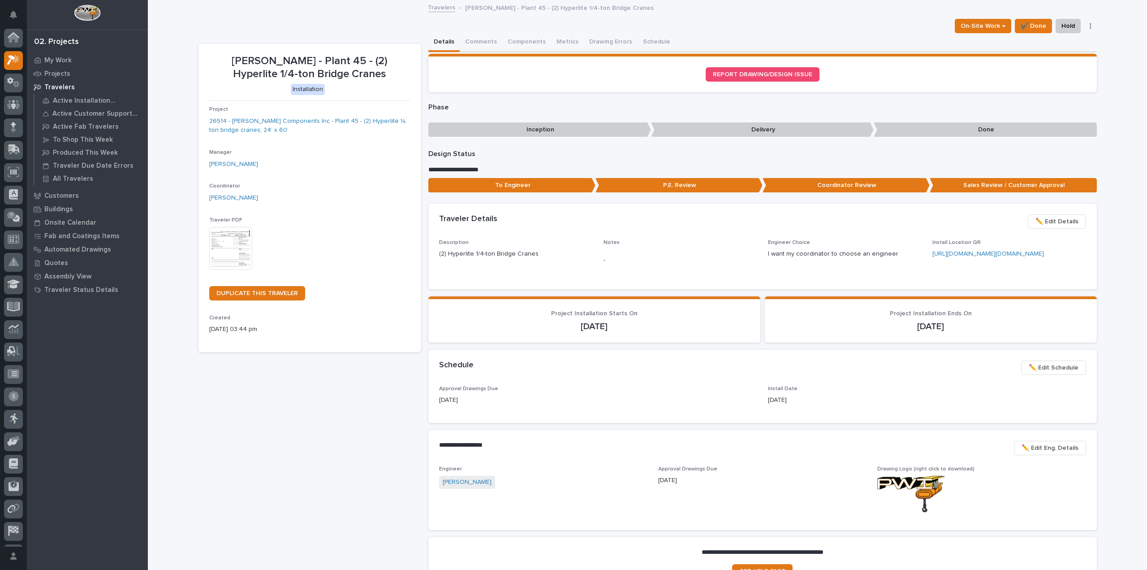
scroll to position [20, 0]
click at [260, 121] on link "26514 - [PERSON_NAME] Components Inc - Plant 45 - (2) Hyperlite ¼ ton bridge cr…" at bounding box center [309, 126] width 201 height 19
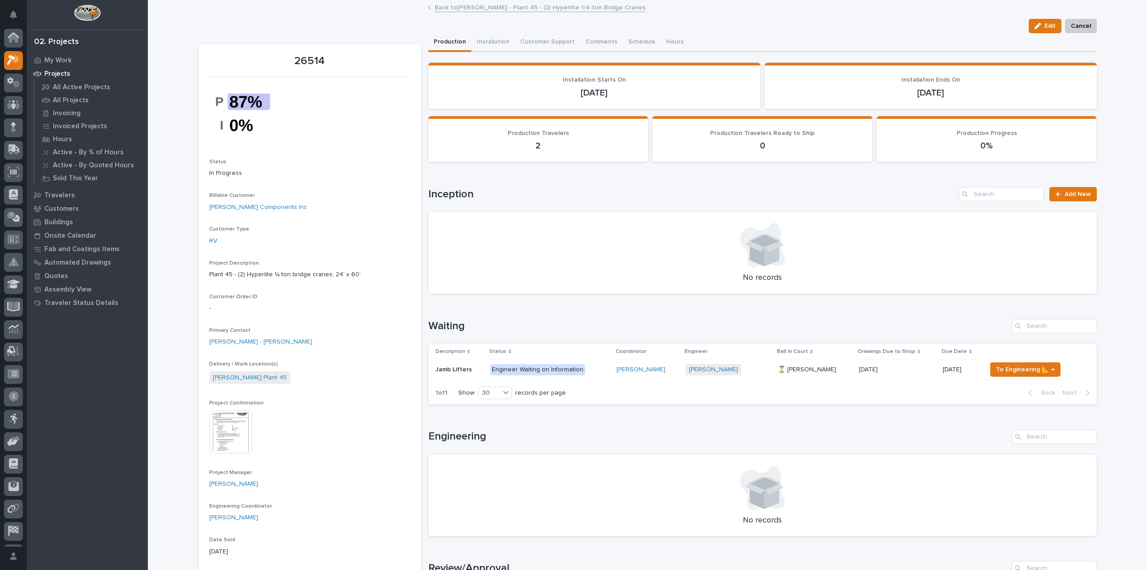
scroll to position [20, 0]
click at [220, 423] on img at bounding box center [230, 431] width 43 height 43
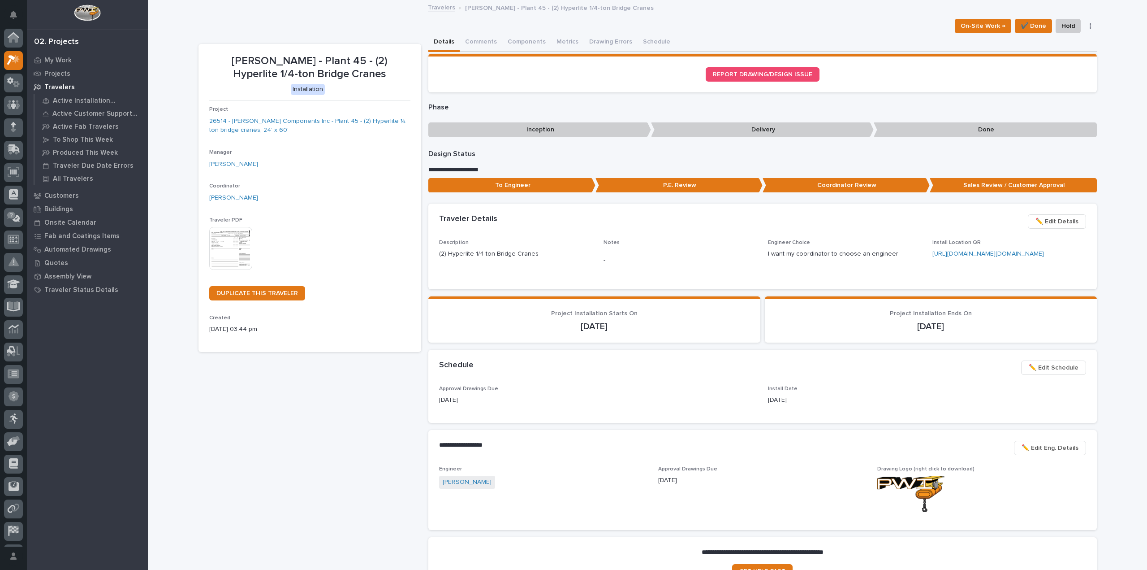
scroll to position [20, 0]
